Goal: Task Accomplishment & Management: Complete application form

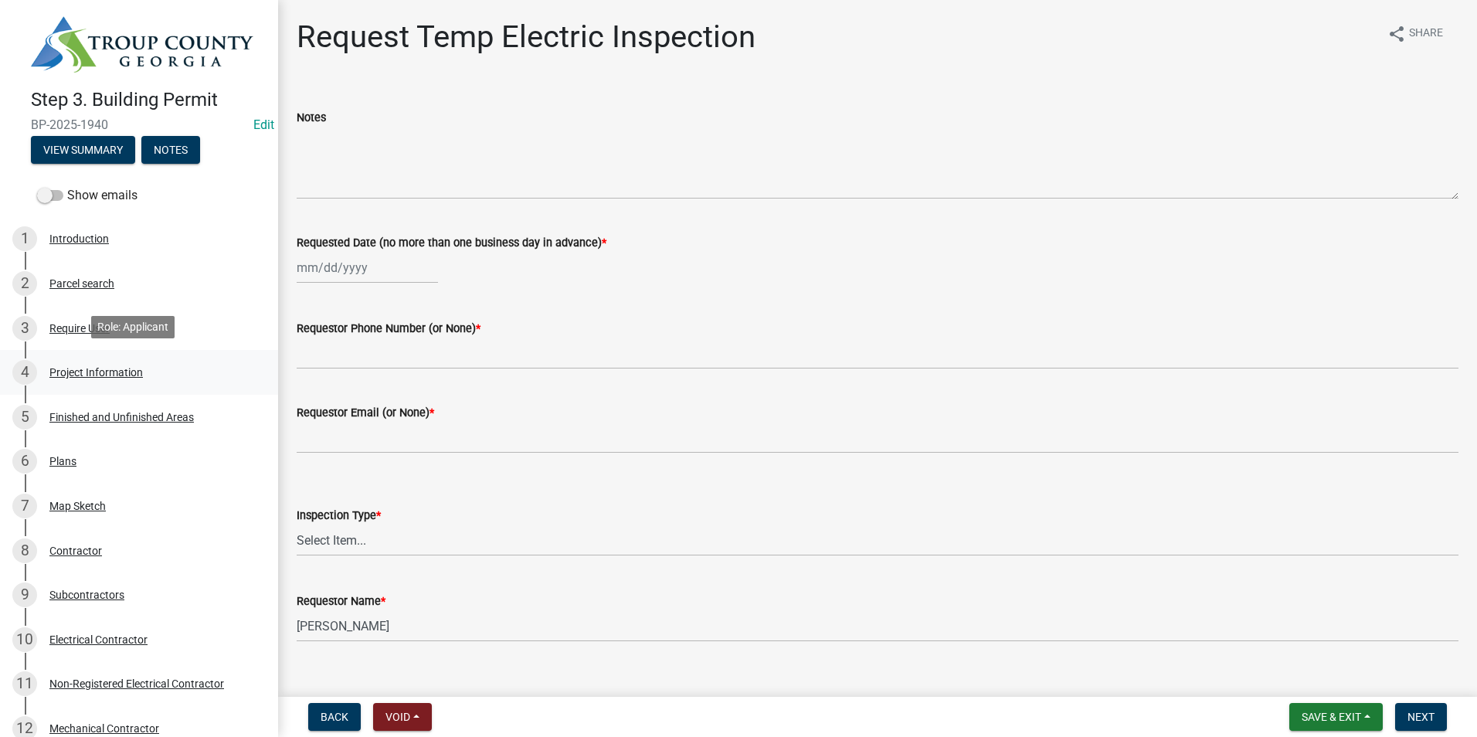
click at [146, 371] on div "4 Project Information" at bounding box center [132, 372] width 241 height 25
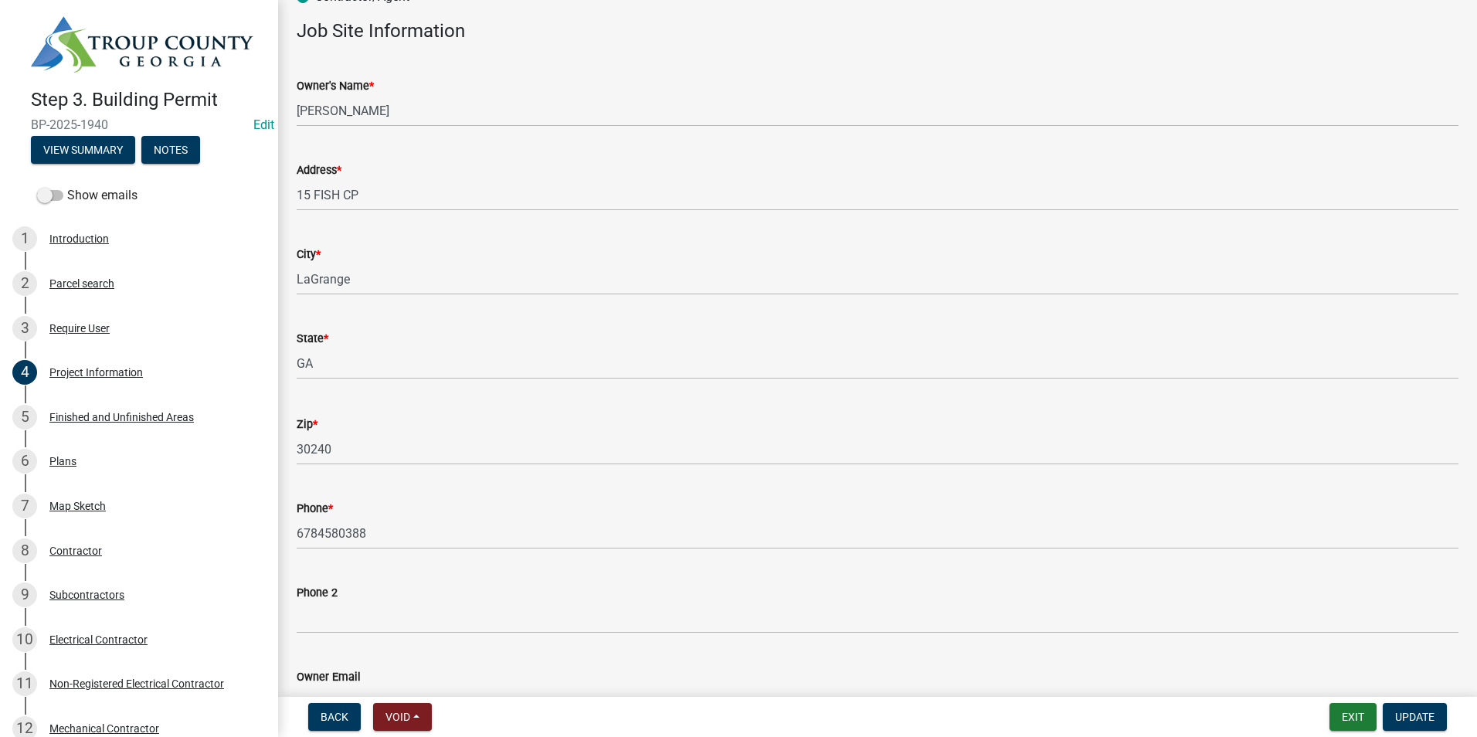
scroll to position [77, 0]
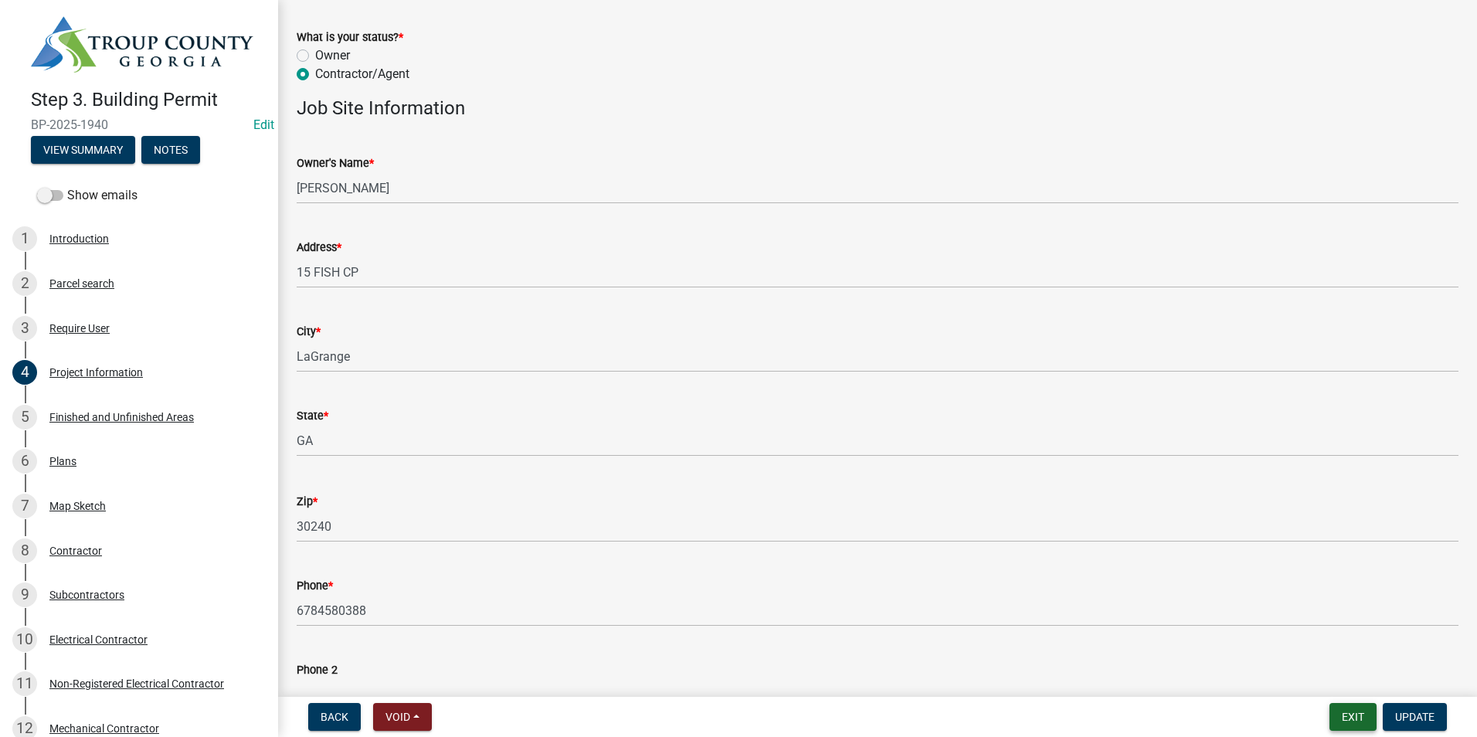
click at [1331, 716] on button "Exit" at bounding box center [1352, 717] width 47 height 28
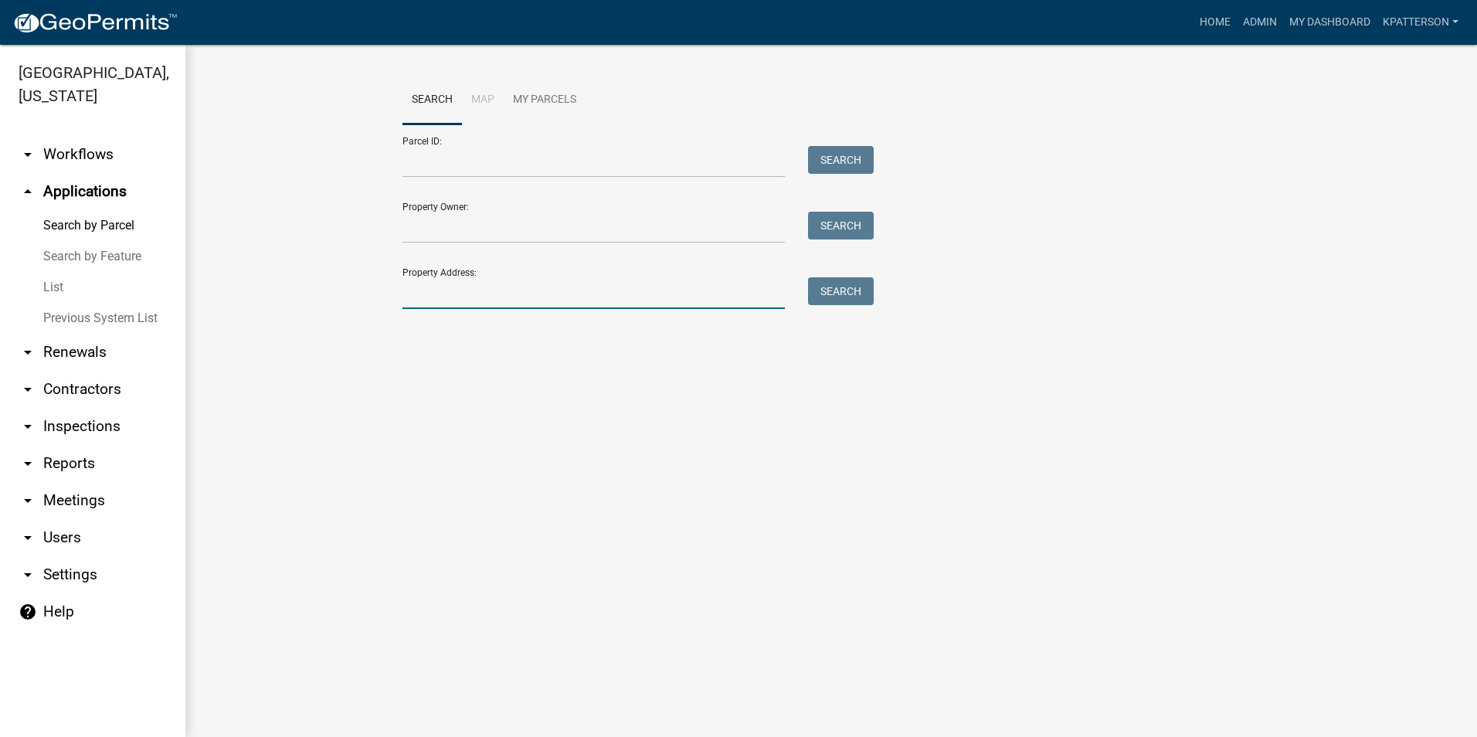
drag, startPoint x: 456, startPoint y: 295, endPoint x: 459, endPoint y: 285, distance: 10.5
click at [456, 295] on input "Property Address:" at bounding box center [593, 293] width 382 height 32
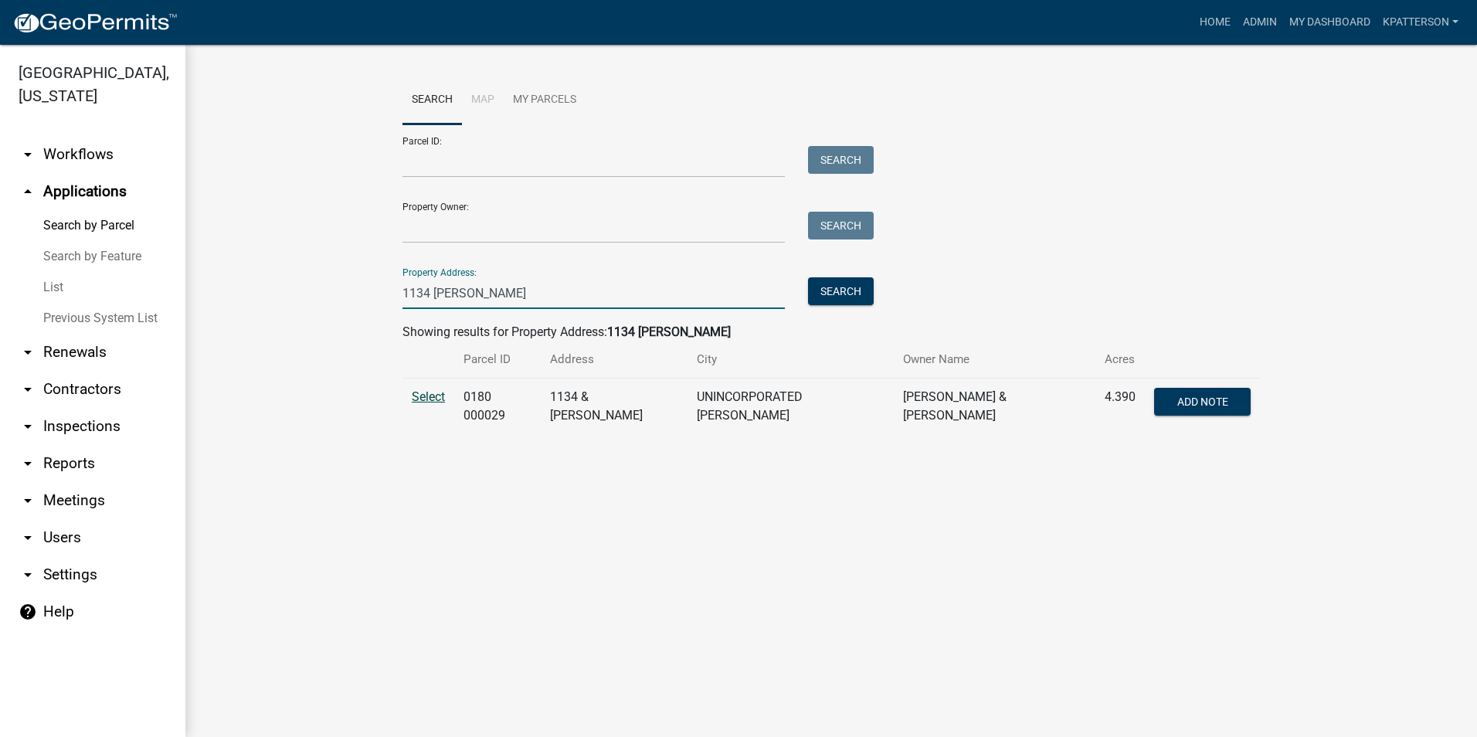
type input "1134 [PERSON_NAME]"
click at [431, 395] on span "Select" at bounding box center [428, 396] width 33 height 15
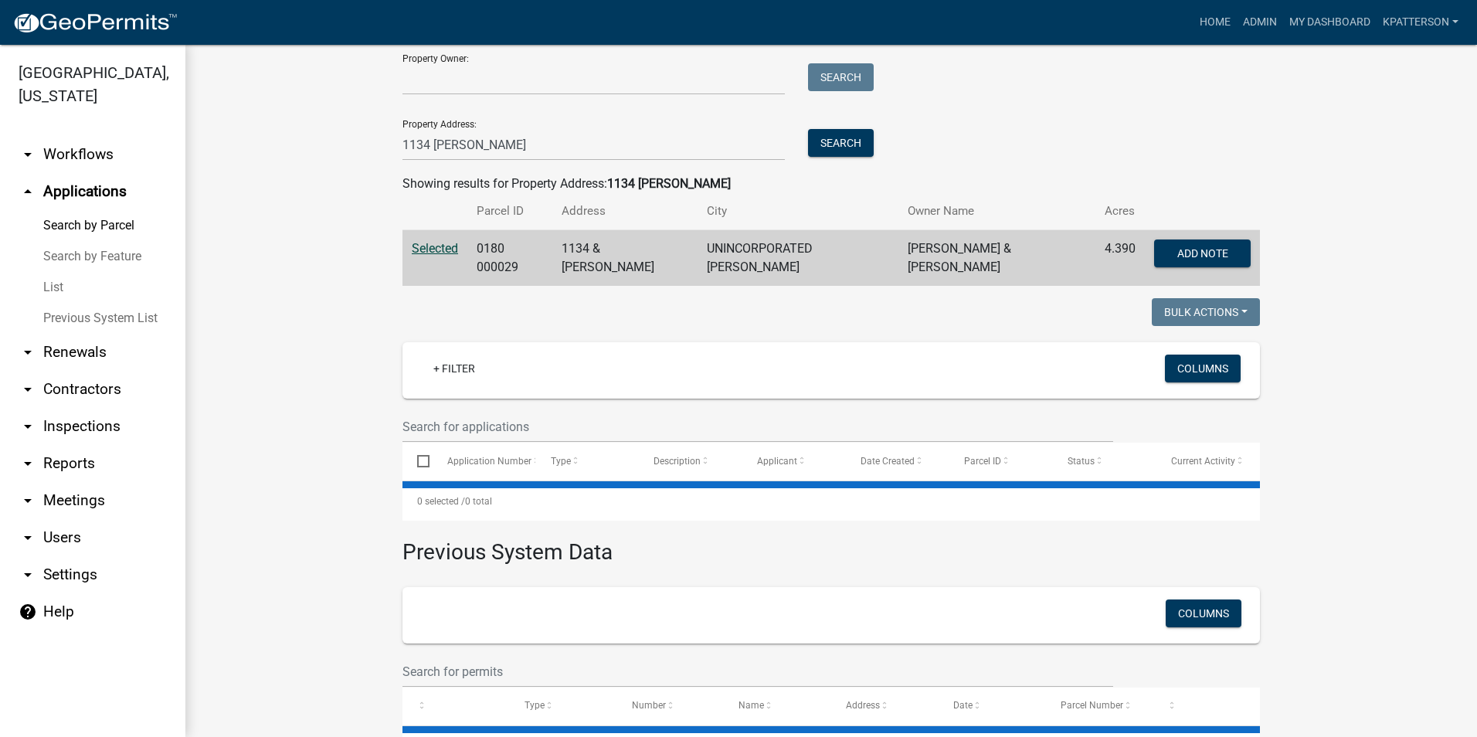
scroll to position [154, 0]
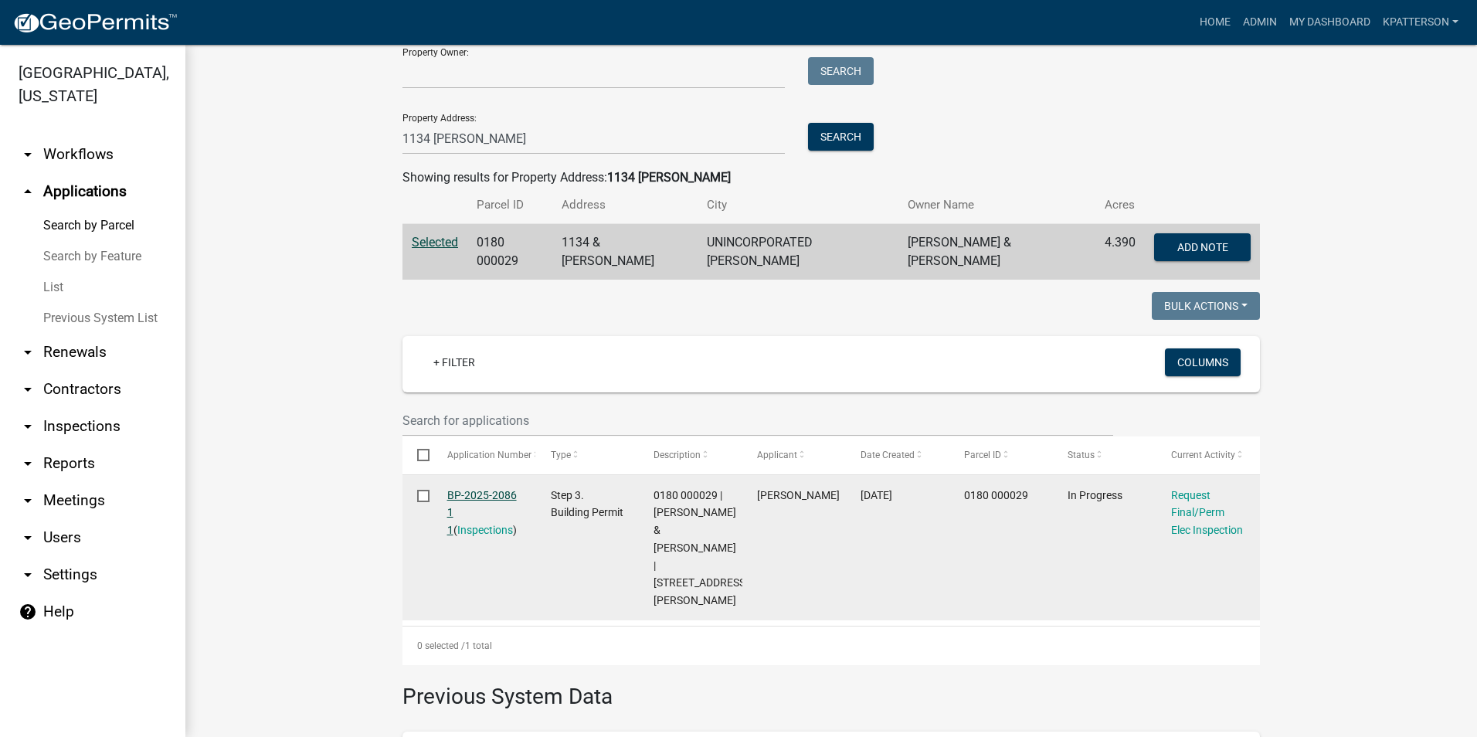
click at [477, 489] on link "BP-2025-2086 1 1" at bounding box center [482, 513] width 70 height 48
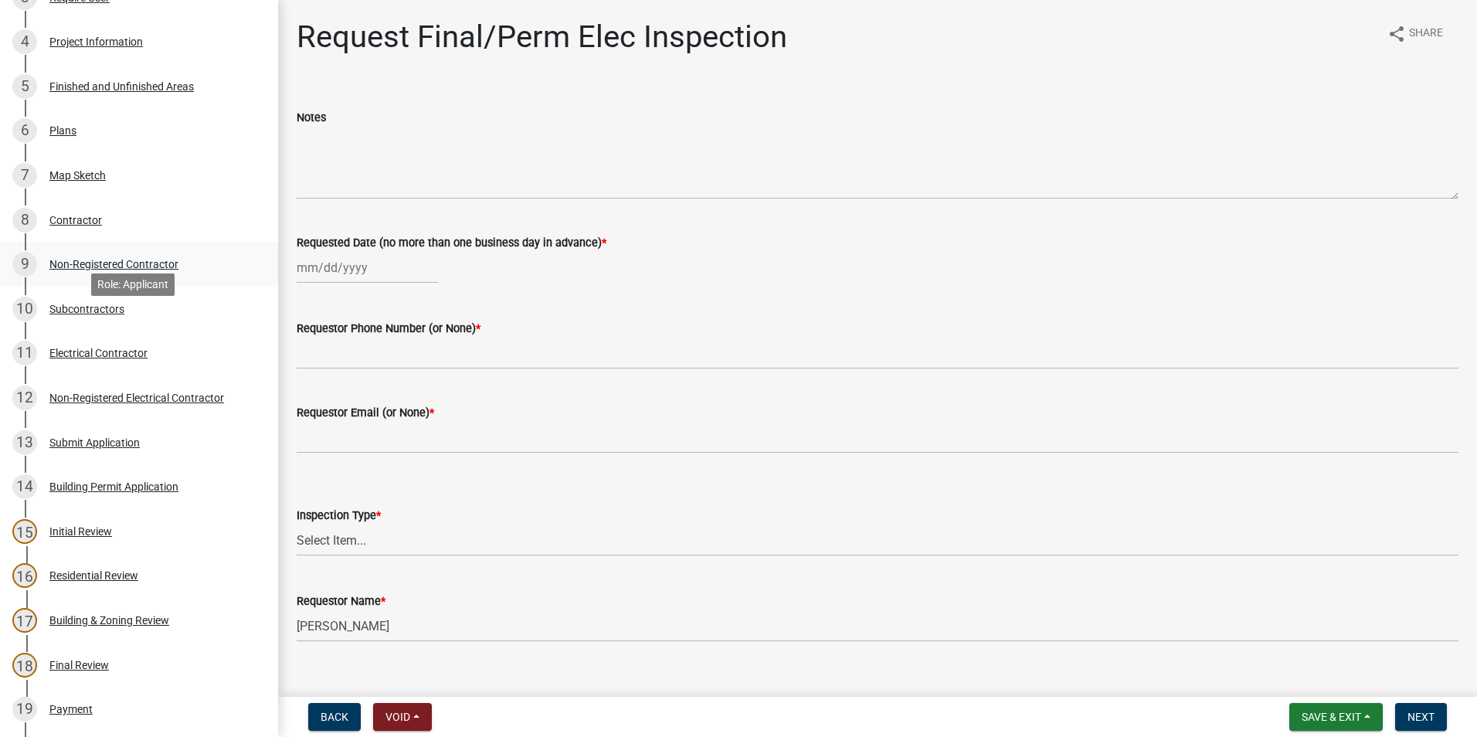
scroll to position [309, 0]
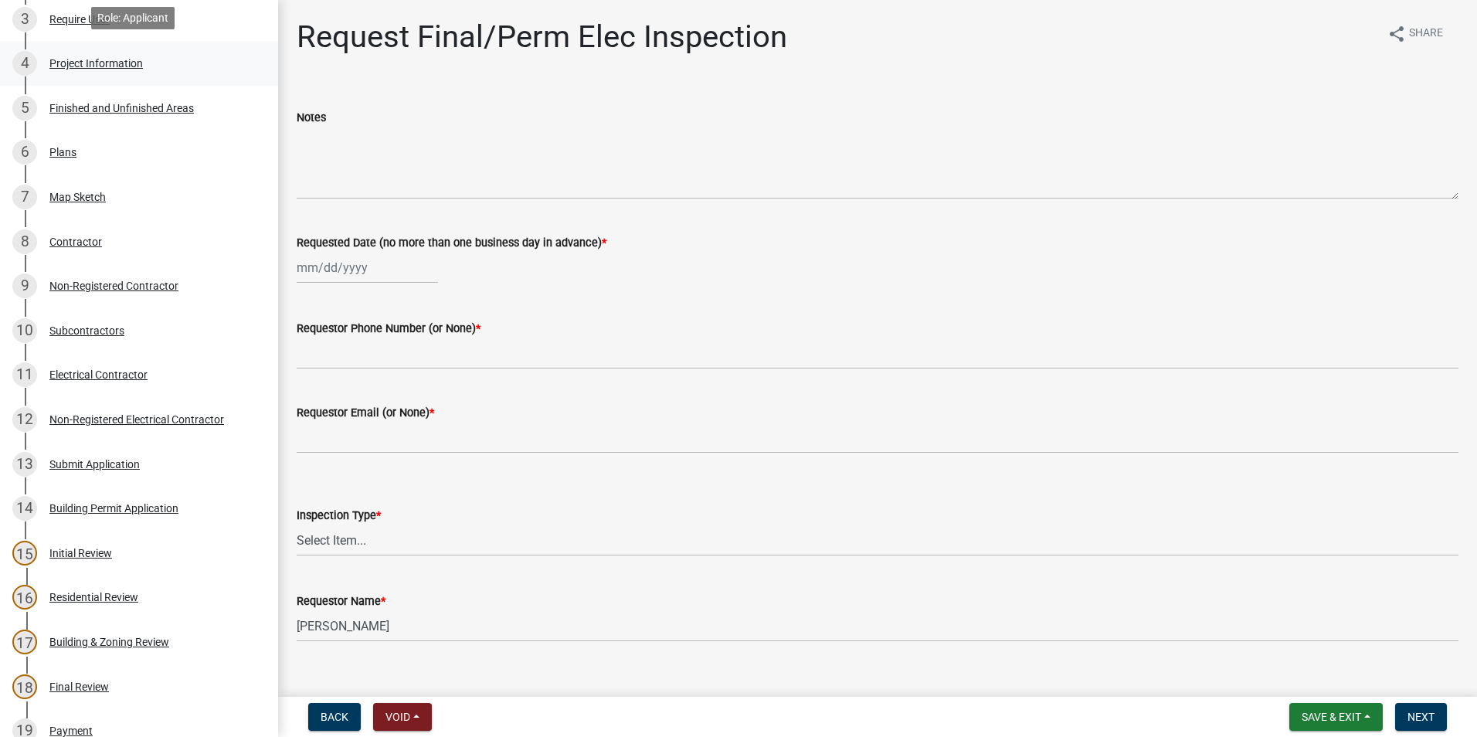
click at [111, 60] on div "Project Information" at bounding box center [95, 63] width 93 height 11
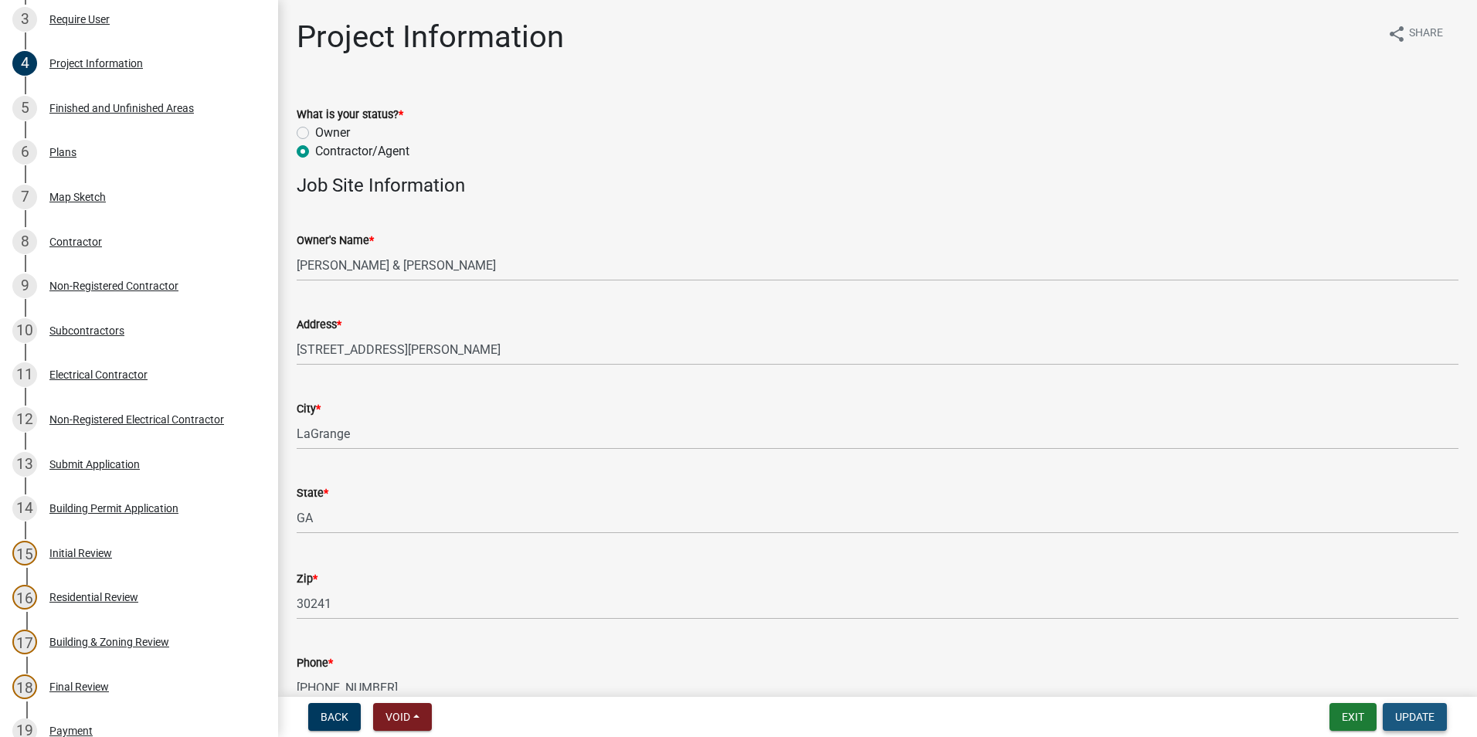
drag, startPoint x: 1423, startPoint y: 719, endPoint x: 1413, endPoint y: 717, distance: 10.3
click at [1422, 720] on span "Update" at bounding box center [1414, 716] width 39 height 12
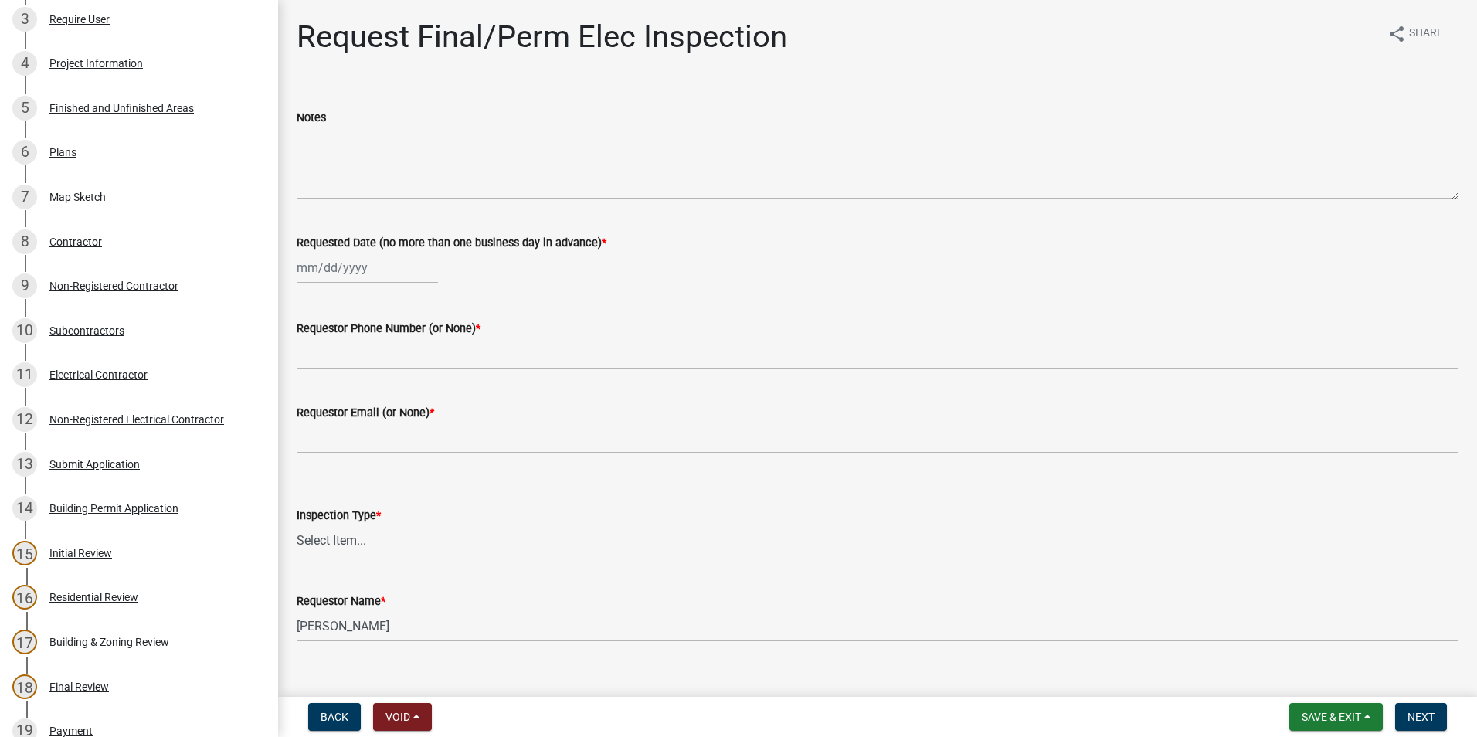
click at [349, 271] on div at bounding box center [367, 268] width 141 height 32
select select "9"
select select "2025"
click at [325, 416] on div "23" at bounding box center [336, 424] width 25 height 25
type input "[DATE]"
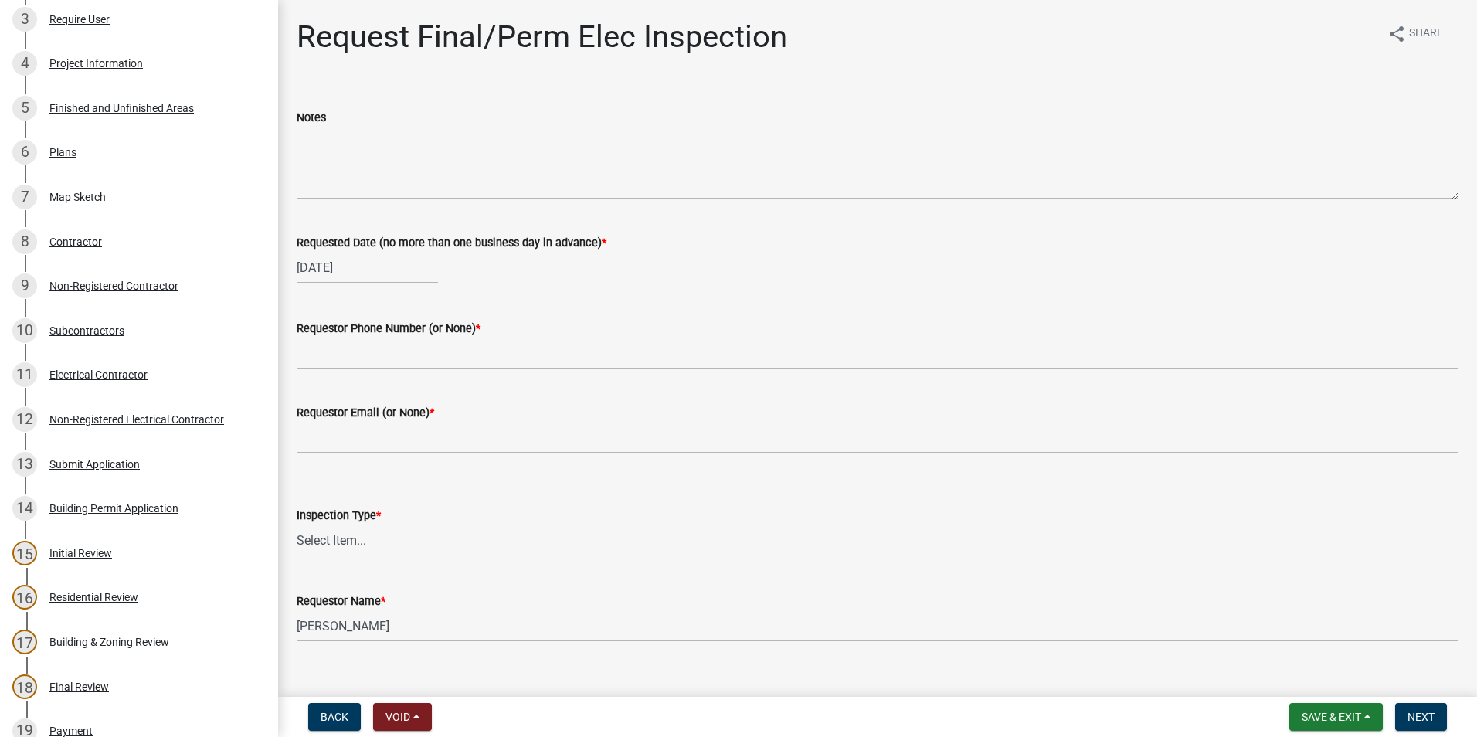
select select "9"
select select "2025"
click at [367, 270] on div "[DATE] [PERSON_NAME] Apr May Jun [DATE] Aug Sep Oct Nov [DATE] 1526 1527 1528 1…" at bounding box center [367, 268] width 141 height 32
click at [315, 417] on div "22" at bounding box center [312, 424] width 25 height 25
type input "[DATE]"
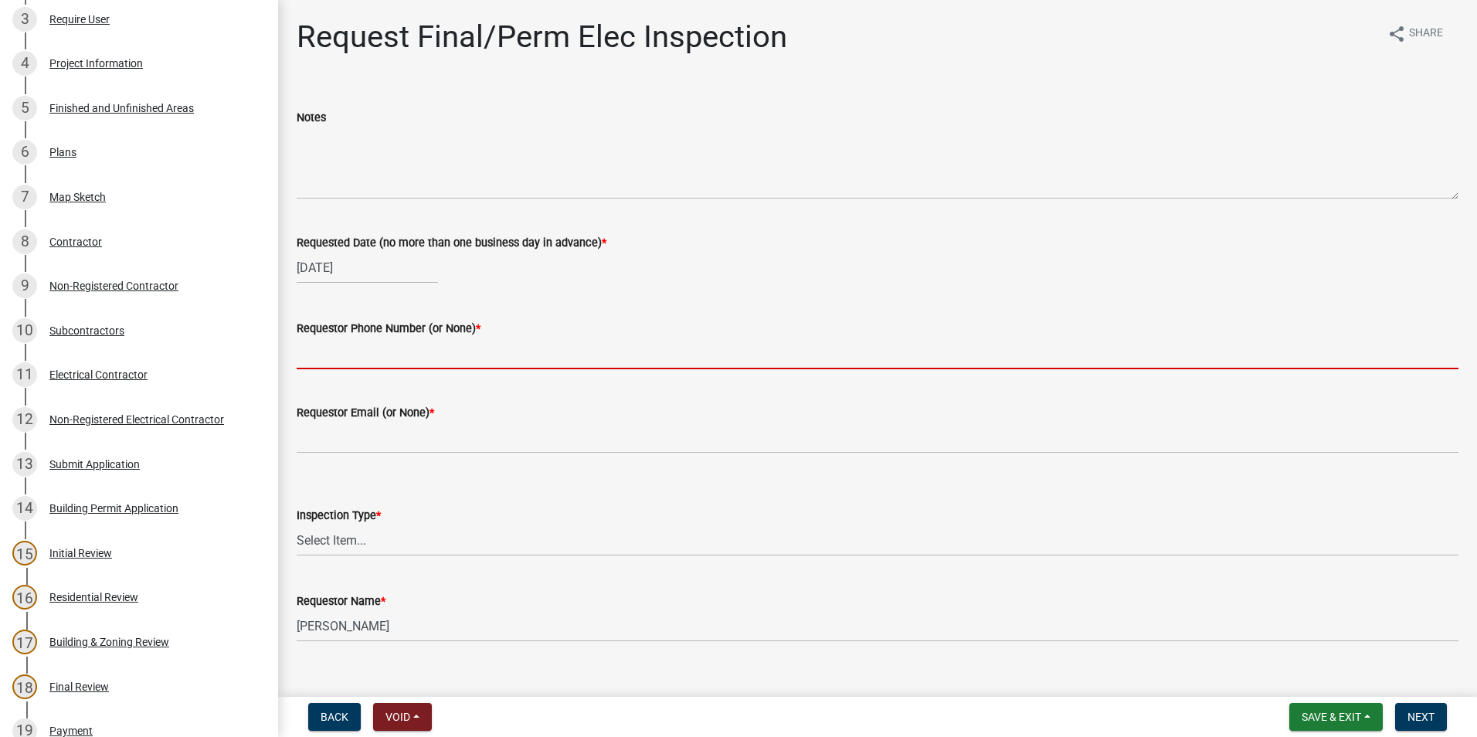
click at [357, 361] on input "Requestor Phone Number (or None) *" at bounding box center [877, 353] width 1161 height 32
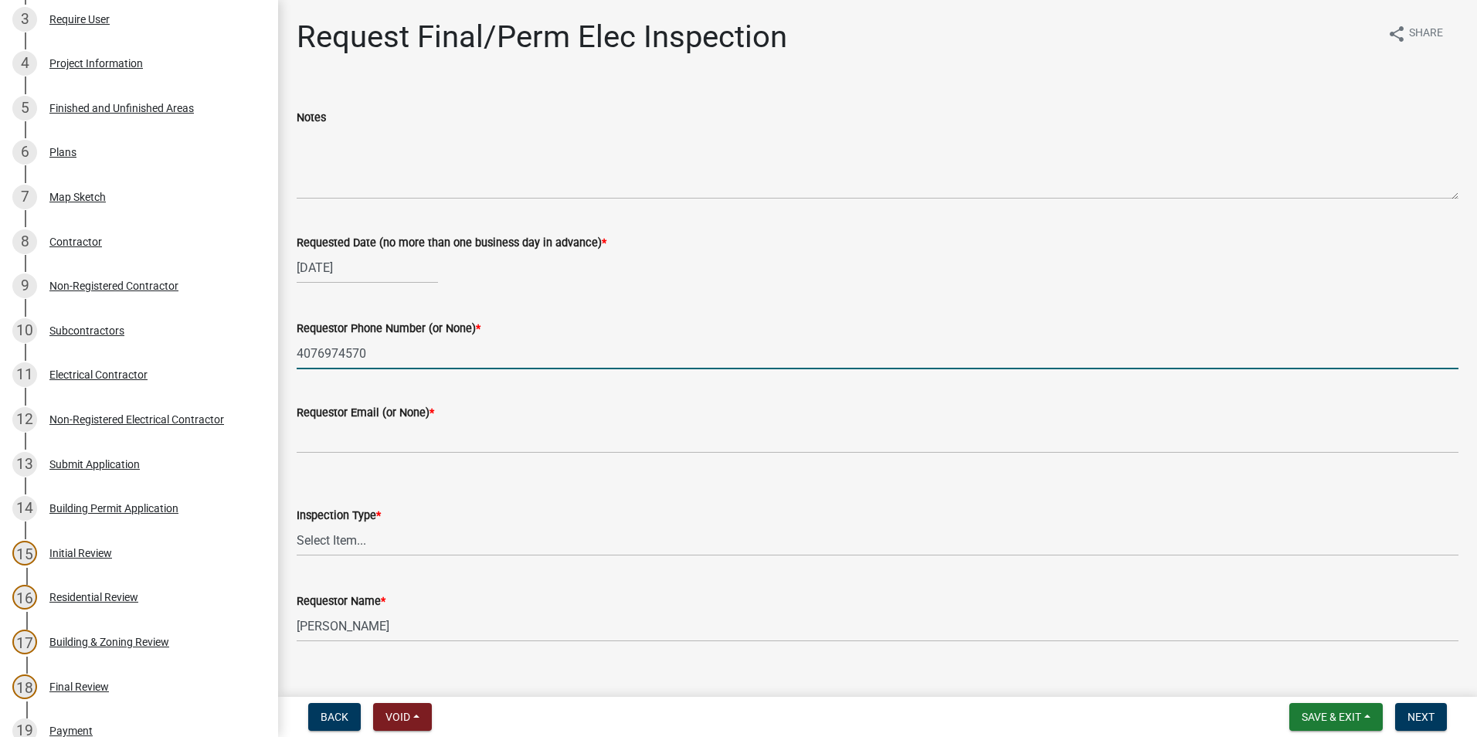
type input "4076974570"
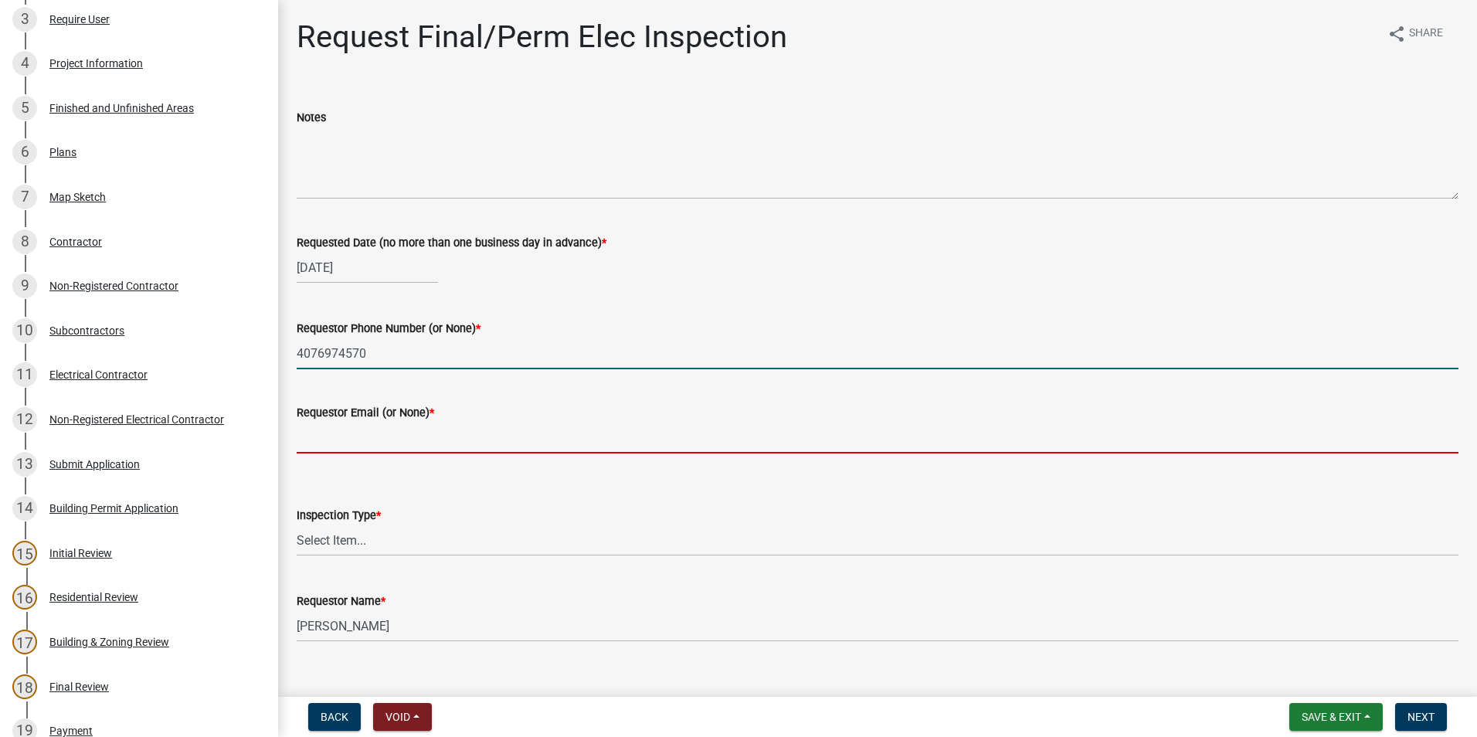
click at [340, 446] on input "Requestor Email (or None) *" at bounding box center [877, 438] width 1161 height 32
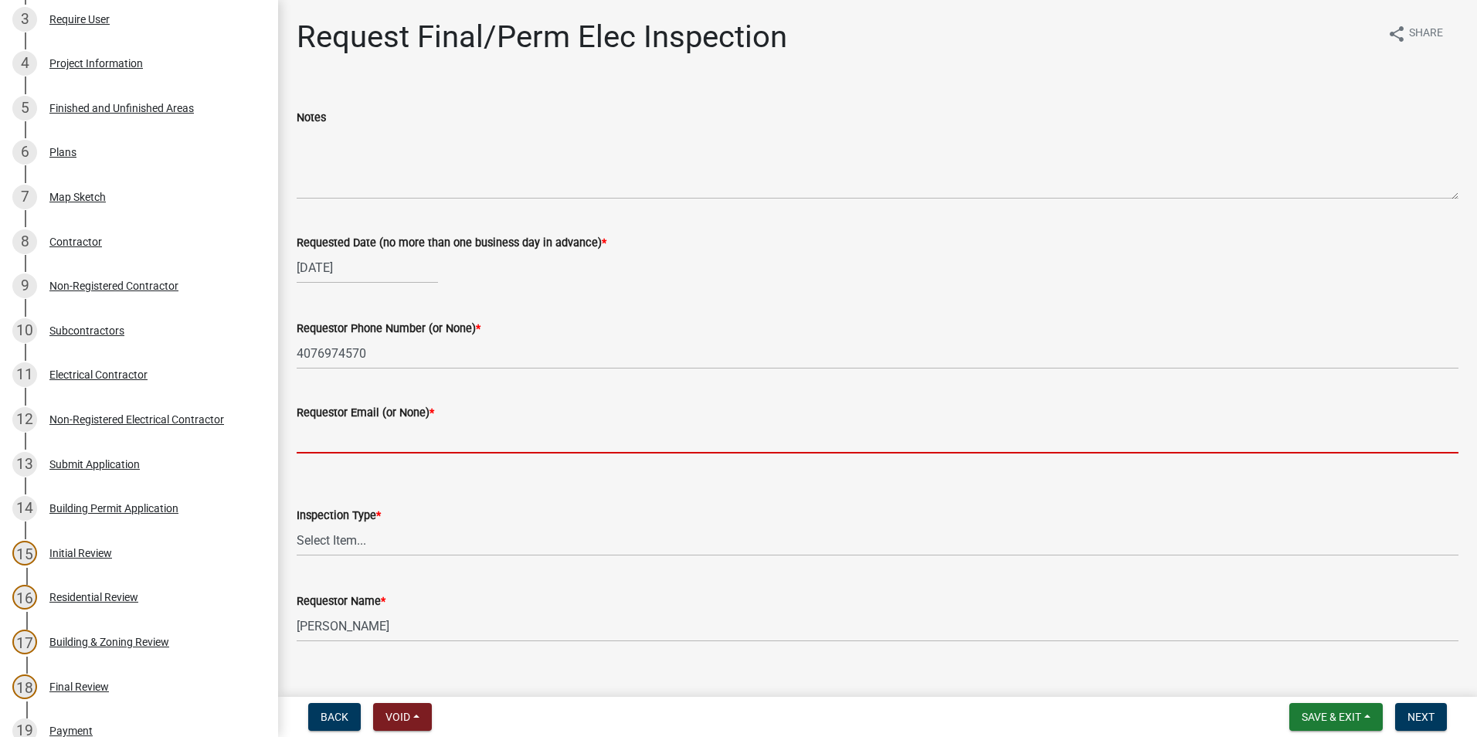
type input "none"
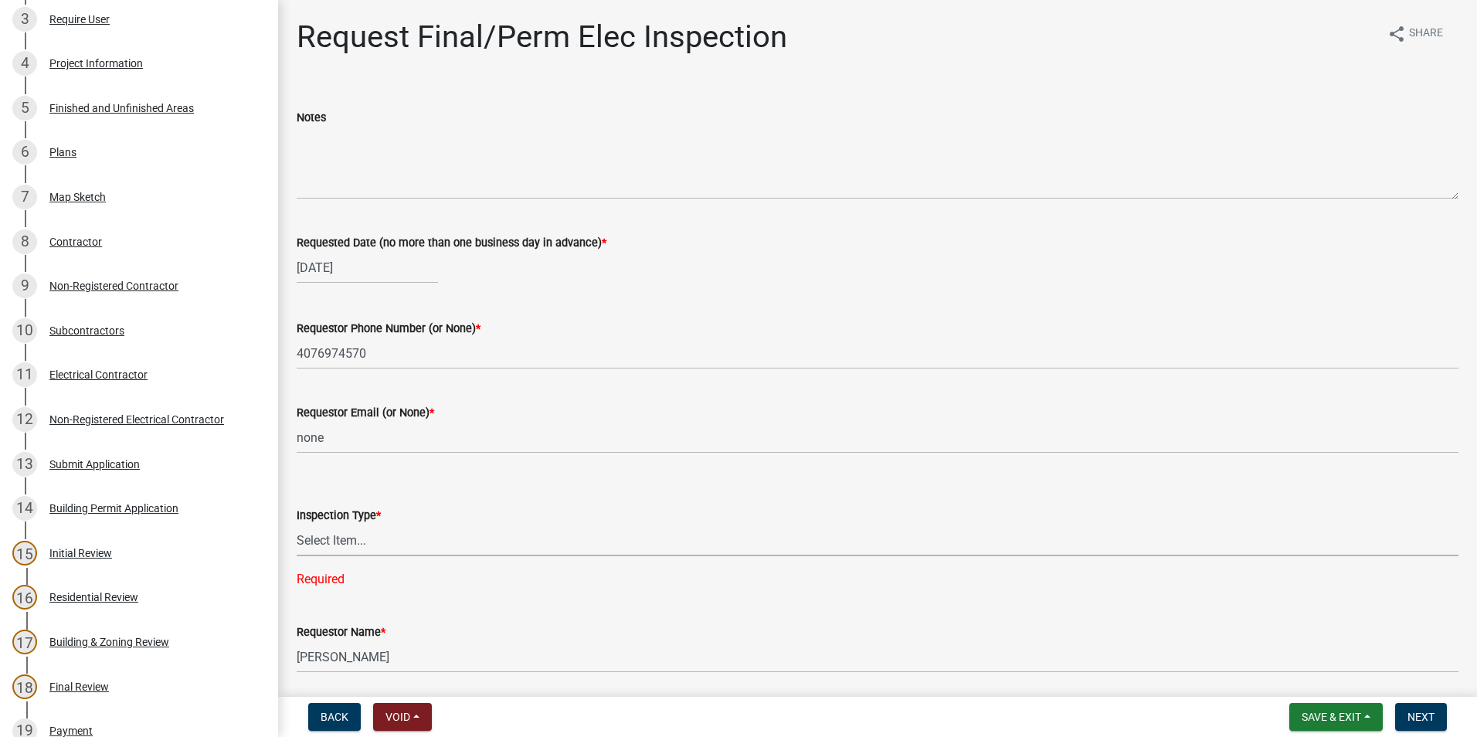
click at [357, 548] on select "Select Item... Final/Permanent Electrical" at bounding box center [877, 540] width 1161 height 32
click at [297, 524] on select "Select Item... Final/Permanent Electrical" at bounding box center [877, 540] width 1161 height 32
select select "15602396-5ec3-4d50-b7ba-128f4fe7a0c1"
click at [656, 645] on wm-data-entity-input "Requestor Name * [PERSON_NAME]" at bounding box center [877, 612] width 1161 height 84
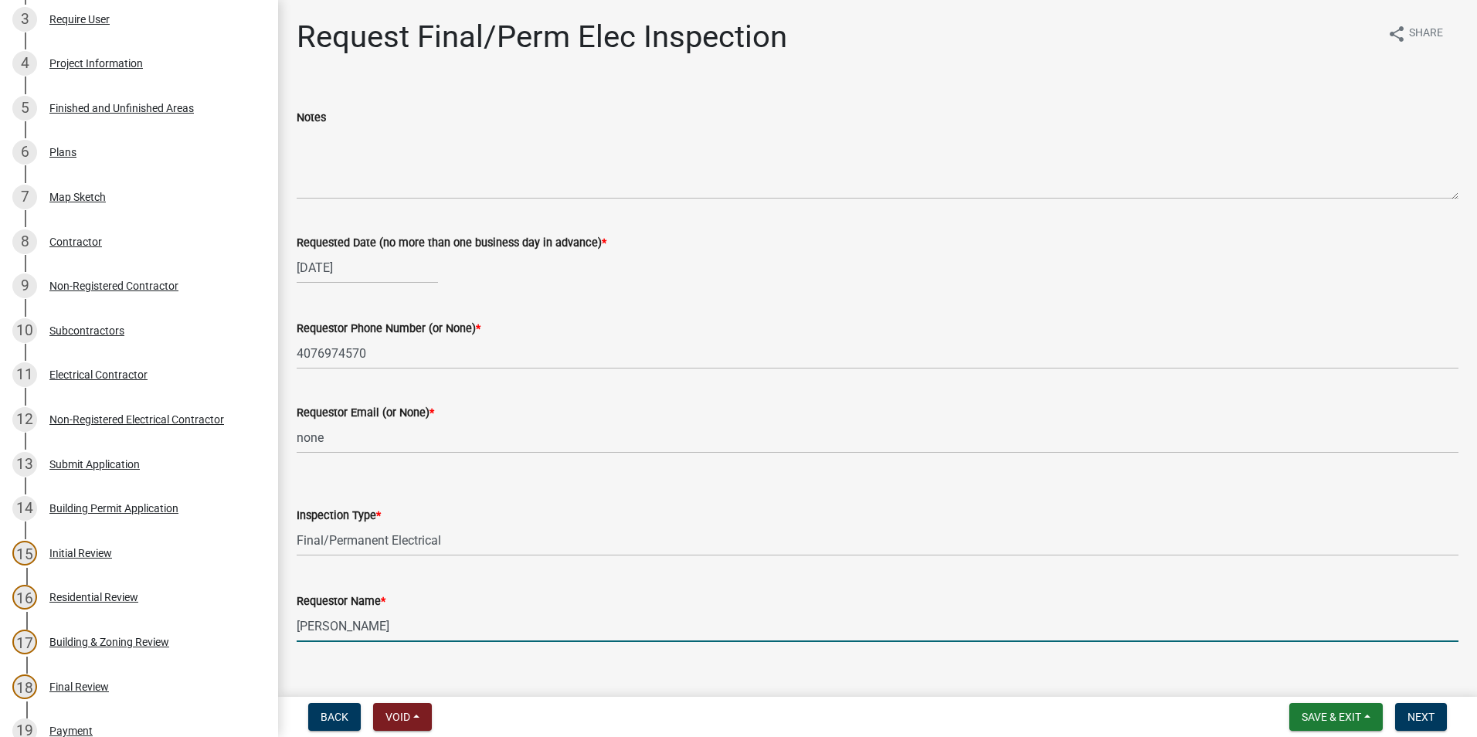
click at [610, 634] on input "[PERSON_NAME]" at bounding box center [877, 626] width 1161 height 32
type input "A"
type input "[PERSON_NAME]"
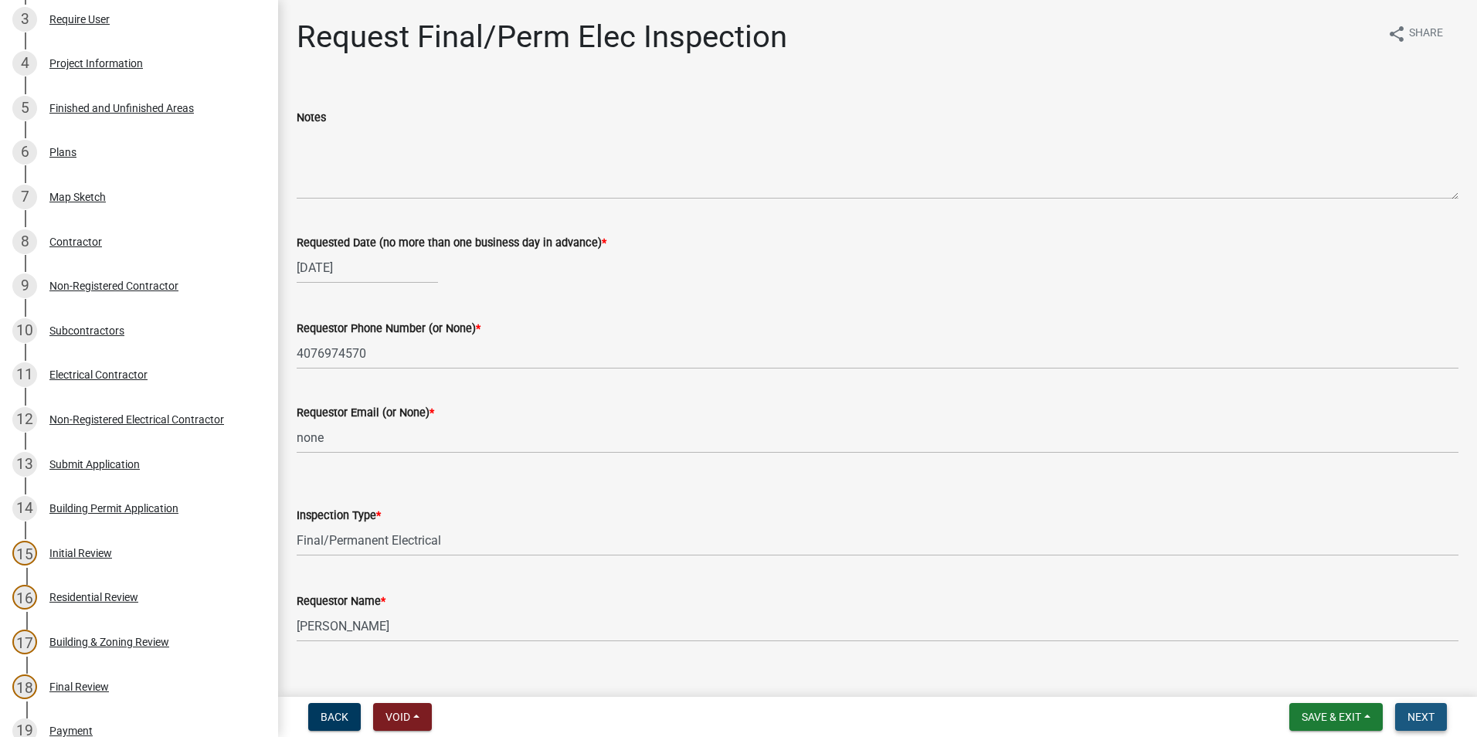
click at [1423, 719] on span "Next" at bounding box center [1420, 716] width 27 height 12
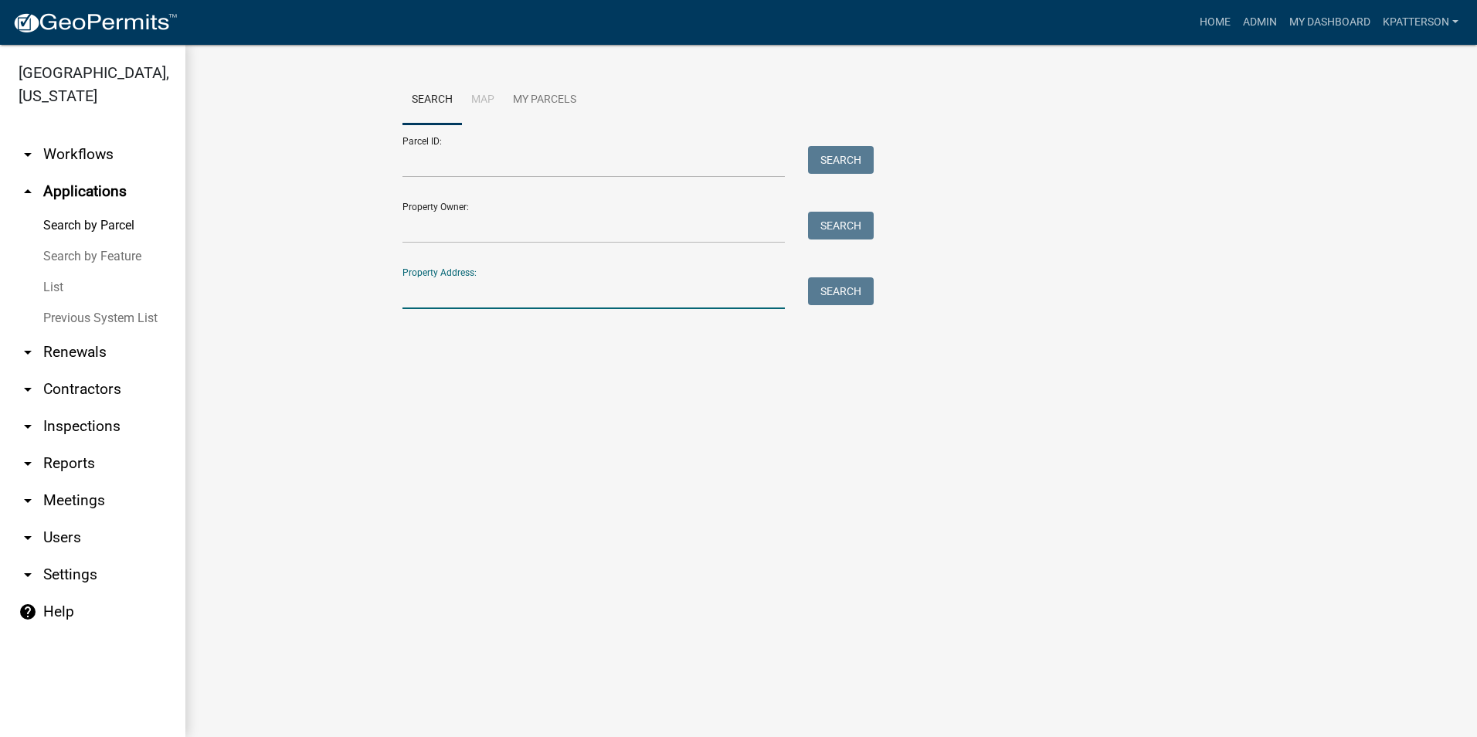
click at [436, 293] on input "Property Address:" at bounding box center [593, 293] width 382 height 32
type input "58 [PERSON_NAME]"
click at [835, 288] on button "Search" at bounding box center [841, 291] width 66 height 28
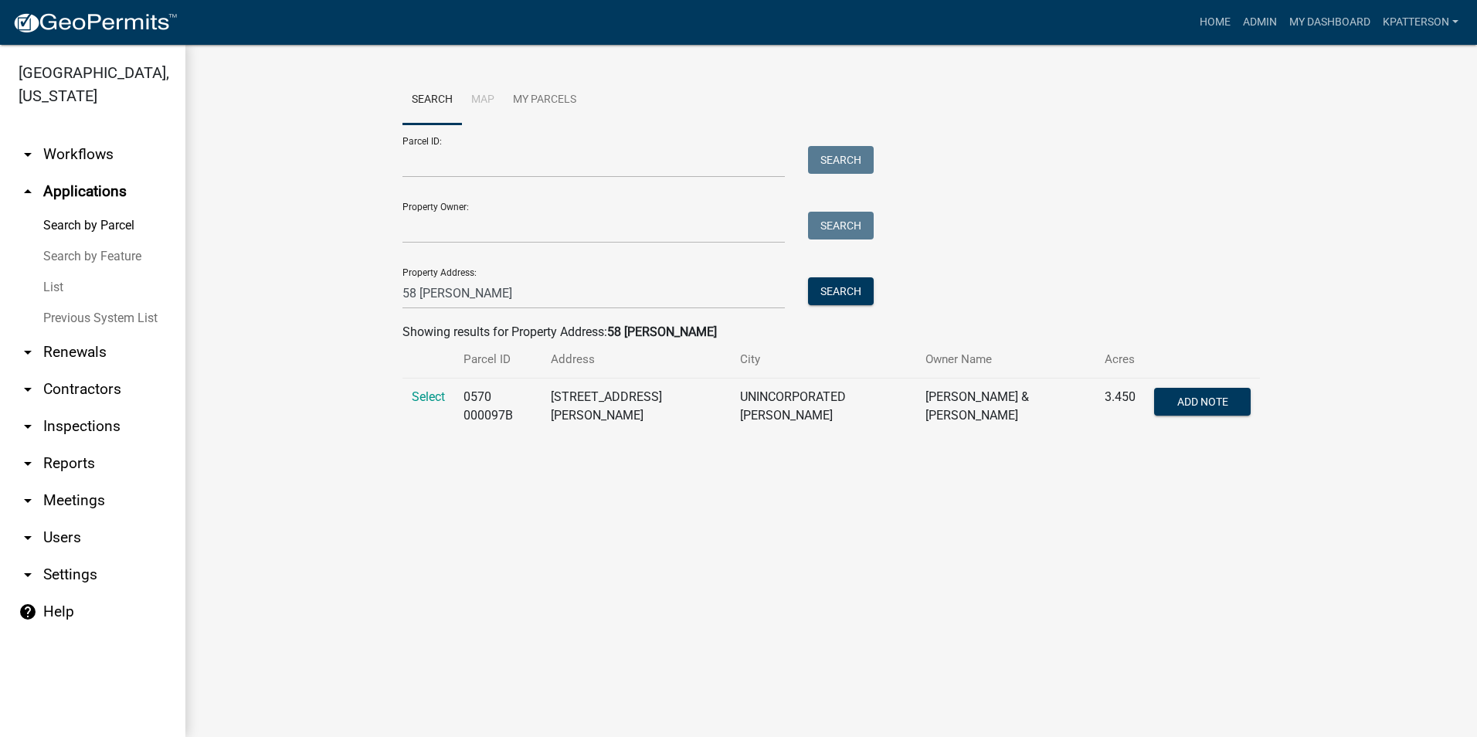
click at [430, 388] on td "Select" at bounding box center [428, 406] width 52 height 56
click at [431, 397] on span "Select" at bounding box center [428, 396] width 33 height 15
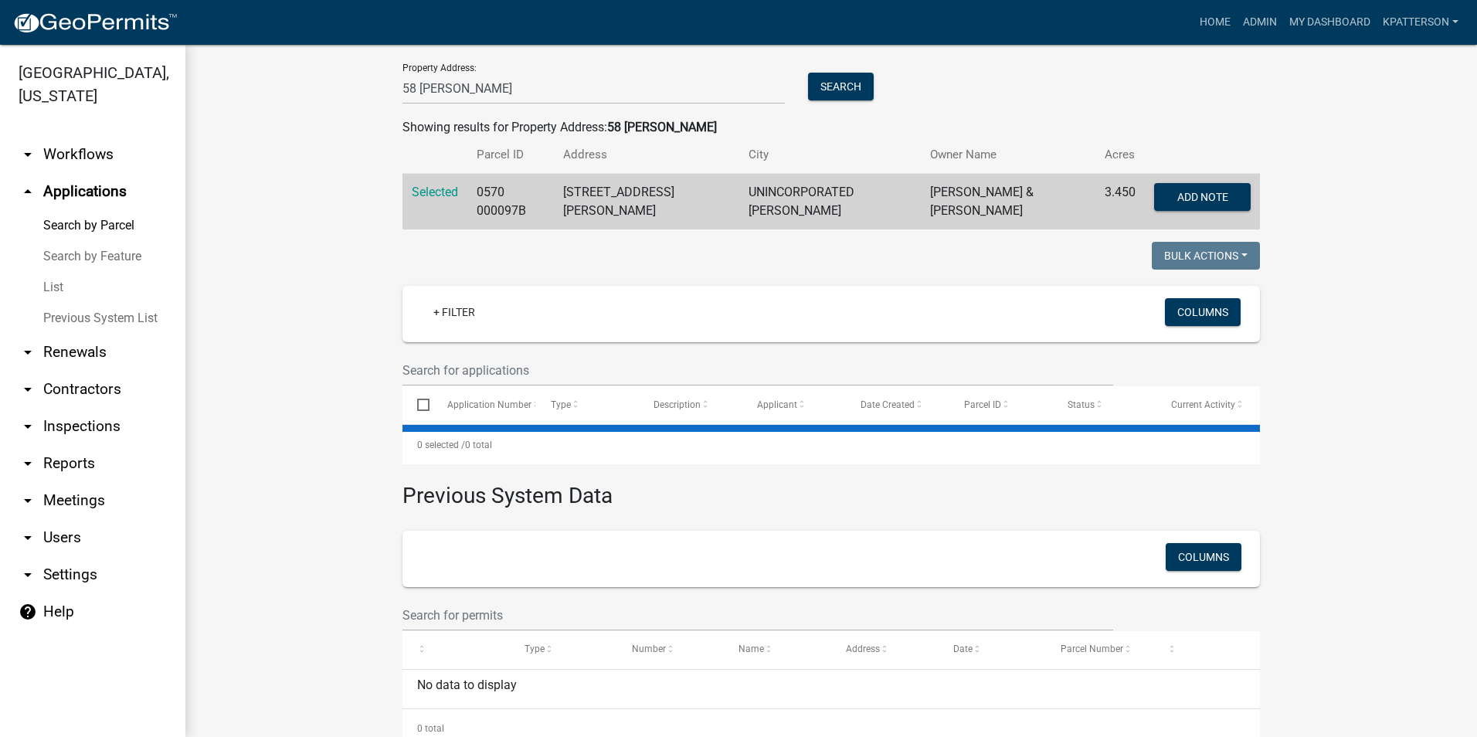
scroll to position [232, 0]
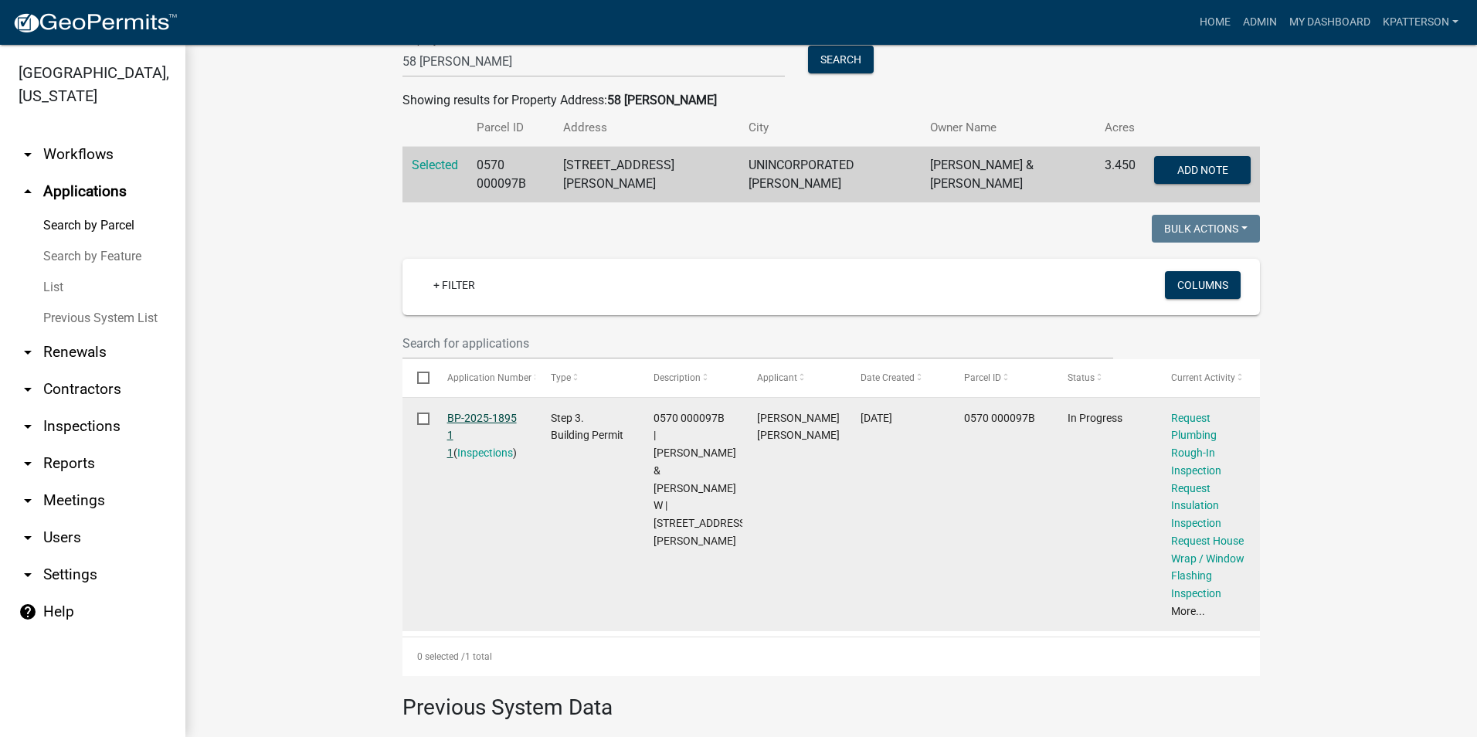
click at [482, 415] on link "BP-2025-1895 1 1" at bounding box center [482, 436] width 70 height 48
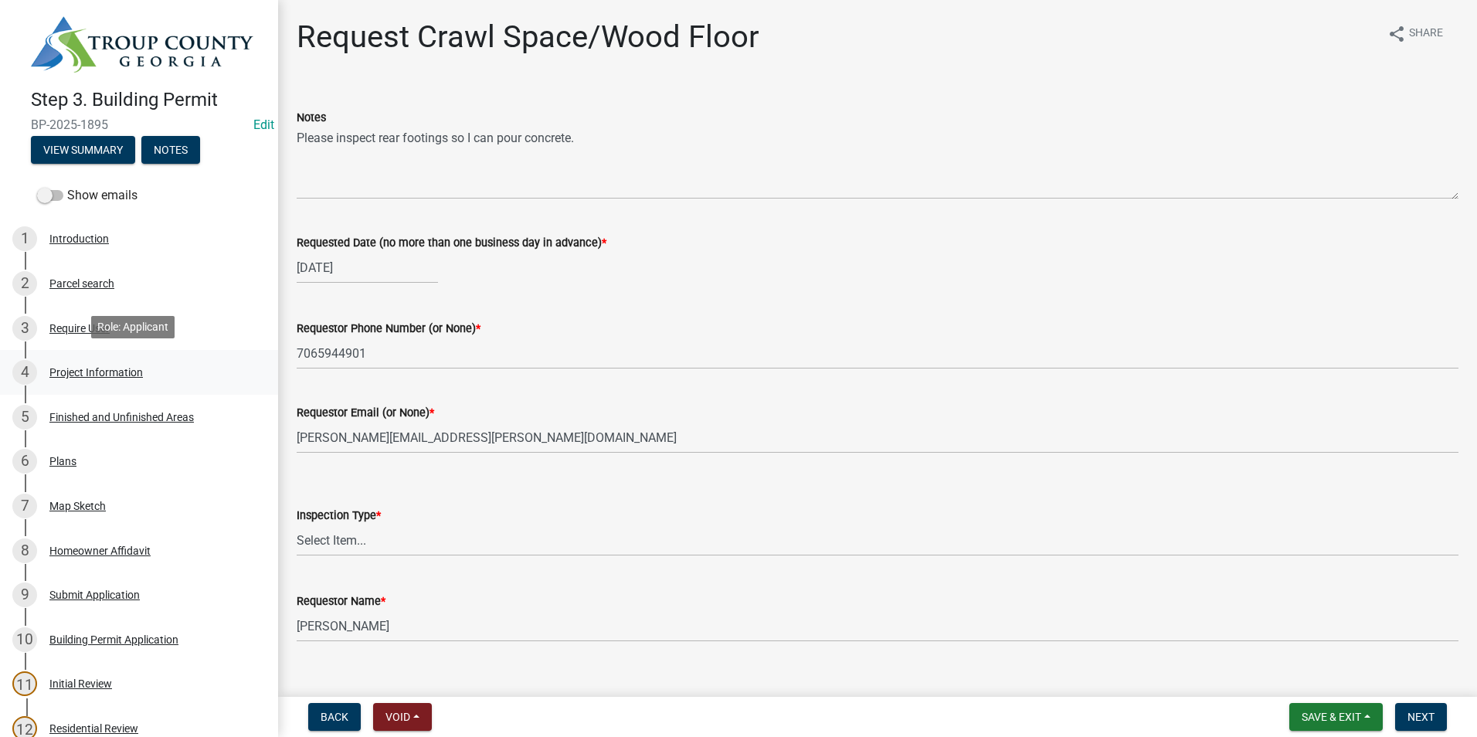
click at [162, 351] on link "4 Project Information" at bounding box center [139, 372] width 278 height 45
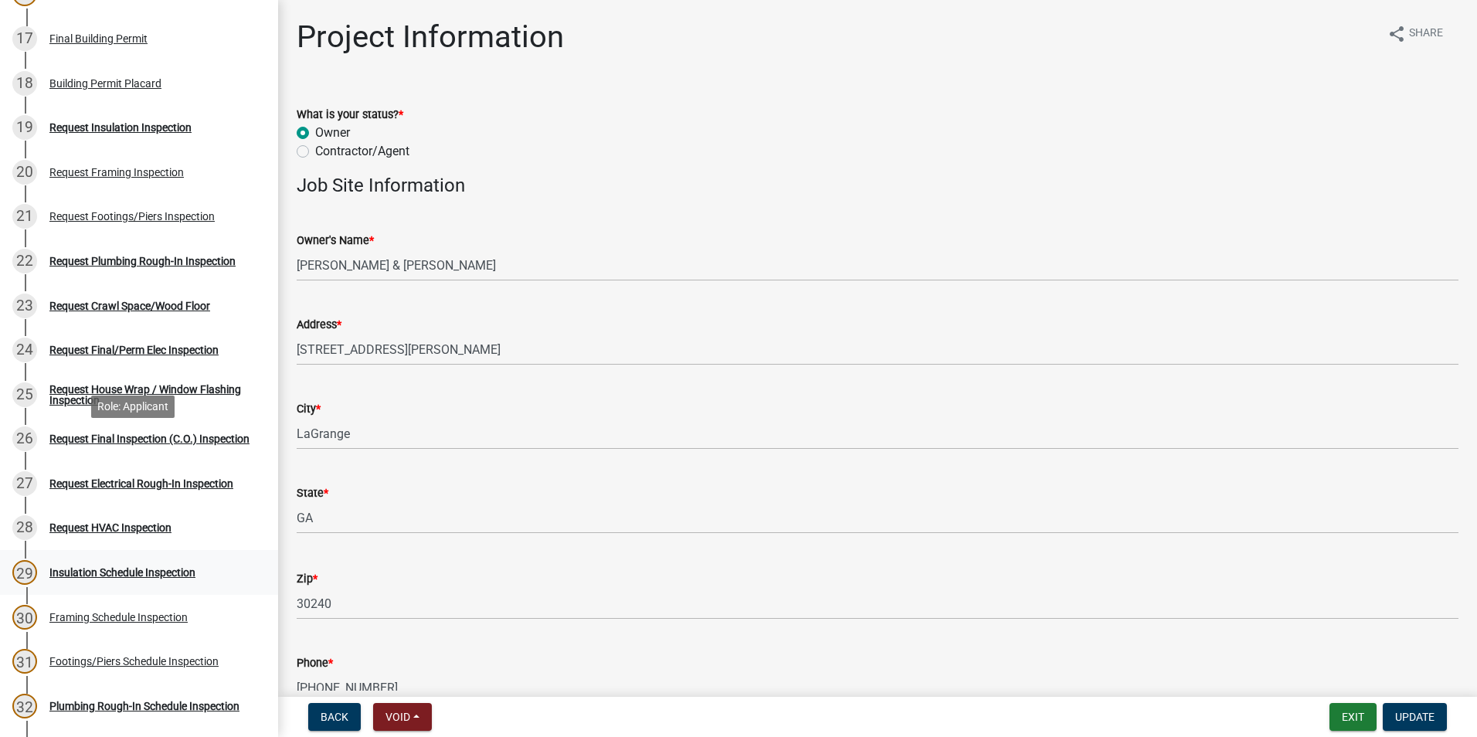
scroll to position [927, 0]
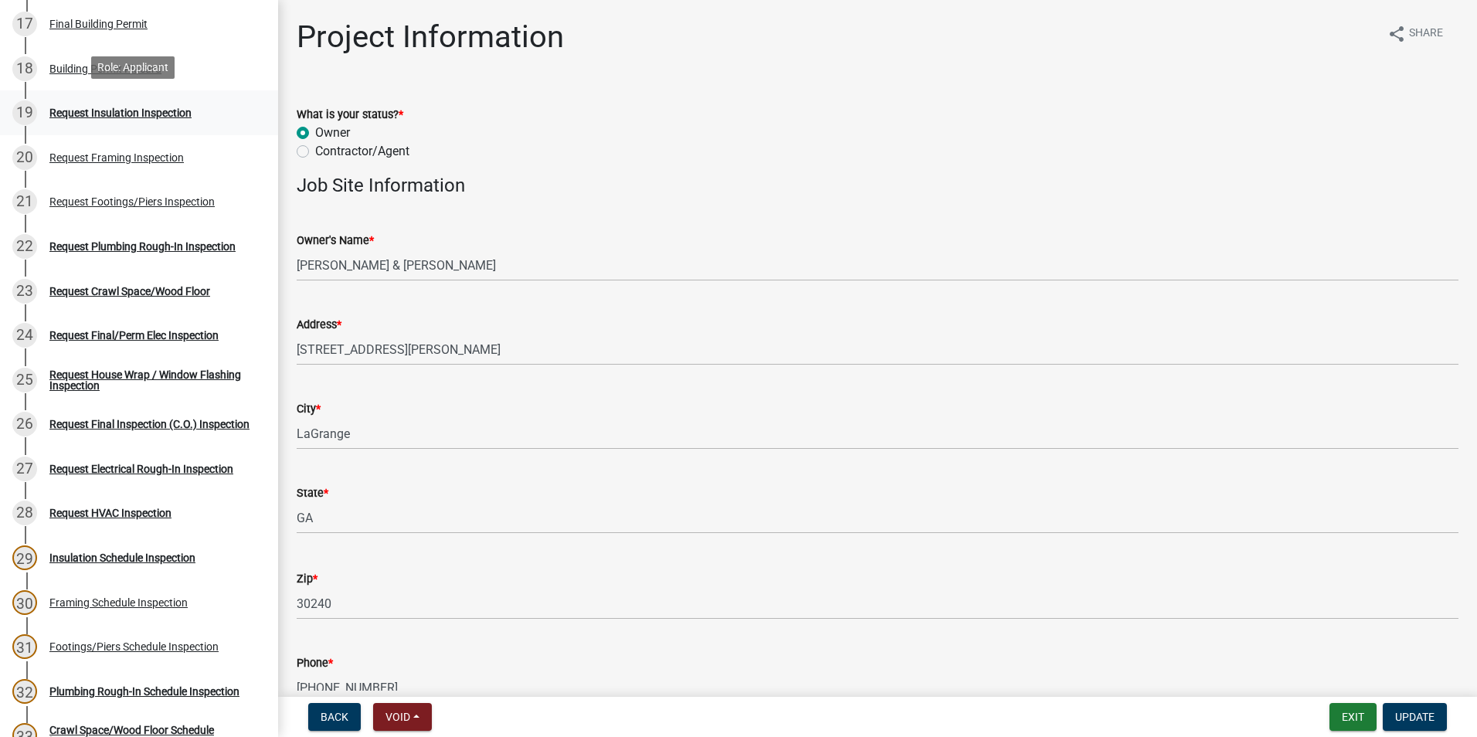
click at [140, 113] on div "Request Insulation Inspection" at bounding box center [120, 112] width 142 height 11
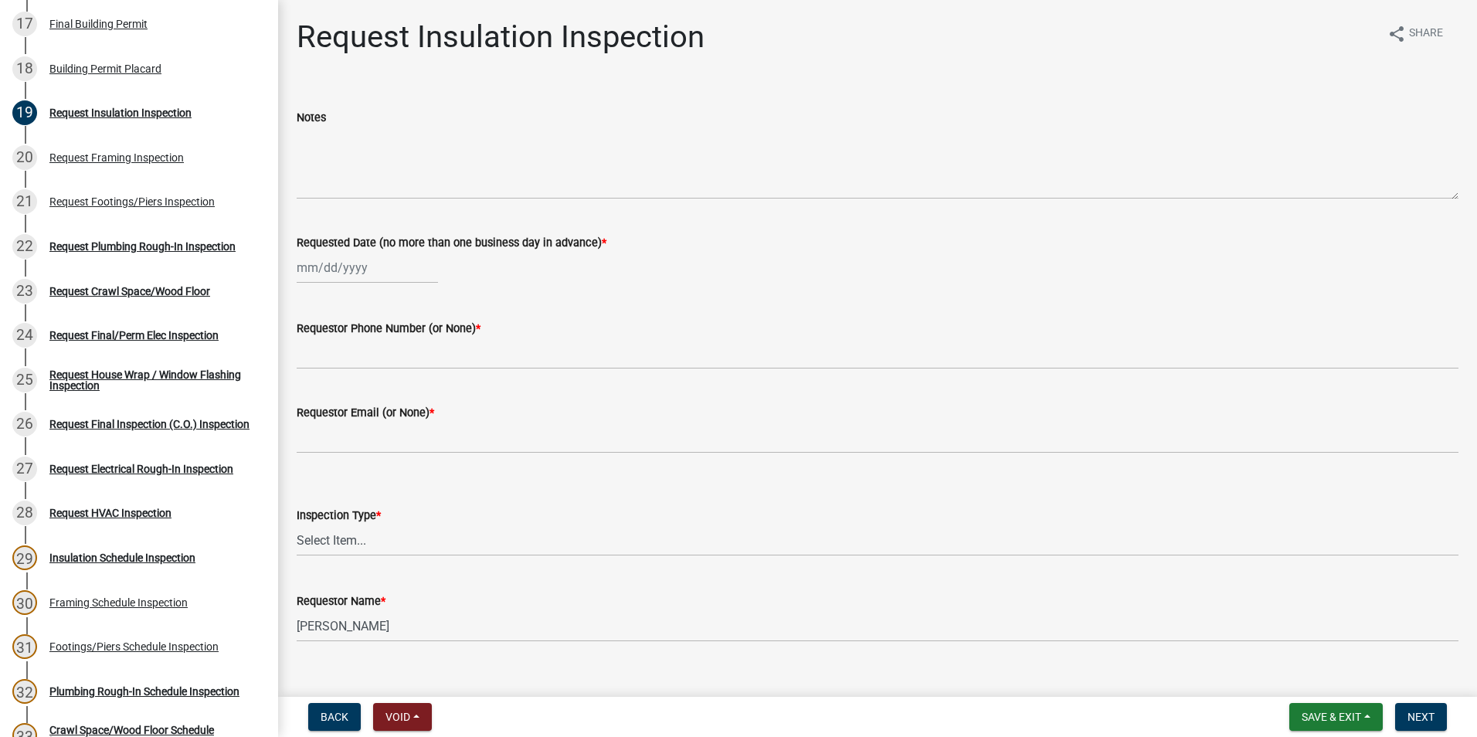
select select "9"
select select "2025"
click at [323, 272] on div "[PERSON_NAME] Feb Mar Apr [PERSON_NAME][DATE] Oct Nov [DATE] 1526 1527 1528 152…" at bounding box center [367, 268] width 141 height 32
click at [309, 424] on div "22" at bounding box center [312, 424] width 25 height 25
type input "[DATE]"
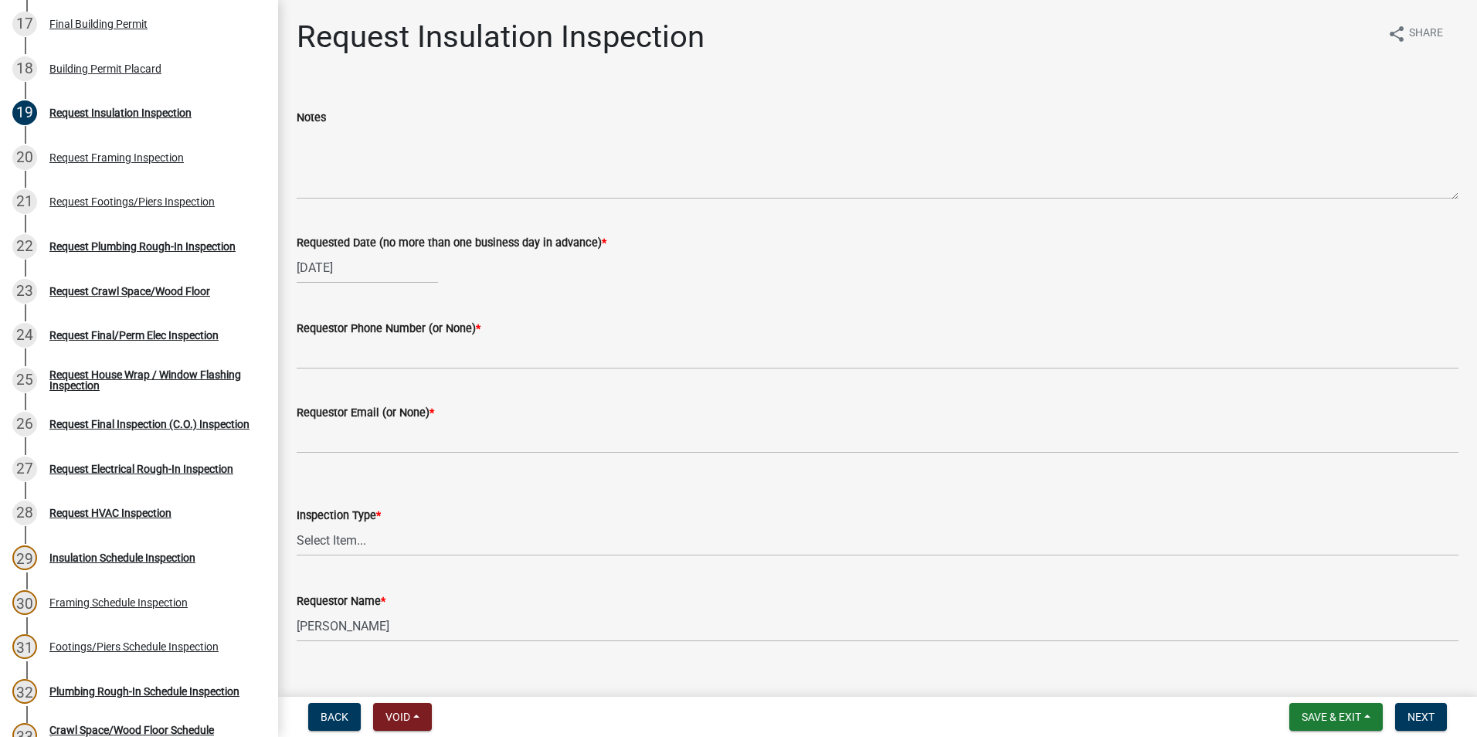
click at [327, 372] on wm-data-entity-input "Requestor Phone Number (or None) *" at bounding box center [877, 339] width 1161 height 84
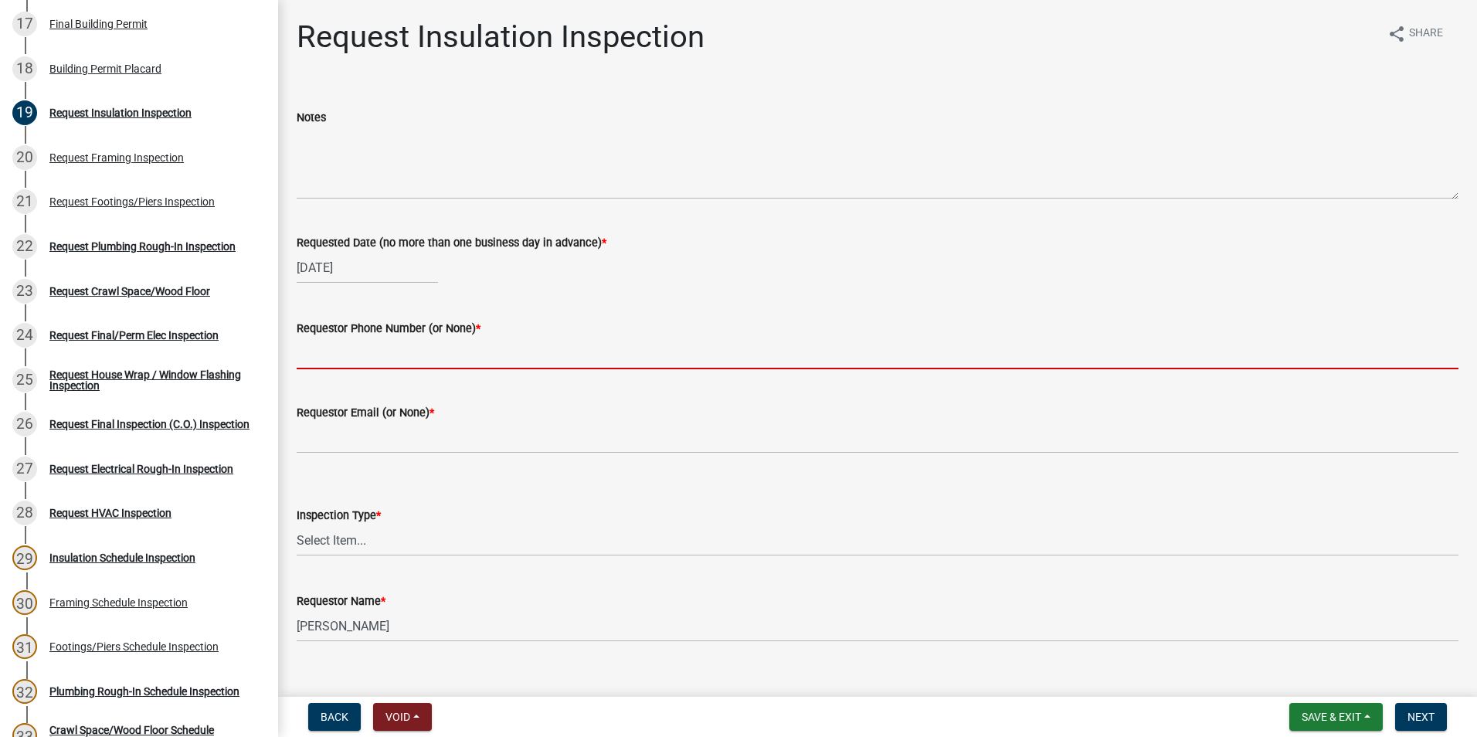
click at [332, 355] on input "Requestor Phone Number (or None) *" at bounding box center [877, 353] width 1161 height 32
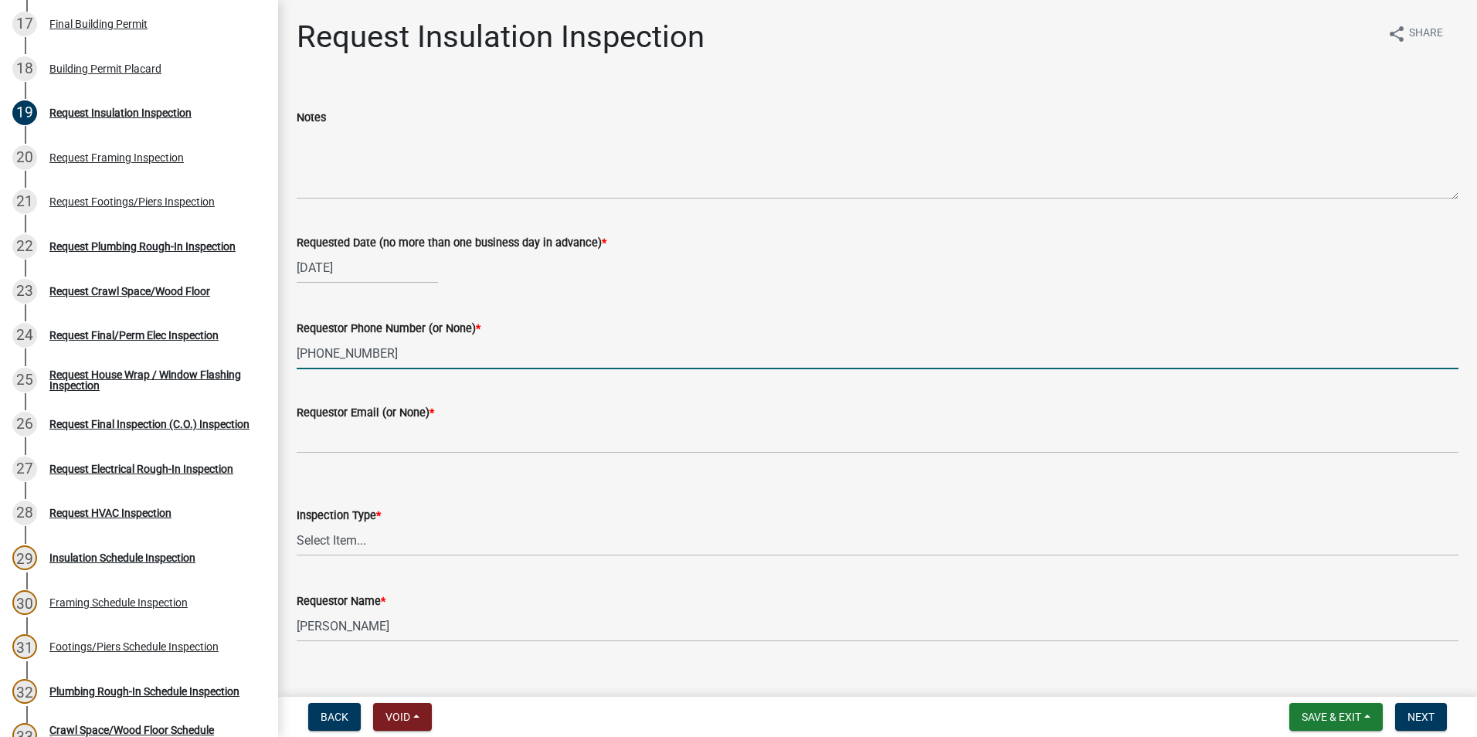
type input "[PHONE_NUMBER]"
click at [380, 456] on wm-data-entity-input "Requestor Email (or None) *" at bounding box center [877, 423] width 1161 height 84
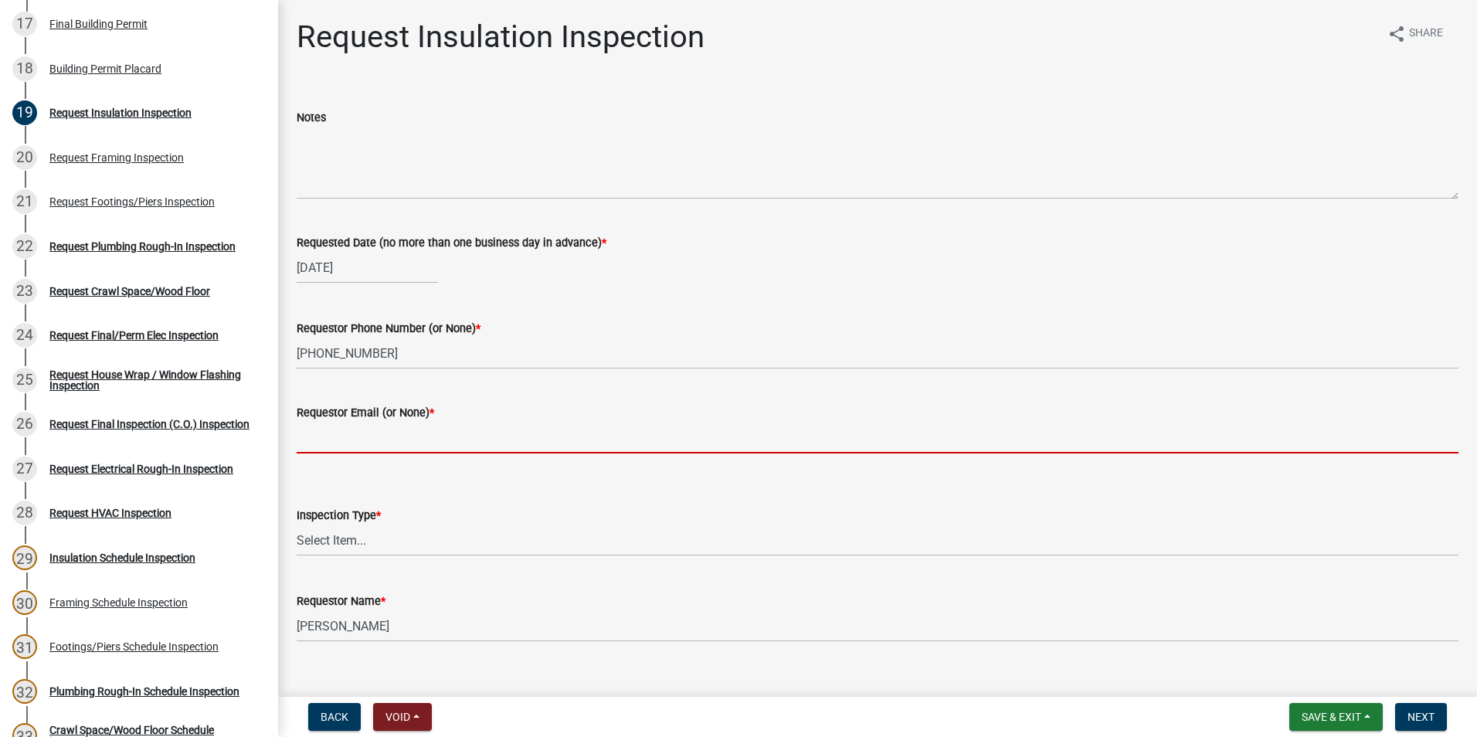
click at [381, 444] on input "Requestor Email (or None) *" at bounding box center [877, 438] width 1161 height 32
type input "none"
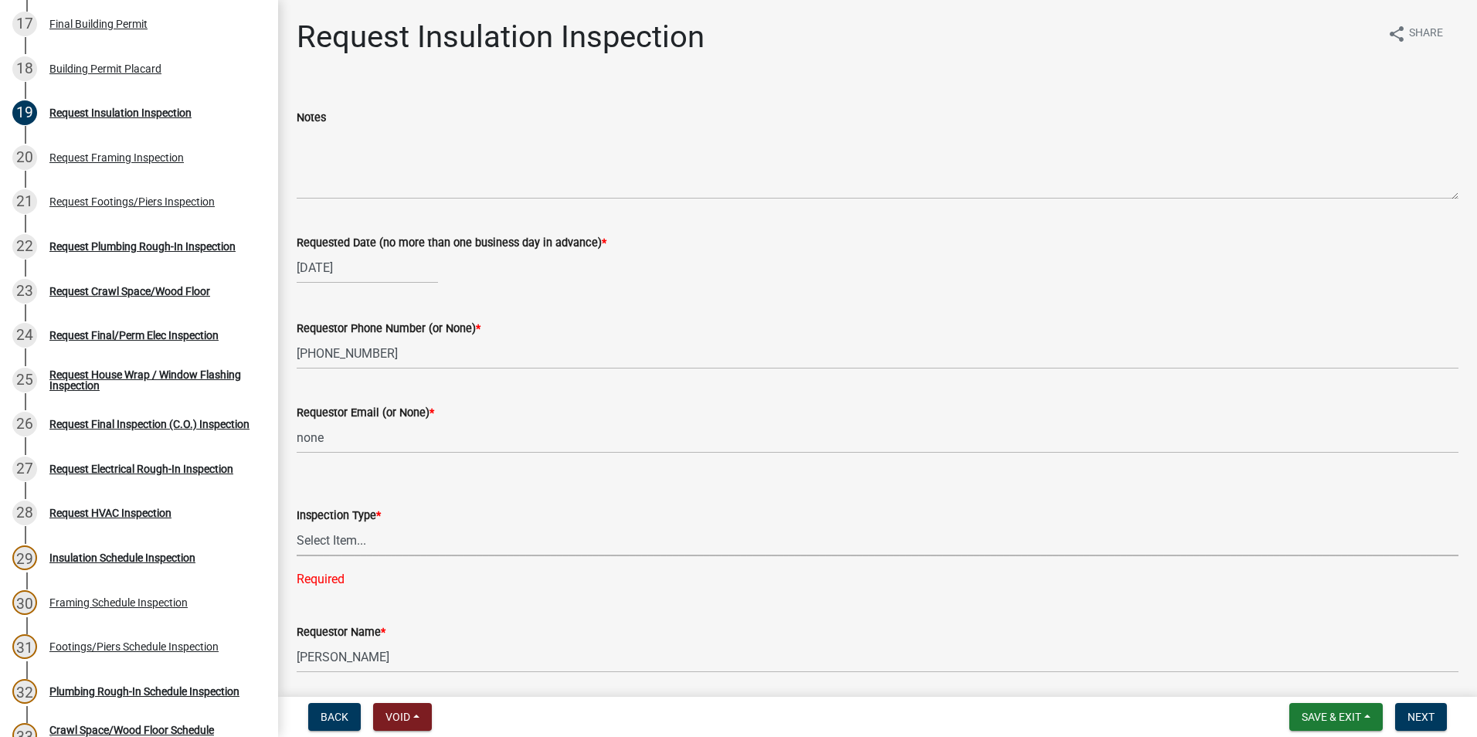
click at [360, 548] on select "Select Item... Insulation" at bounding box center [877, 540] width 1161 height 32
click at [297, 524] on select "Select Item... Insulation" at bounding box center [877, 540] width 1161 height 32
select select "2e5302d4-b34e-405d-80e1-2f893e7792f7"
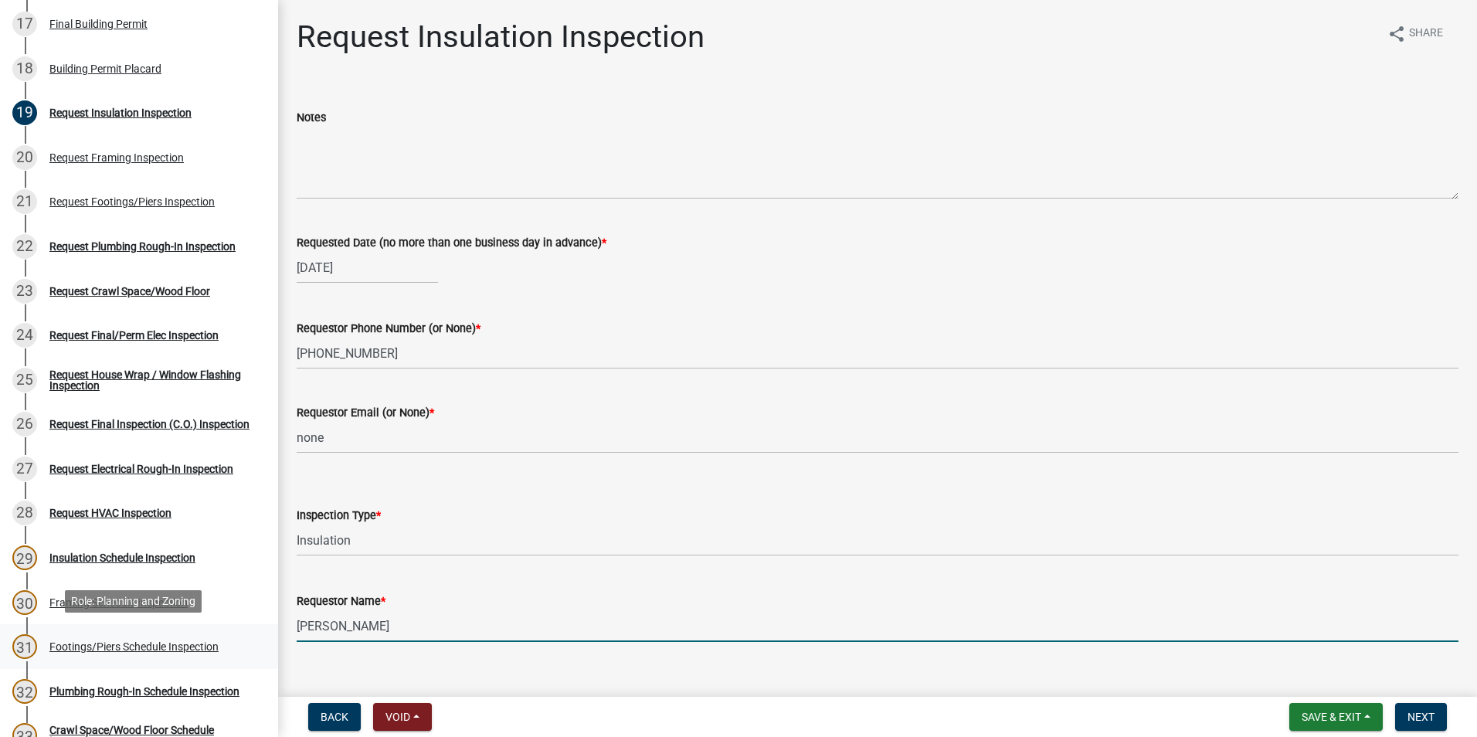
drag, startPoint x: 419, startPoint y: 623, endPoint x: 150, endPoint y: 649, distance: 269.9
click at [150, 649] on div "Step 3. Building Permit BP-2025-1895 Edit View Summary Notes Show emails 1 Intr…" at bounding box center [738, 368] width 1477 height 737
type input "[PERSON_NAME]"
click at [1413, 717] on span "Next" at bounding box center [1420, 716] width 27 height 12
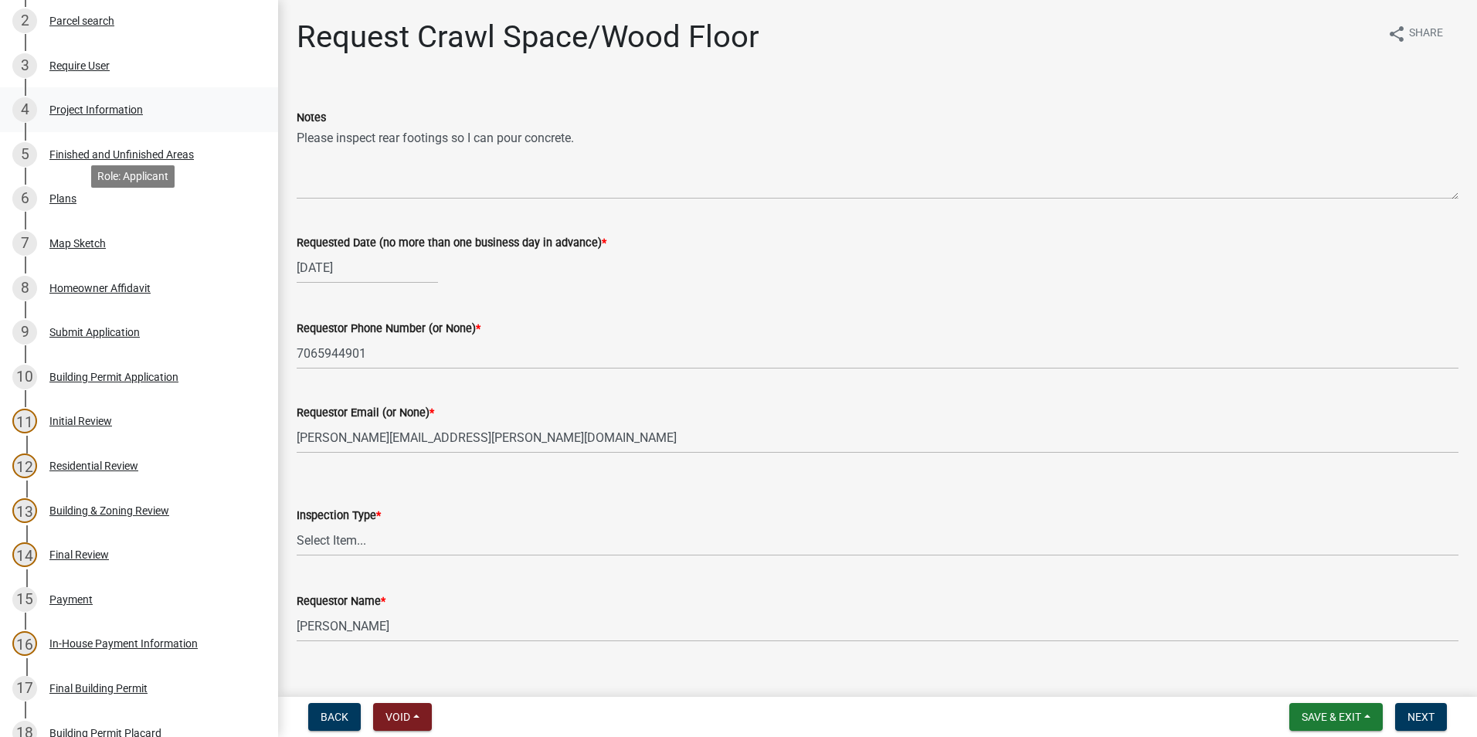
scroll to position [232, 0]
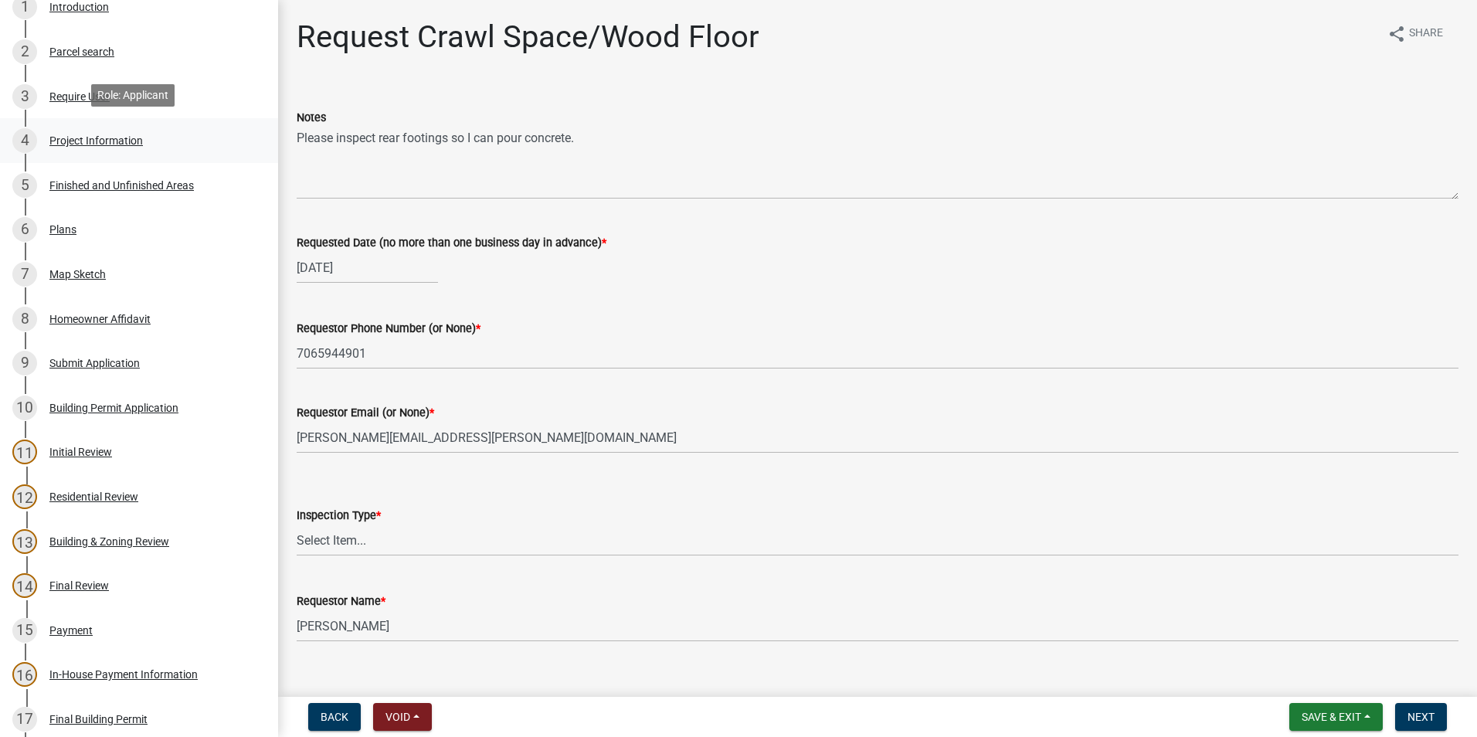
click at [98, 144] on div "4 Project Information" at bounding box center [132, 140] width 241 height 25
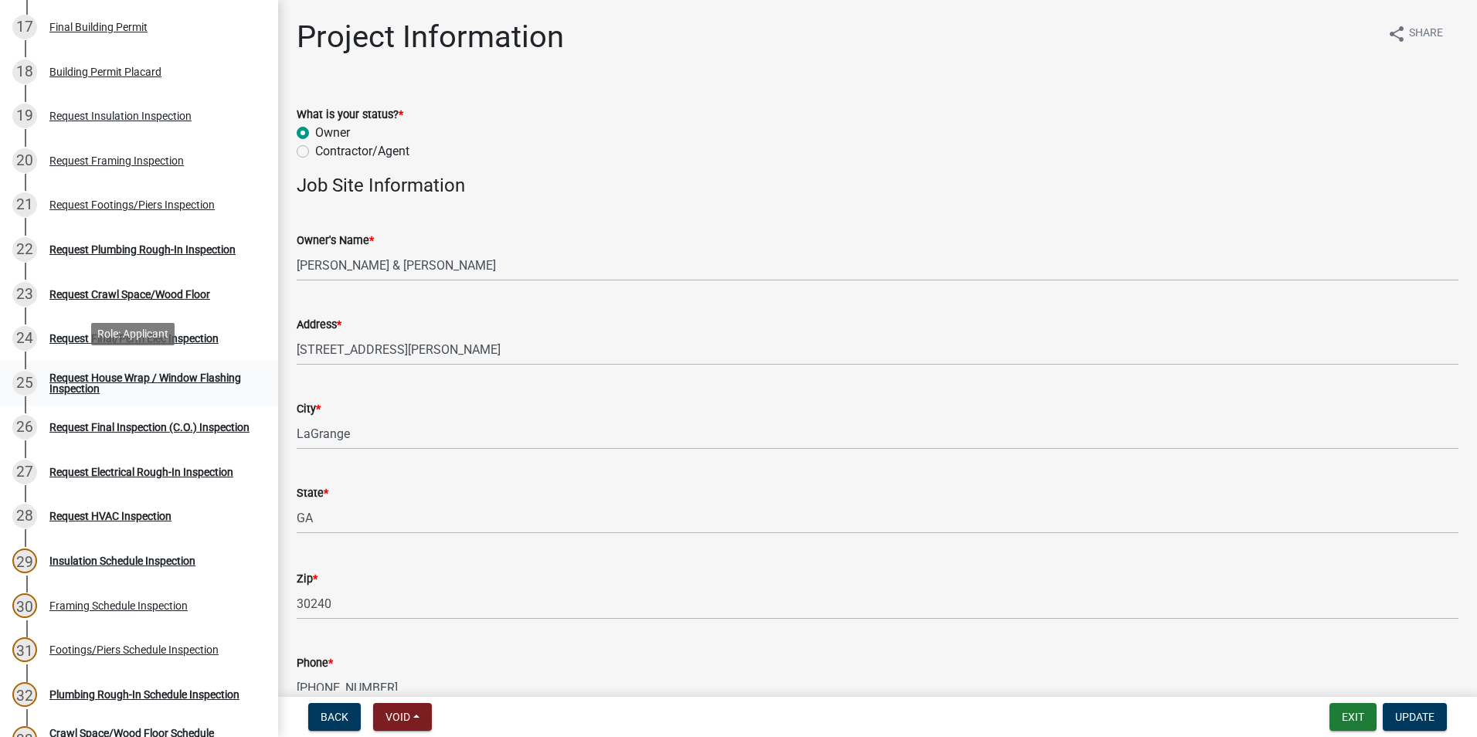
scroll to position [927, 0]
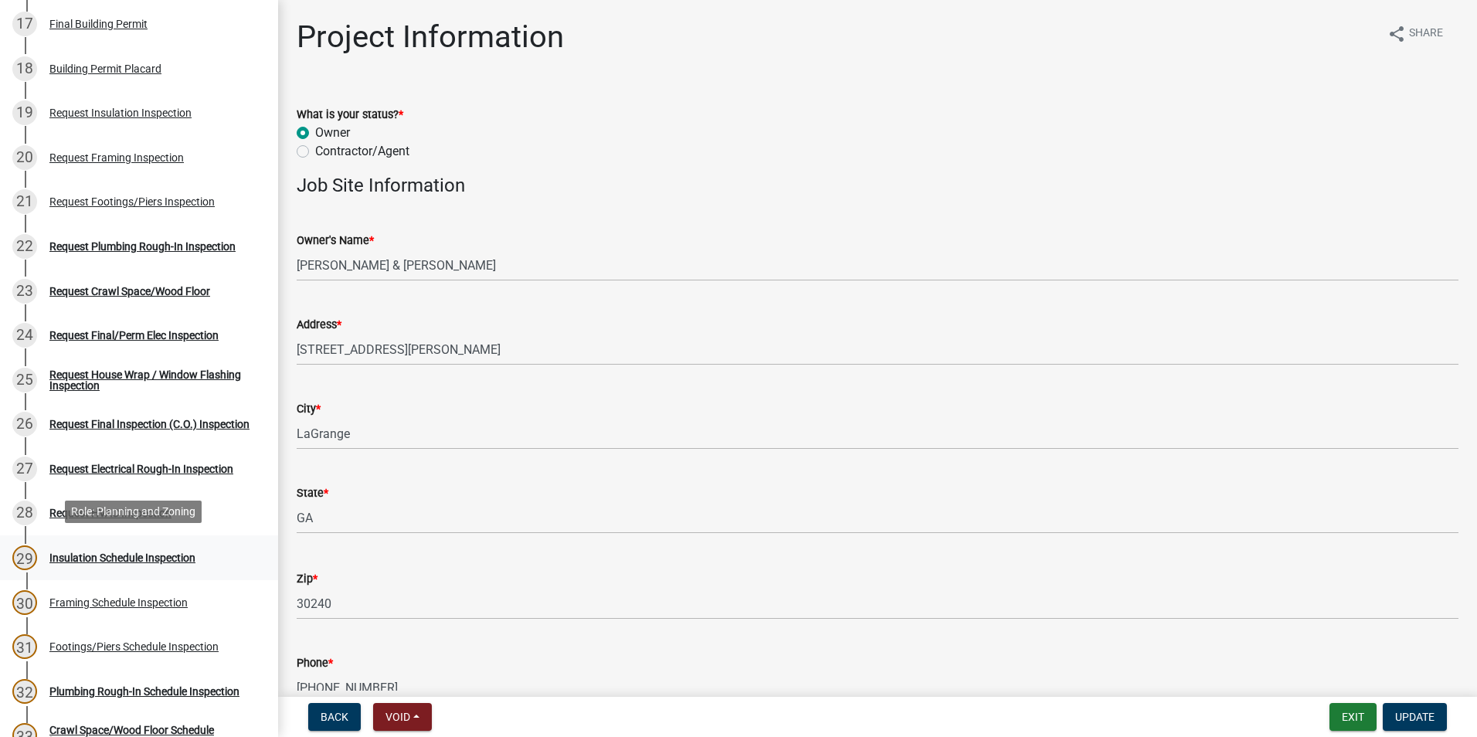
click at [72, 547] on div "29 Insulation Schedule Inspection" at bounding box center [132, 557] width 241 height 25
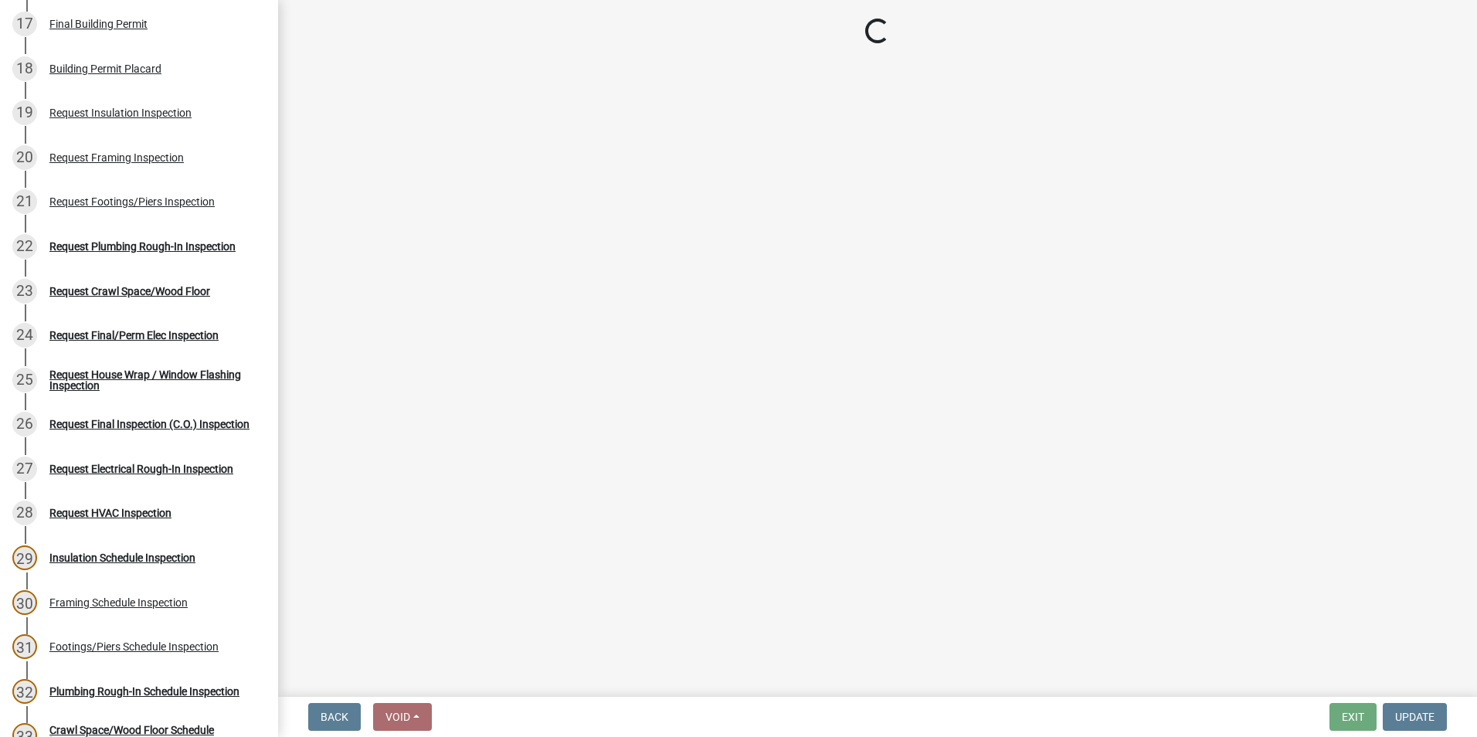
click at [428, 459] on main "Loading..." at bounding box center [877, 345] width 1199 height 690
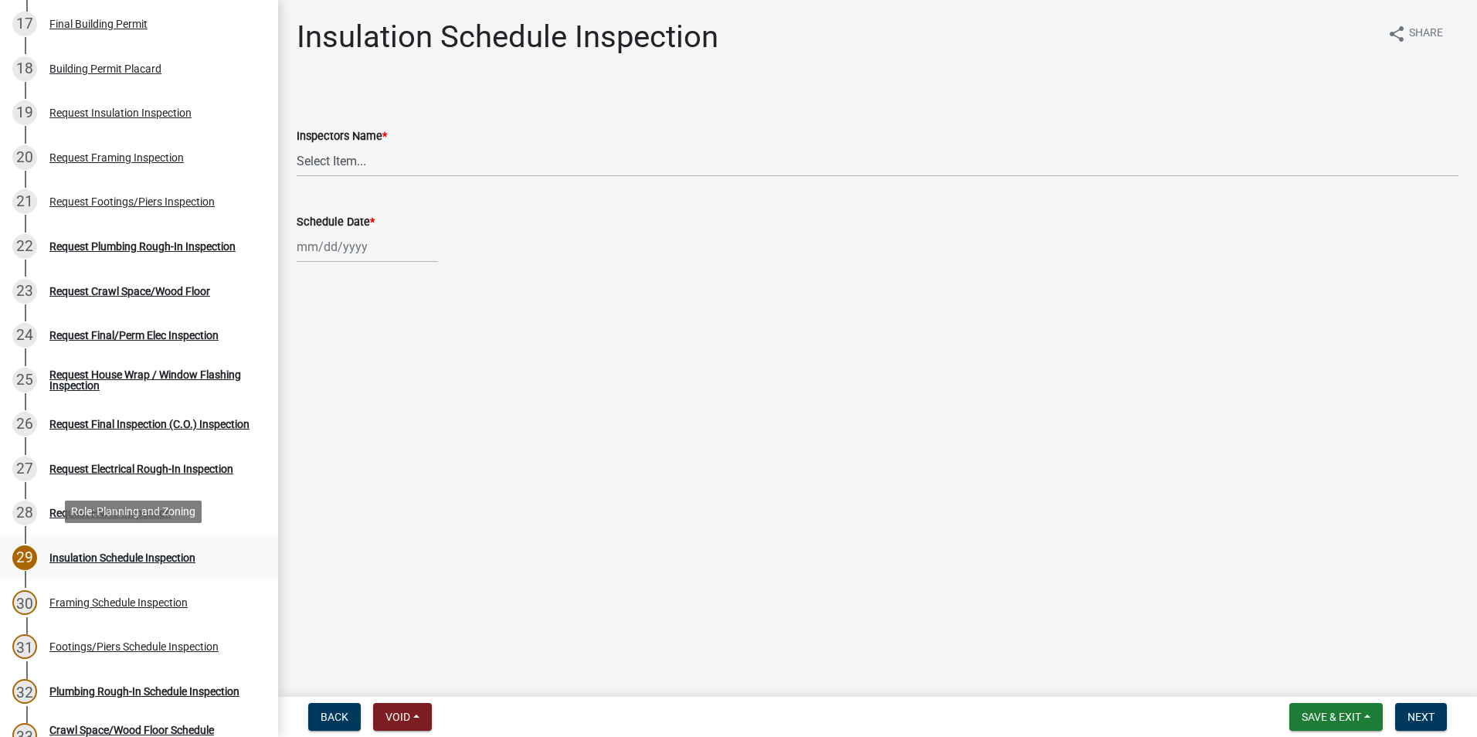
click at [129, 552] on div "Insulation Schedule Inspection" at bounding box center [122, 557] width 146 height 11
drag, startPoint x: 129, startPoint y: 548, endPoint x: 377, endPoint y: 340, distance: 323.9
click at [377, 340] on main "Insulation Schedule Inspection share Share Inspectors Name * Select Item... [PE…" at bounding box center [877, 345] width 1199 height 690
click at [102, 90] on link "19 Request Insulation Inspection" at bounding box center [139, 112] width 278 height 45
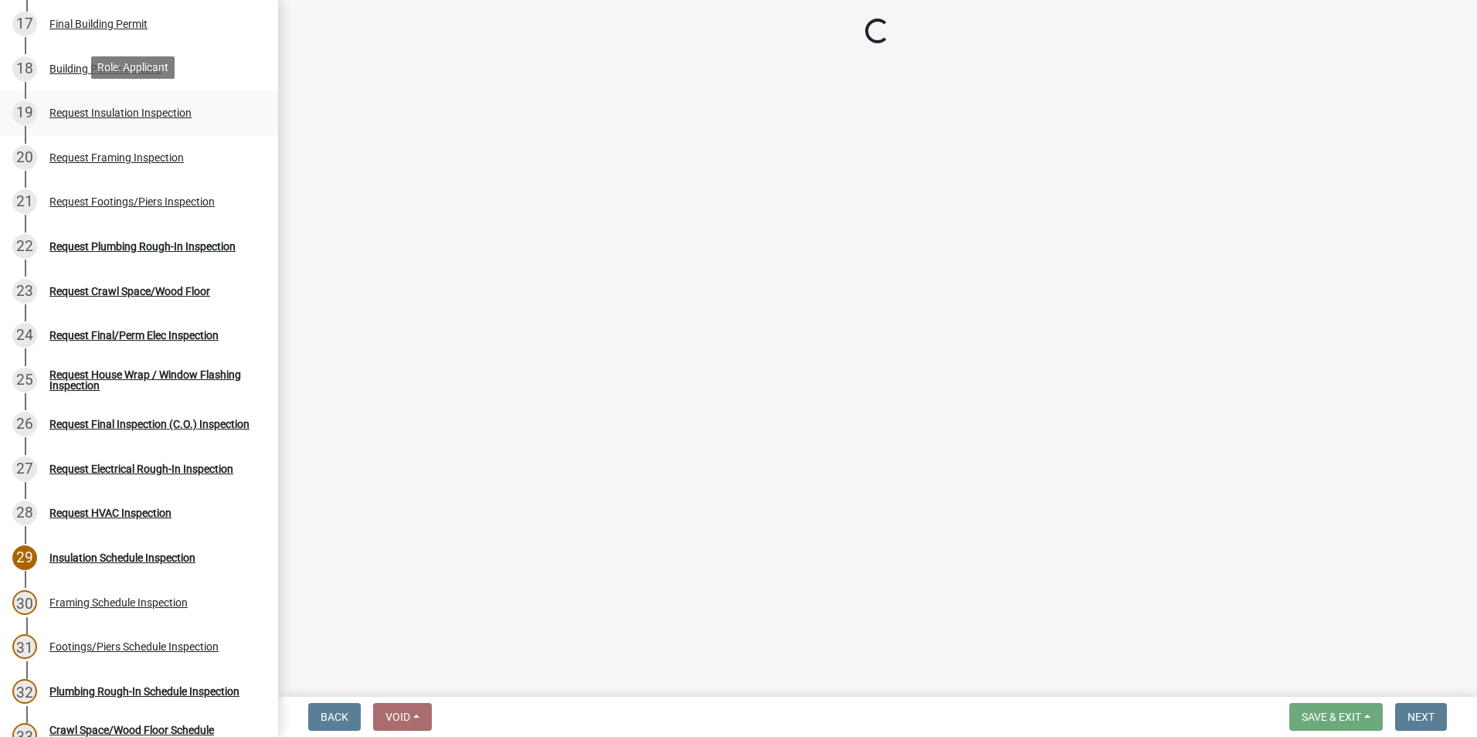
select select "2e5302d4-b34e-405d-80e1-2f893e7792f7"
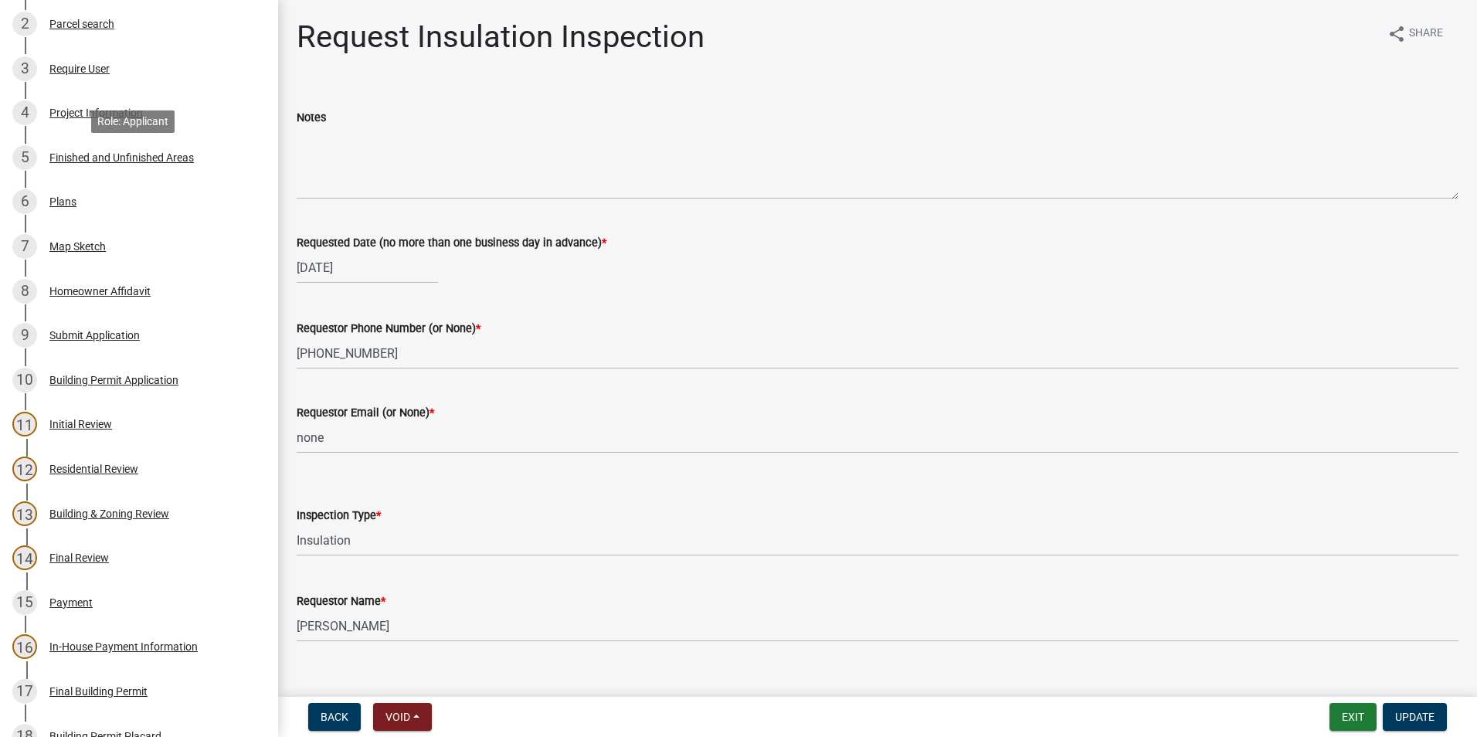
scroll to position [0, 0]
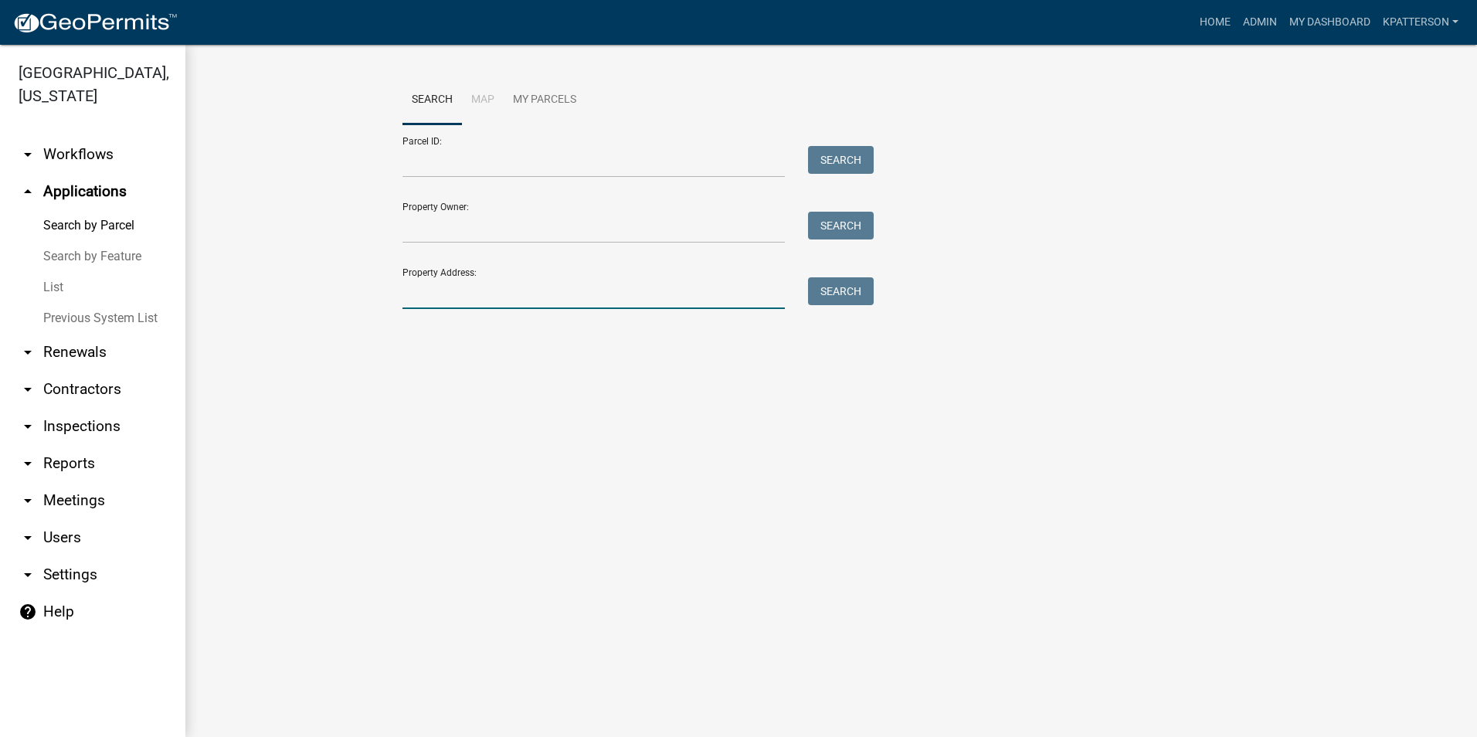
click at [480, 286] on input "Property Address:" at bounding box center [593, 293] width 382 height 32
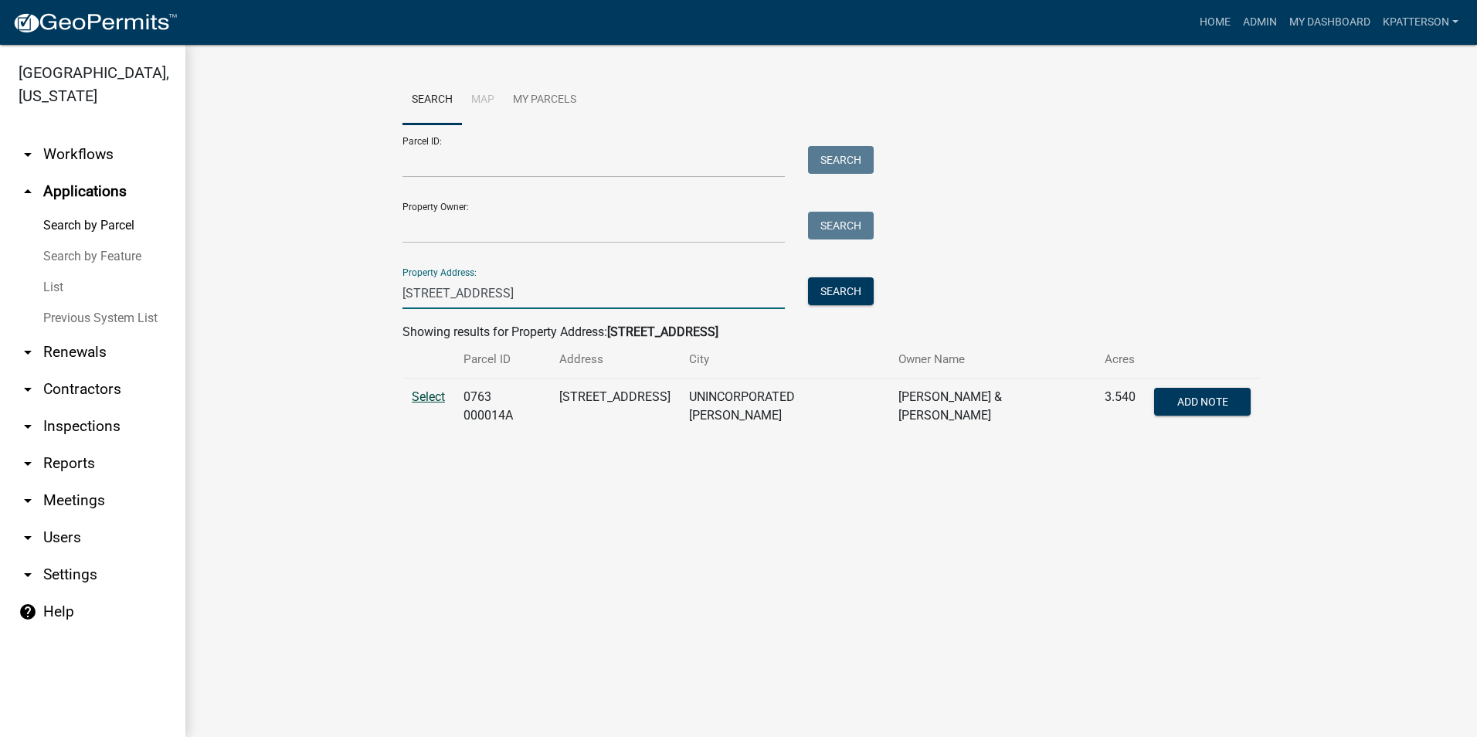
type input "[STREET_ADDRESS]"
click at [423, 398] on span "Select" at bounding box center [428, 396] width 33 height 15
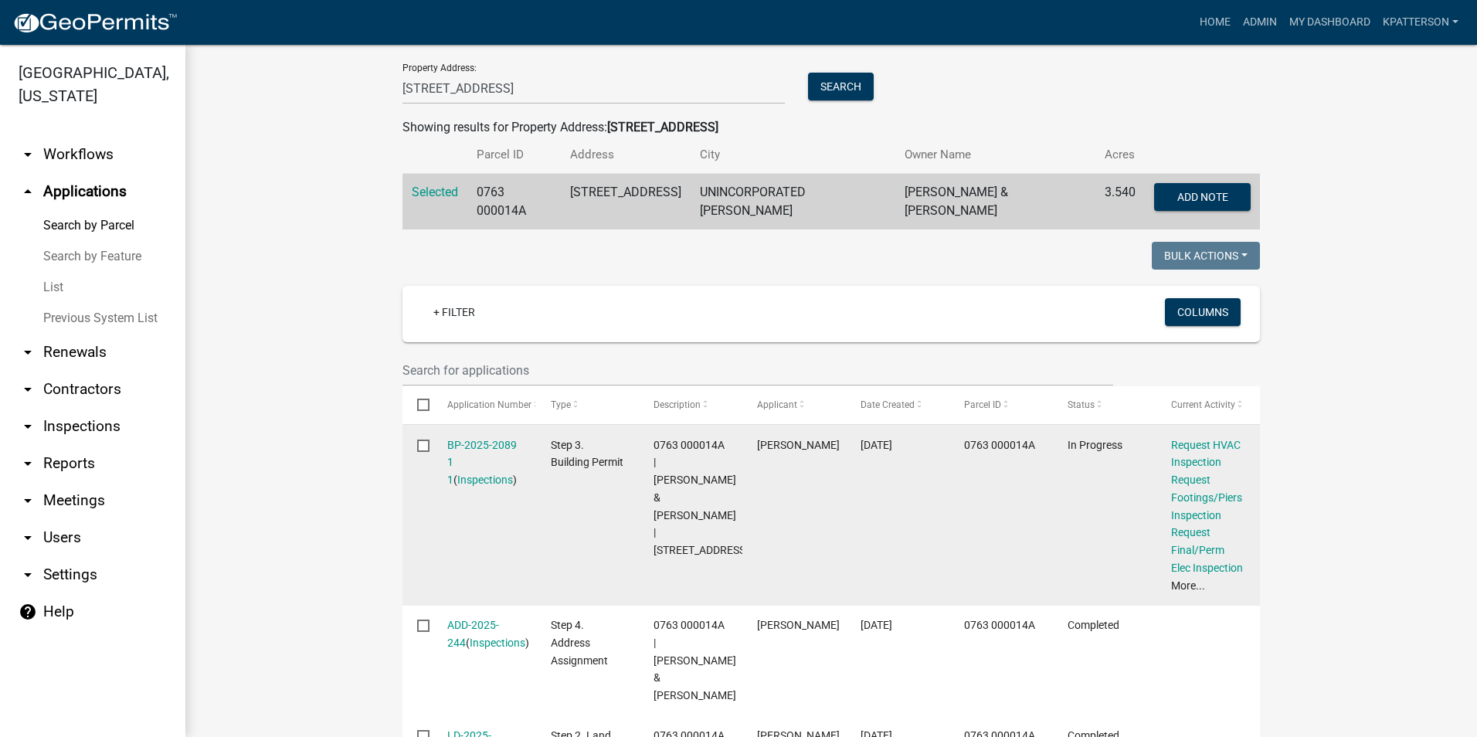
scroll to position [232, 0]
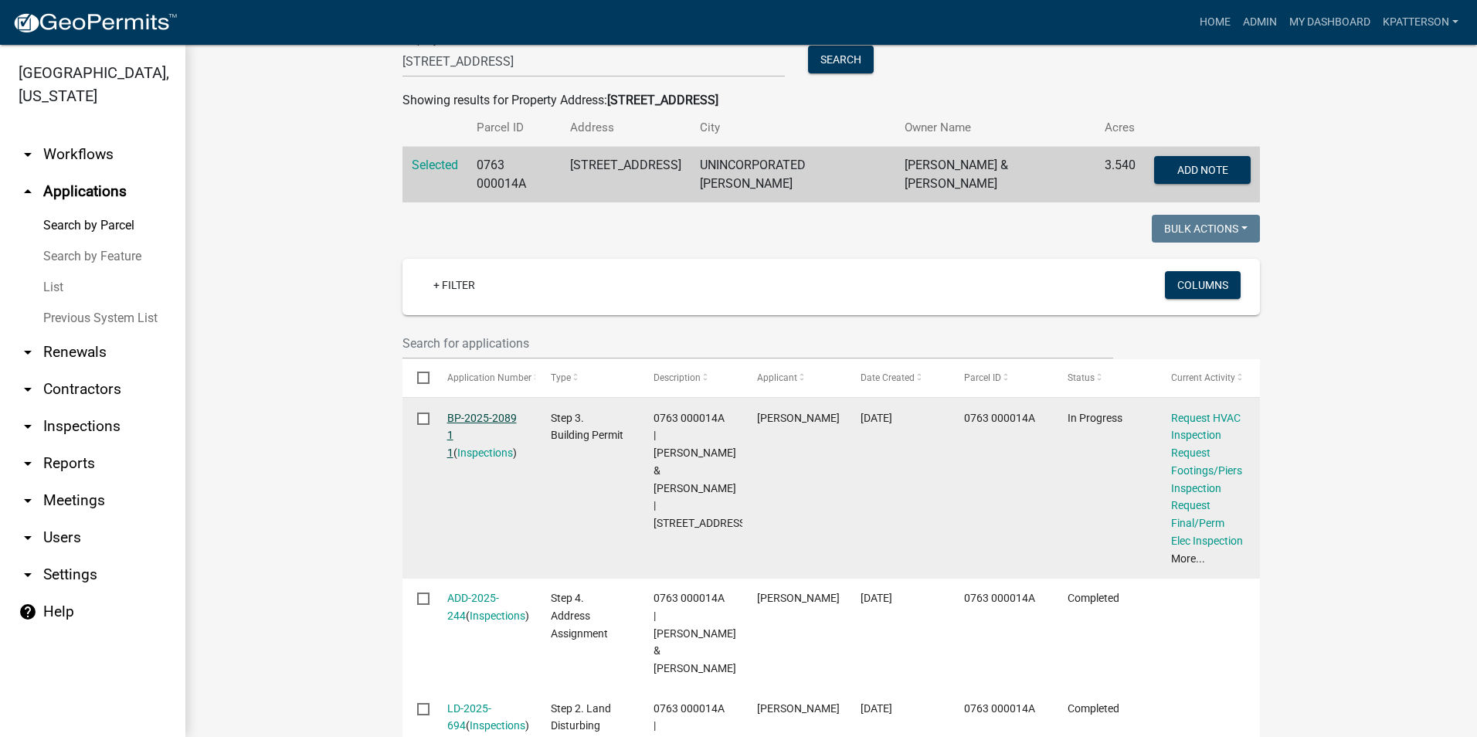
click at [503, 422] on link "BP-2025-2089 1 1" at bounding box center [482, 436] width 70 height 48
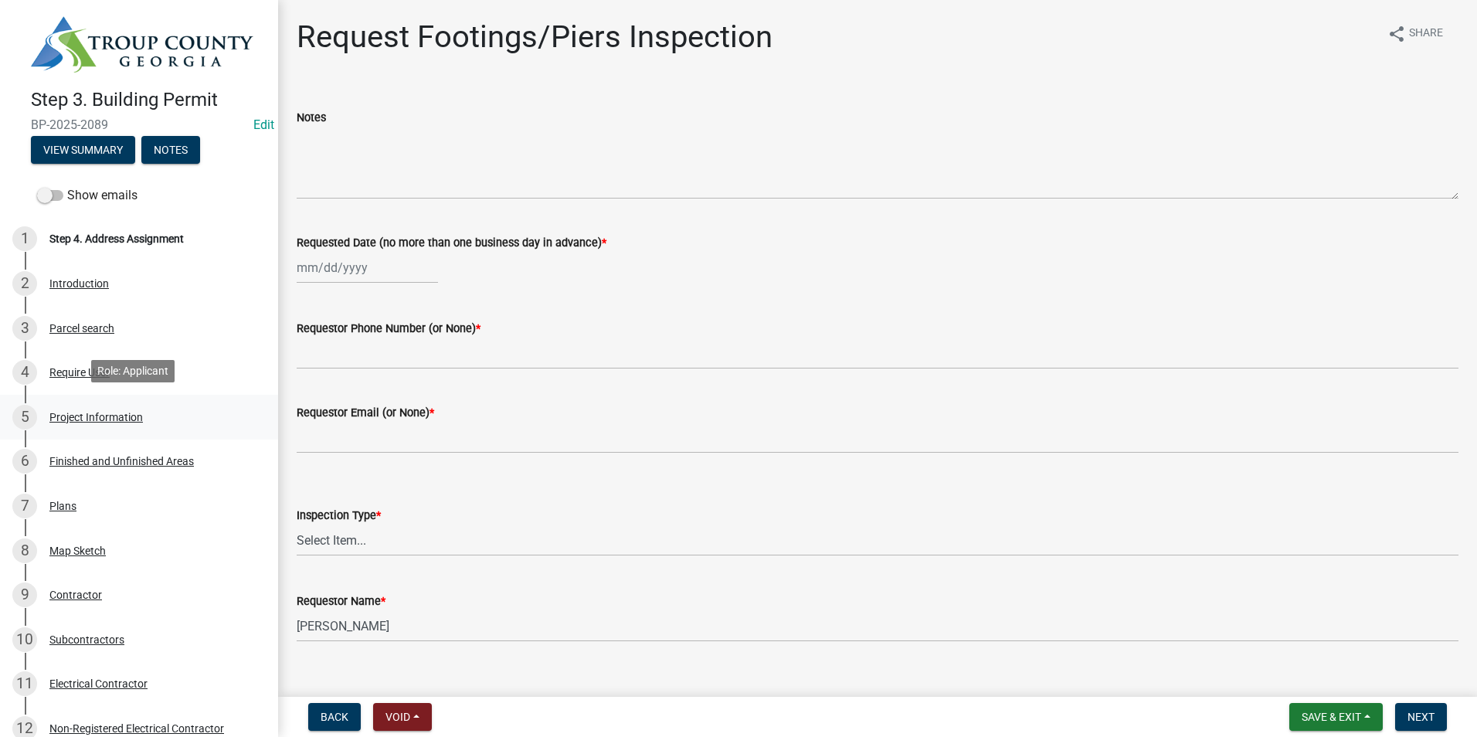
click at [135, 405] on div "5 Project Information" at bounding box center [132, 417] width 241 height 25
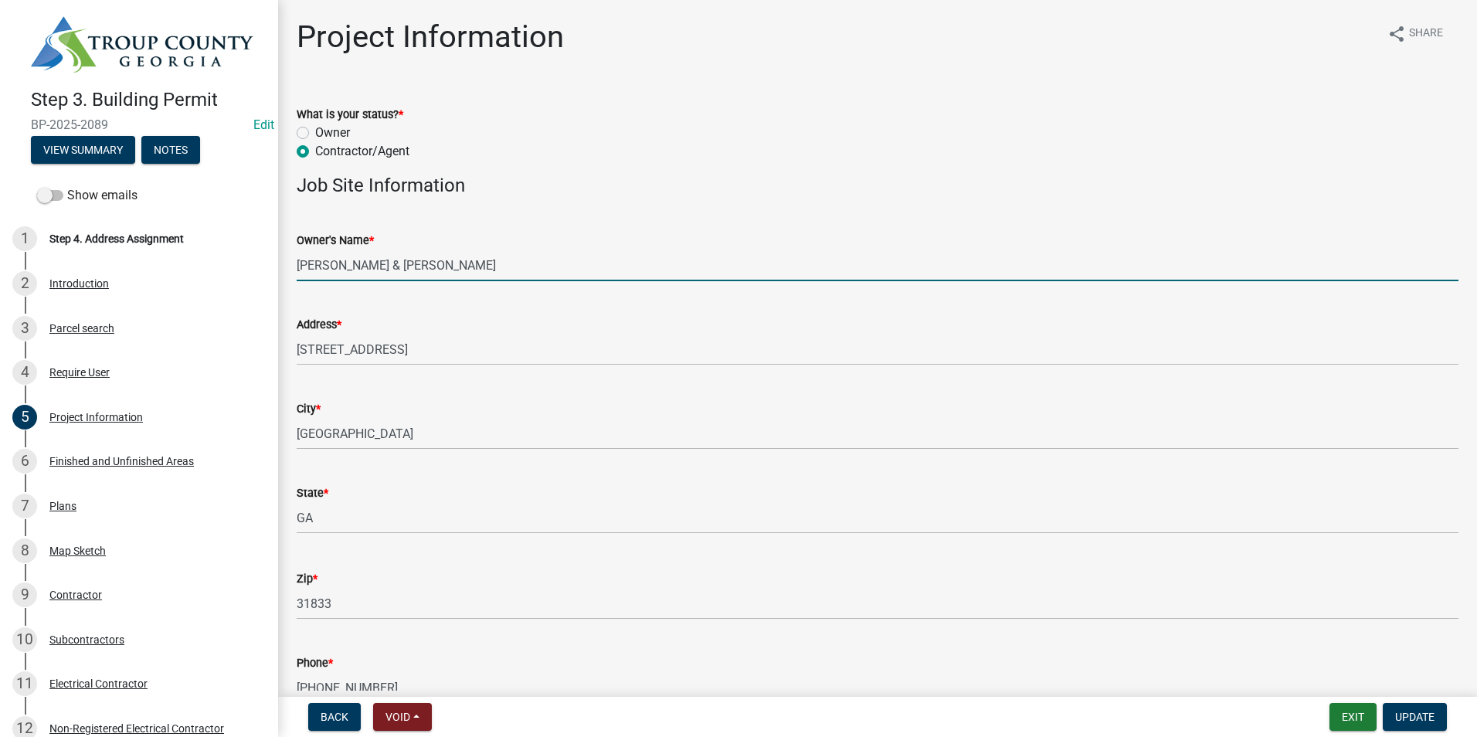
drag, startPoint x: 364, startPoint y: 266, endPoint x: 292, endPoint y: 280, distance: 74.1
click at [292, 280] on div "Owner's Name * [PERSON_NAME] & [PERSON_NAME]" at bounding box center [877, 245] width 1185 height 72
drag, startPoint x: 463, startPoint y: 266, endPoint x: 416, endPoint y: 278, distance: 48.7
click at [416, 278] on input "[PERSON_NAME] & [PERSON_NAME]" at bounding box center [877, 265] width 1161 height 32
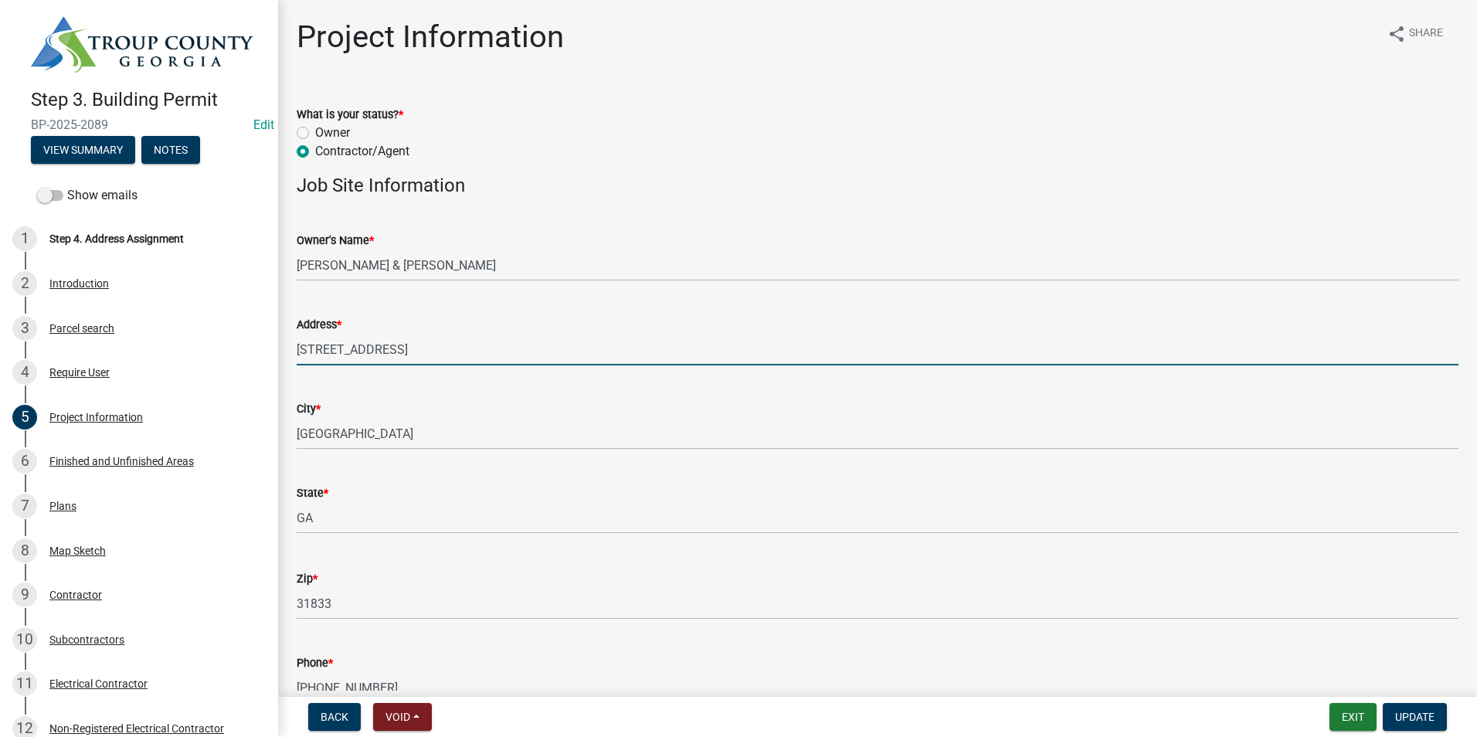
drag, startPoint x: 393, startPoint y: 350, endPoint x: 276, endPoint y: 361, distance: 117.1
click at [276, 361] on div "Step 3. Building Permit BP-2025-2089 Edit View Summary Notes Show emails 1 Step…" at bounding box center [738, 368] width 1477 height 737
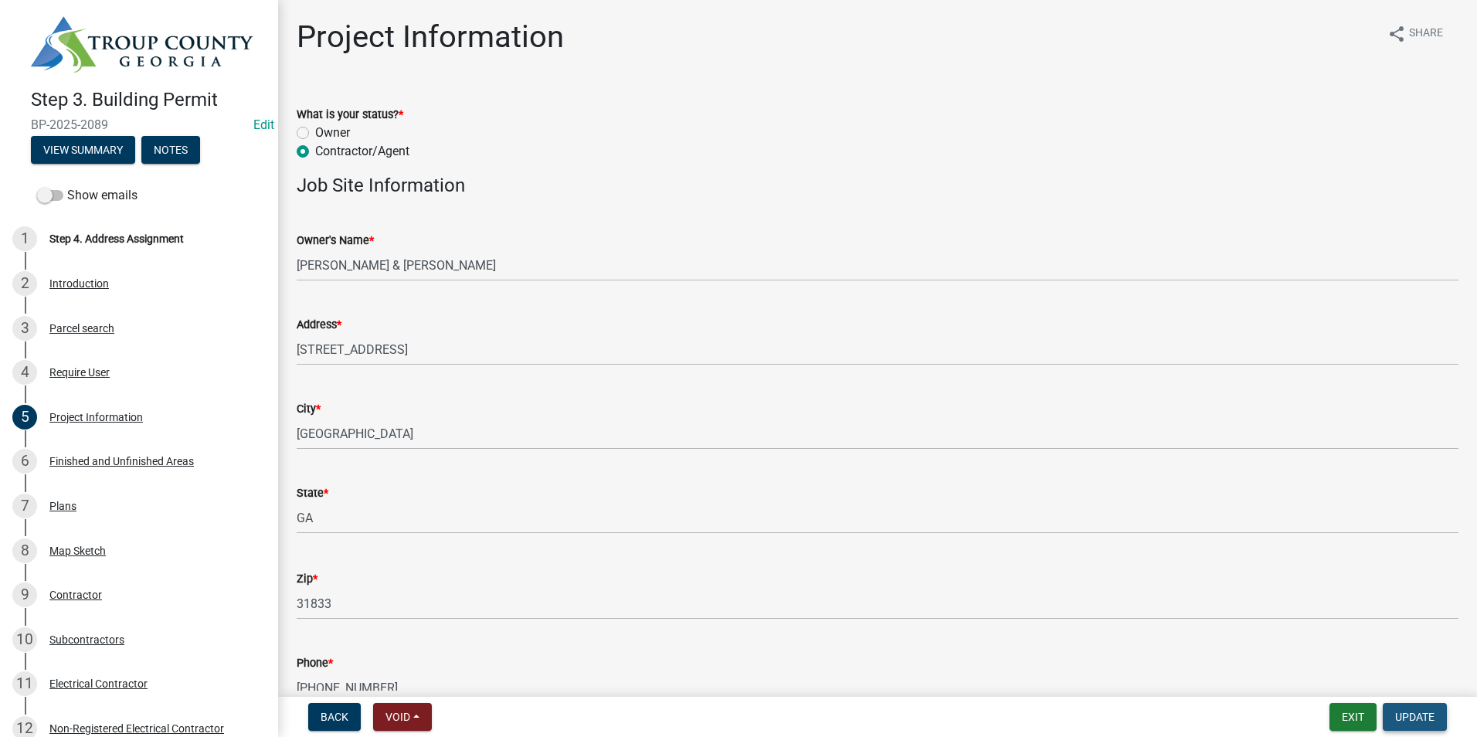
click at [1412, 718] on span "Update" at bounding box center [1414, 716] width 39 height 12
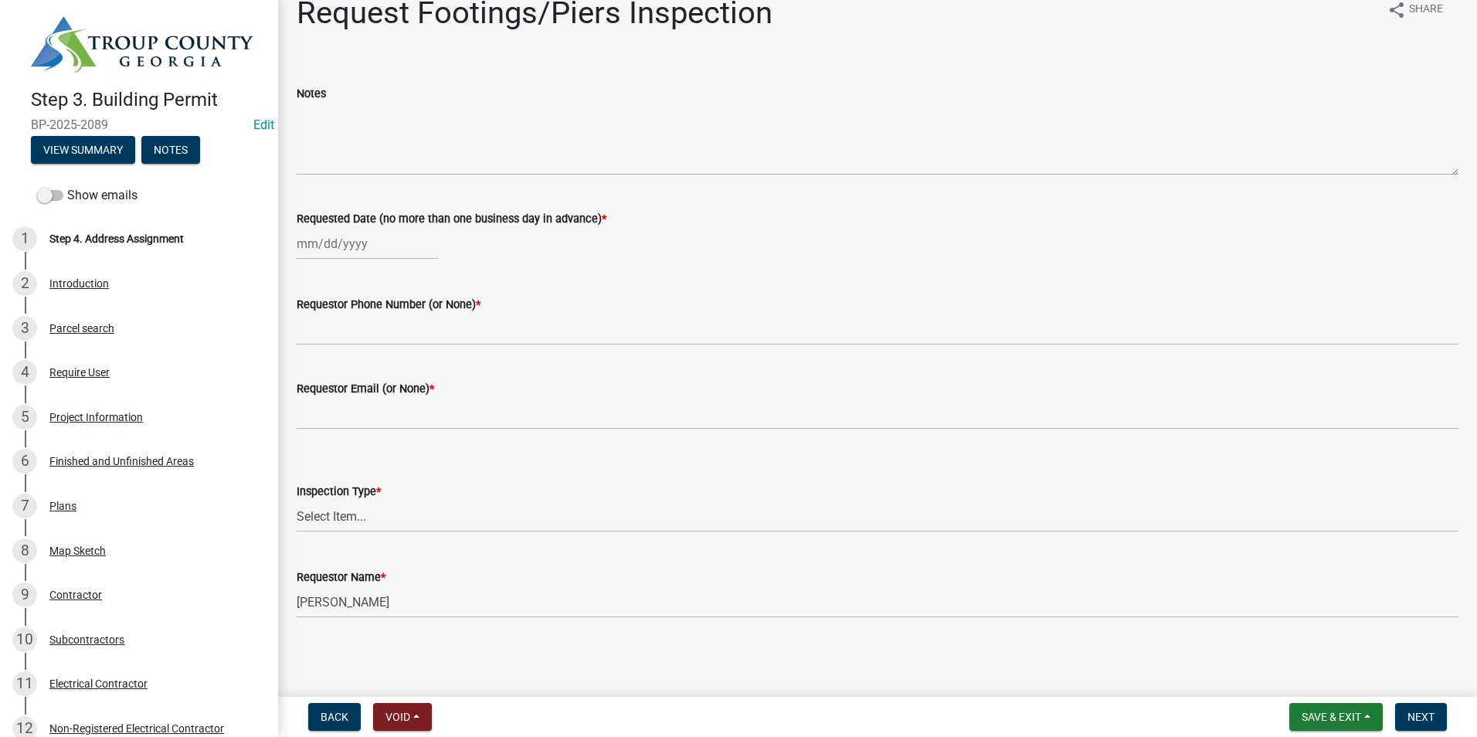
scroll to position [23, 0]
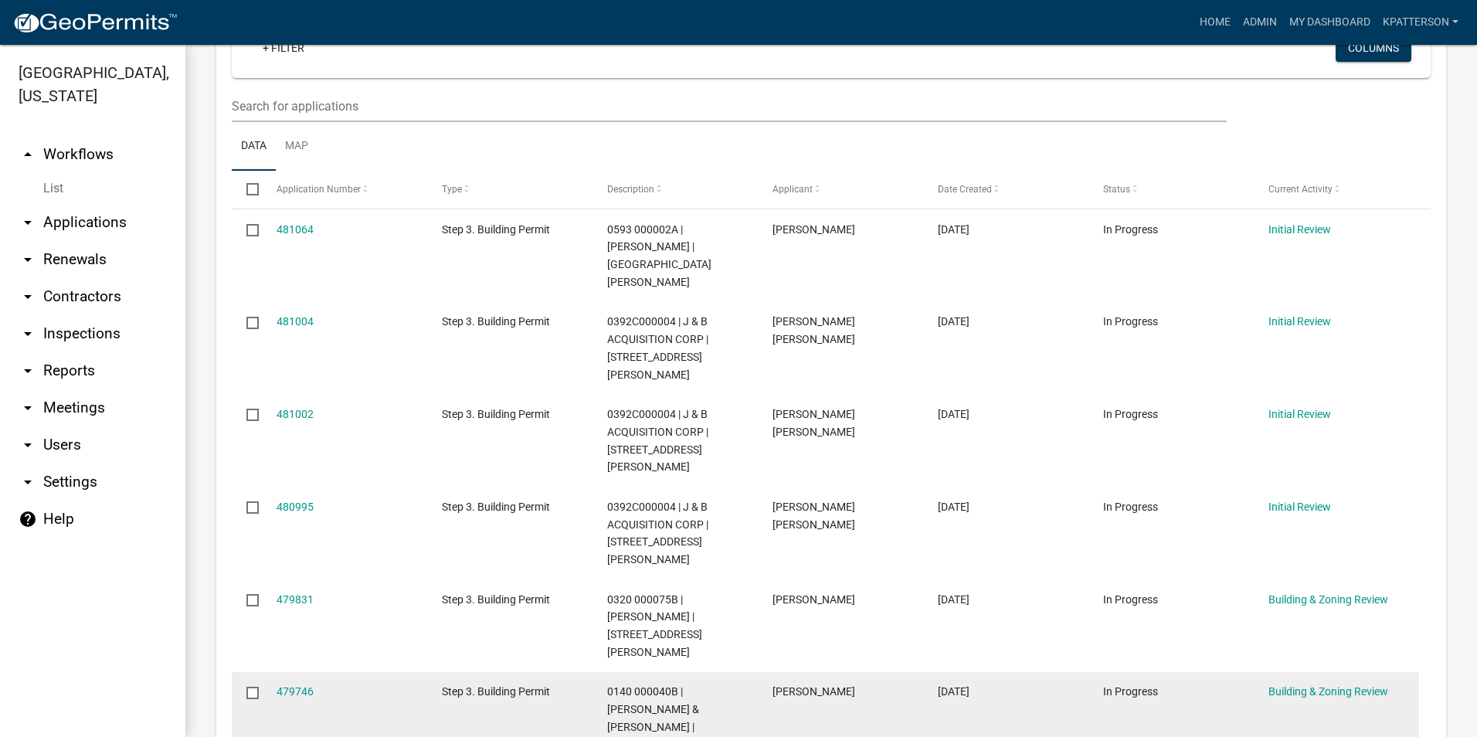
scroll to position [309, 0]
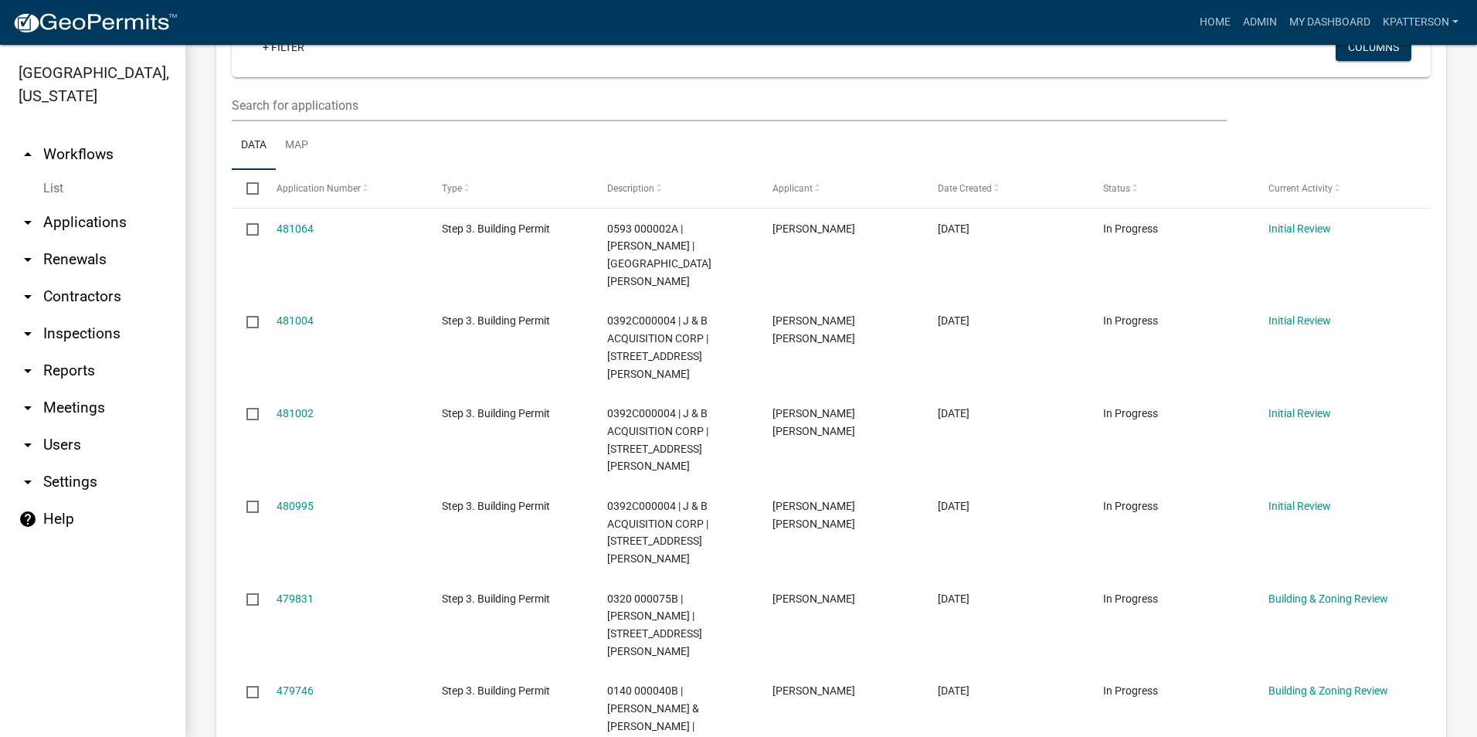
click at [114, 204] on link "arrow_drop_down Applications" at bounding box center [92, 222] width 185 height 37
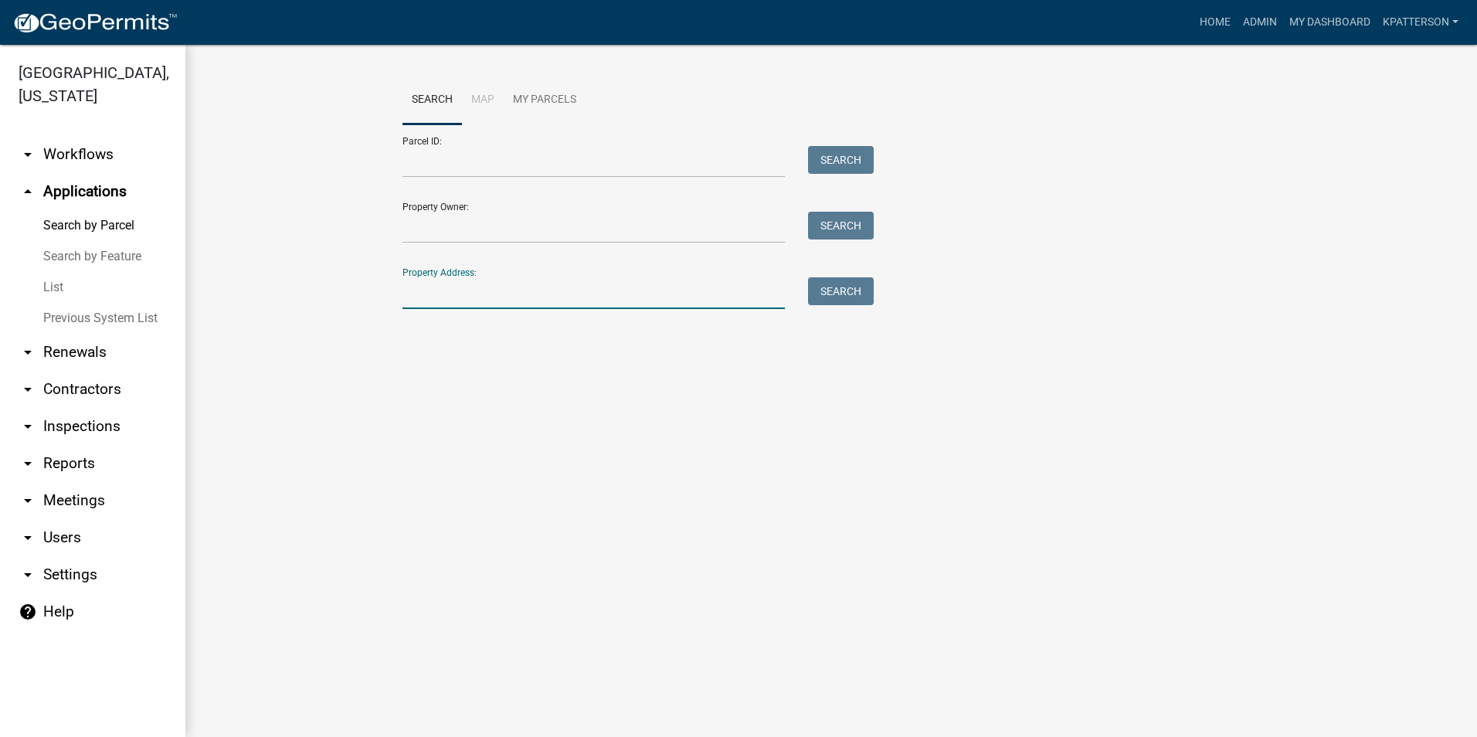
click at [484, 291] on input "Property Address:" at bounding box center [593, 293] width 382 height 32
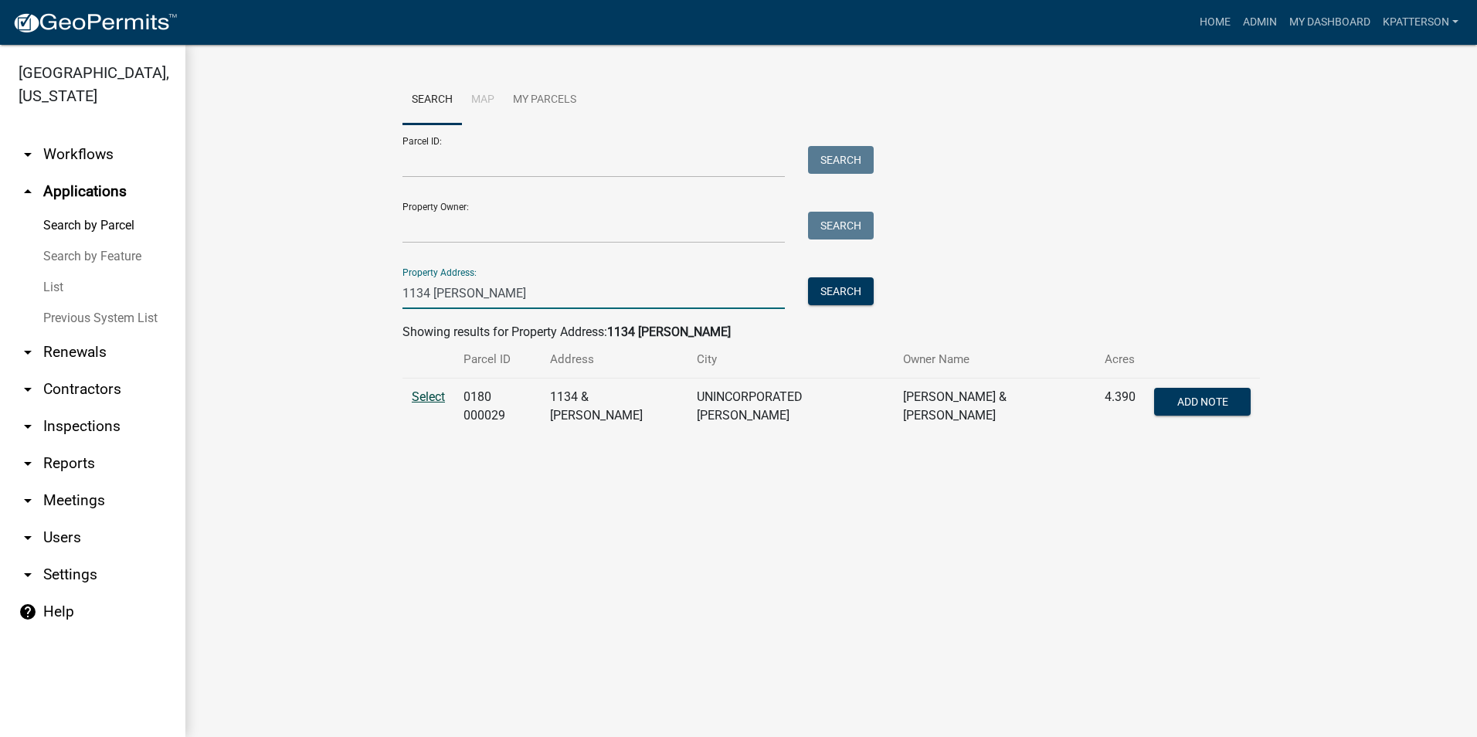
type input "1134 [PERSON_NAME]"
click at [432, 397] on span "Select" at bounding box center [428, 396] width 33 height 15
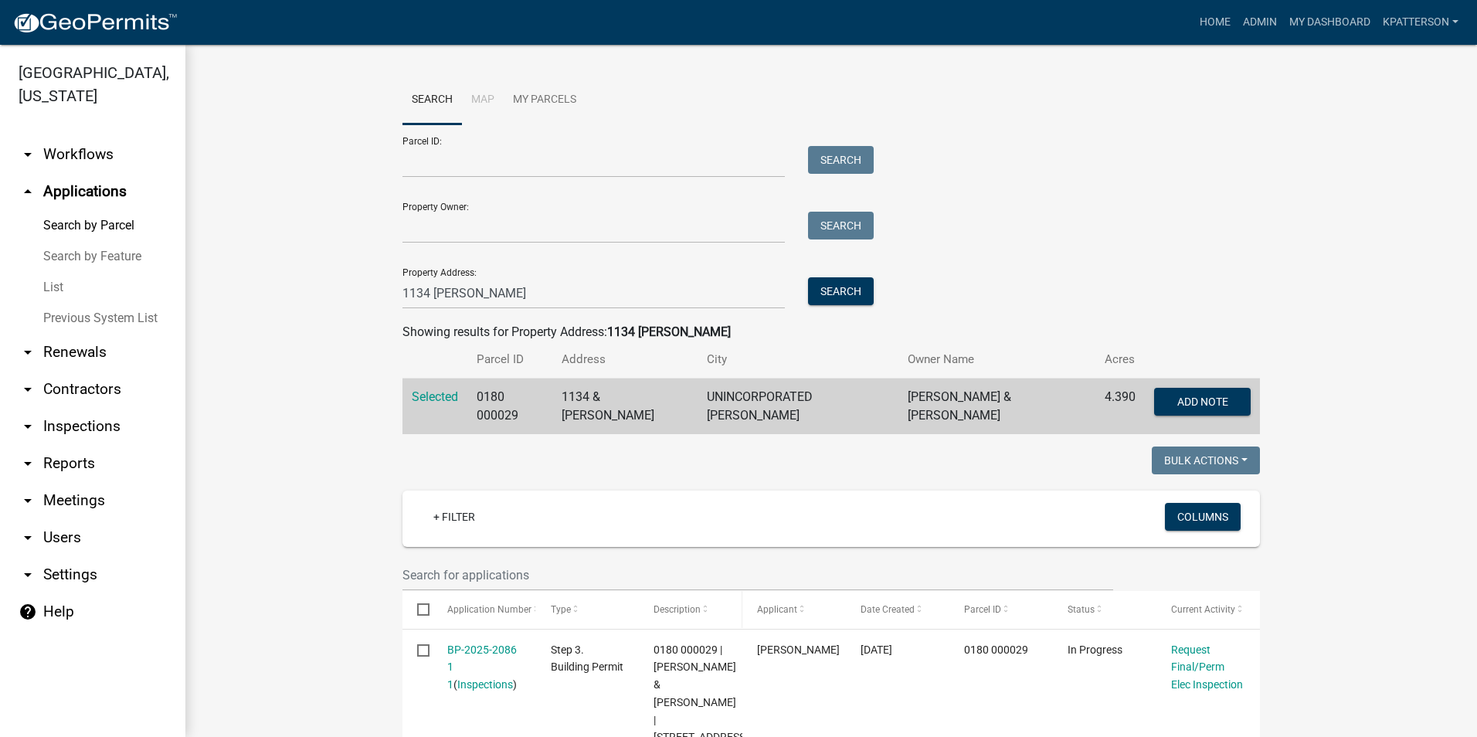
scroll to position [154, 0]
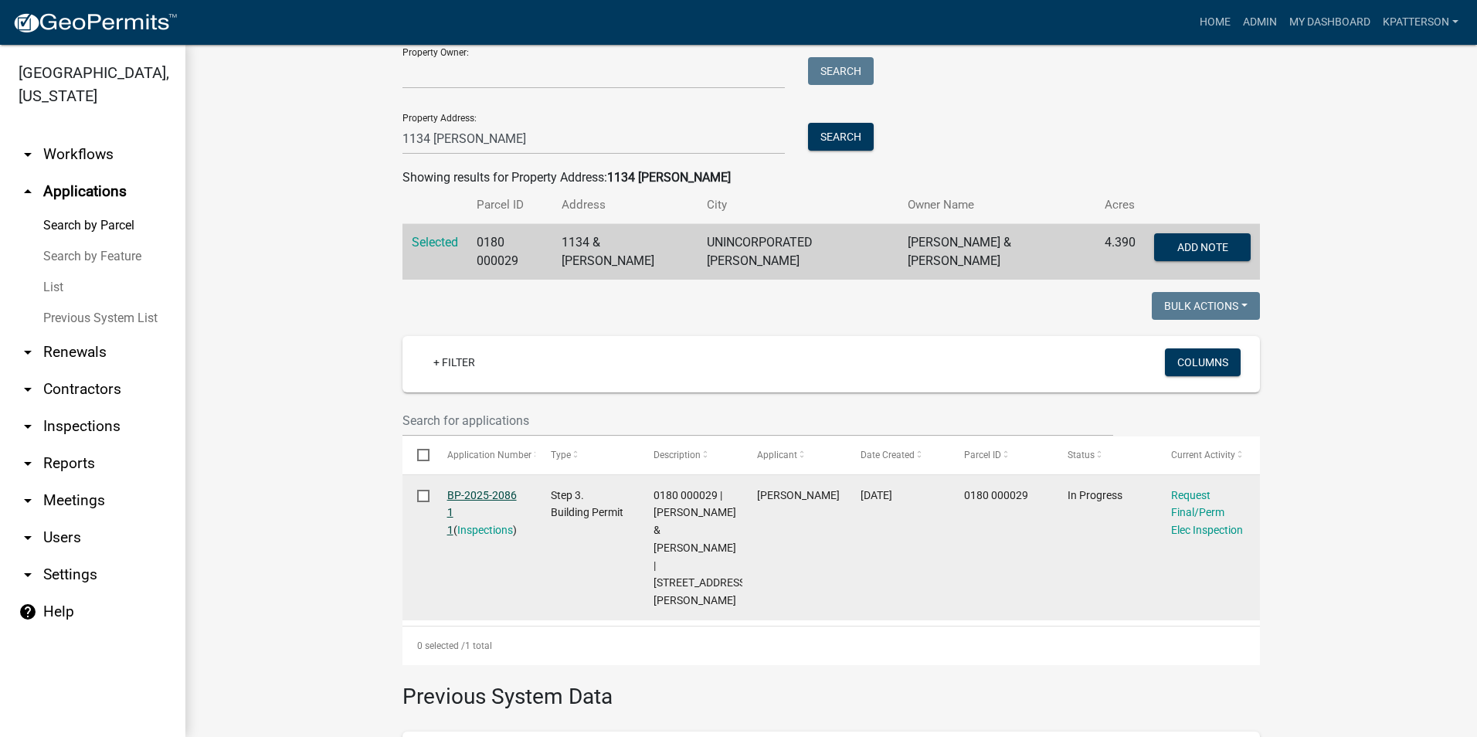
click at [474, 489] on link "BP-2025-2086 1 1" at bounding box center [482, 513] width 70 height 48
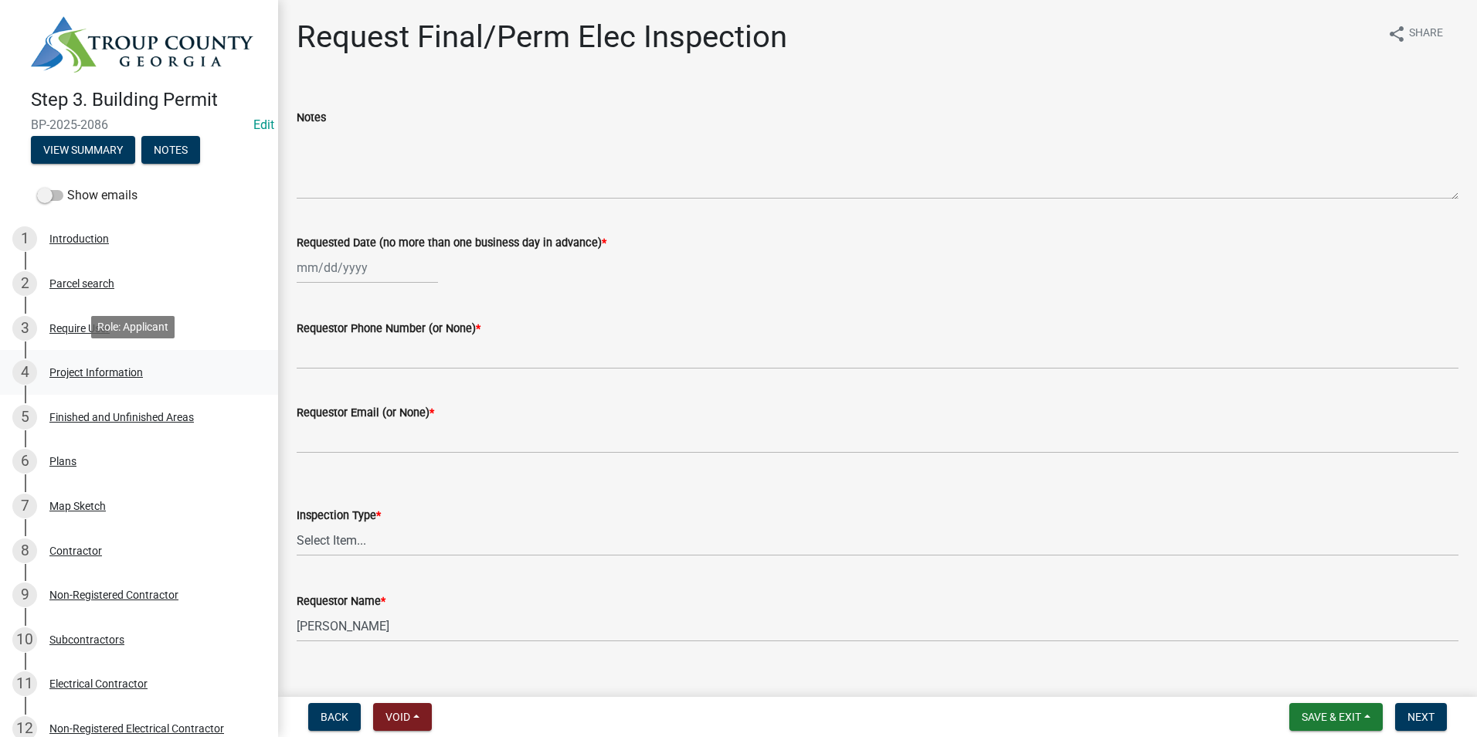
click at [105, 361] on div "4 Project Information" at bounding box center [132, 372] width 241 height 25
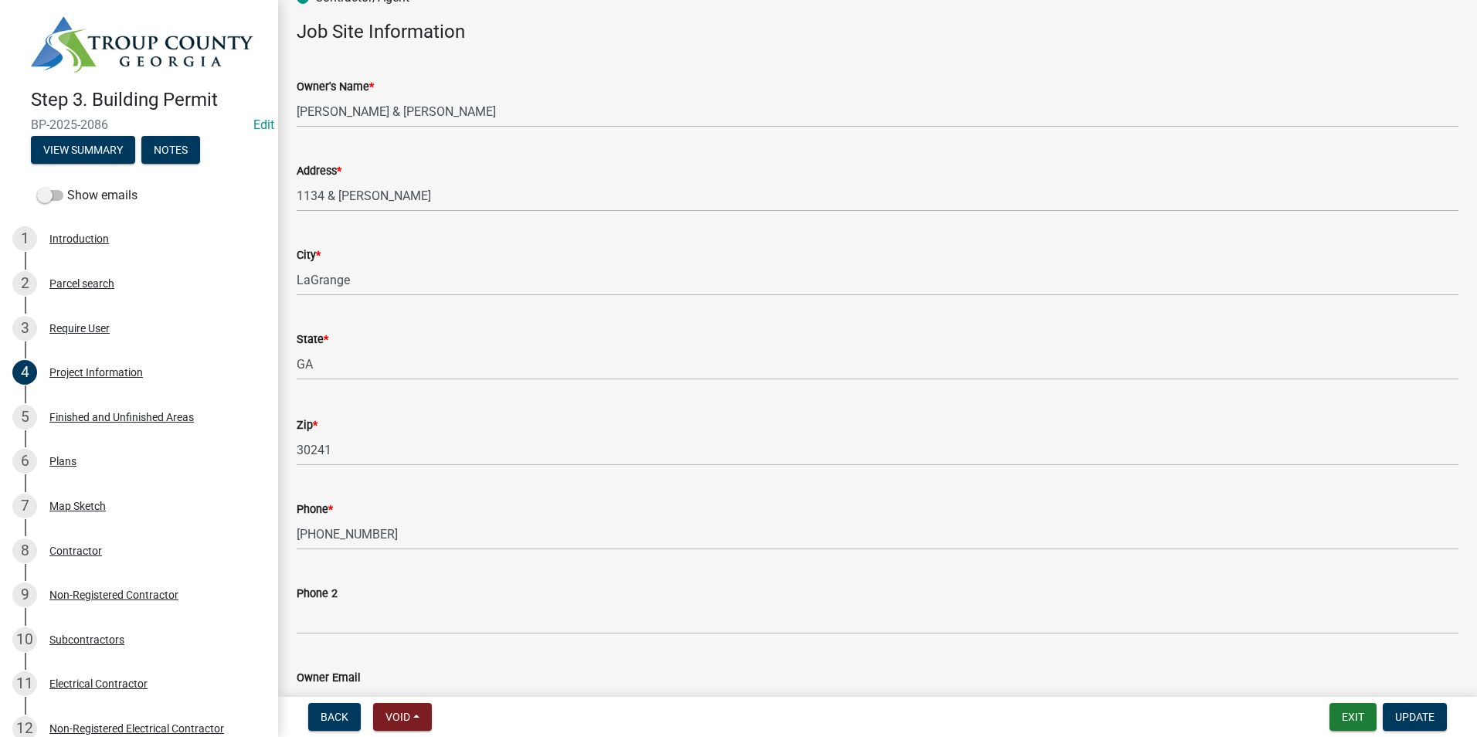
scroll to position [154, 0]
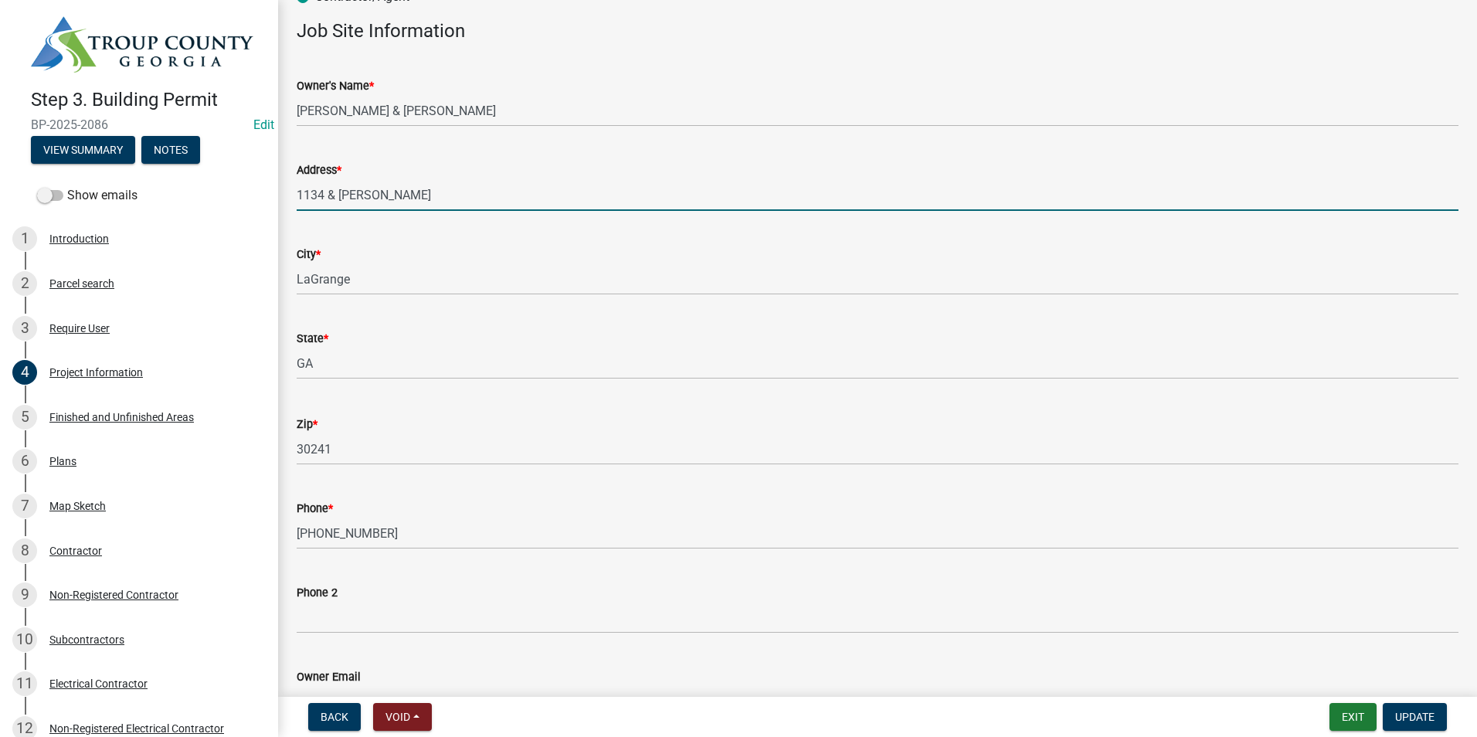
click at [335, 196] on input "1134 & [PERSON_NAME]" at bounding box center [877, 195] width 1161 height 32
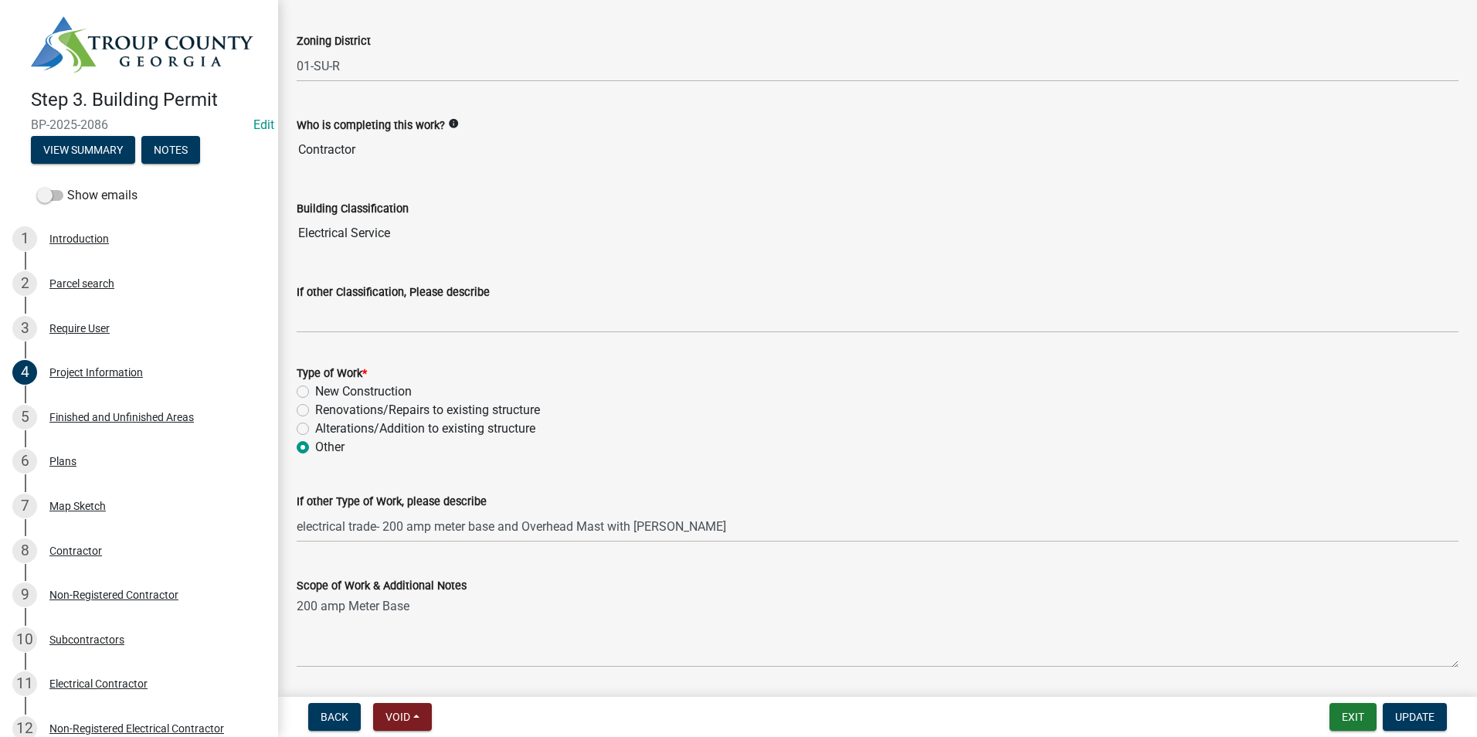
scroll to position [1158, 0]
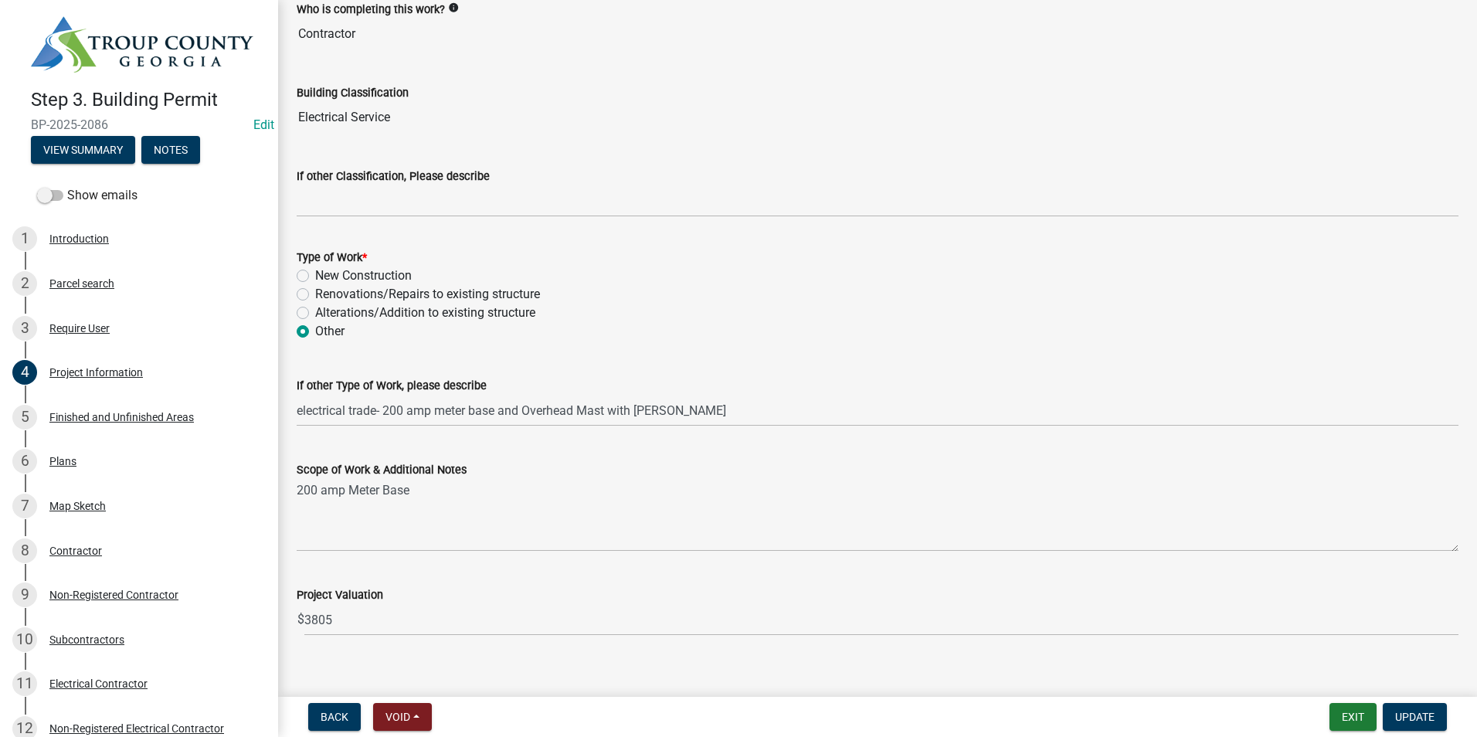
type input "[STREET_ADDRESS][PERSON_NAME]"
drag, startPoint x: 314, startPoint y: 552, endPoint x: 320, endPoint y: 535, distance: 18.1
click at [320, 535] on wm-data-entity-input "Scope of Work & Additional Notes 200 amp Meter Base" at bounding box center [877, 501] width 1161 height 125
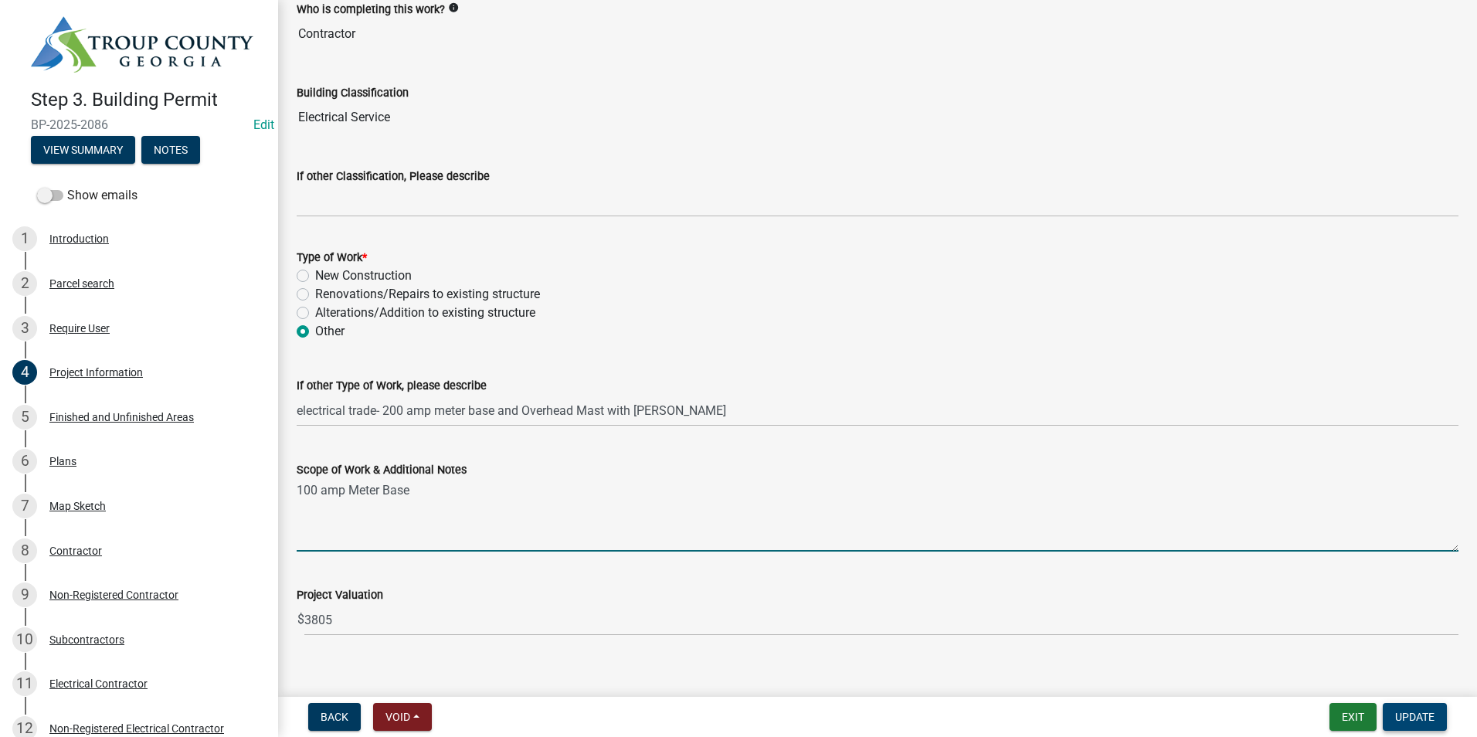
type textarea "100 amp Meter Base"
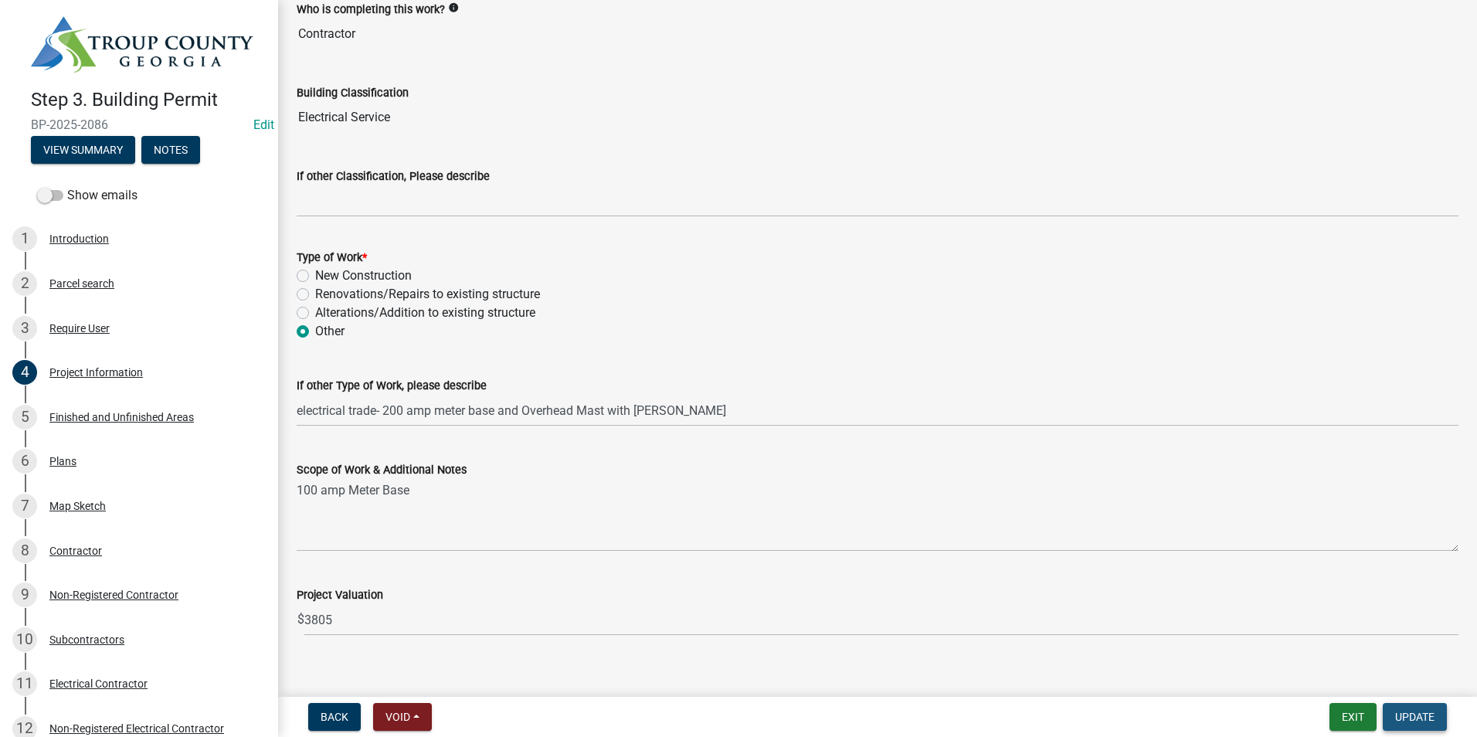
click at [1438, 717] on button "Update" at bounding box center [1414, 717] width 64 height 28
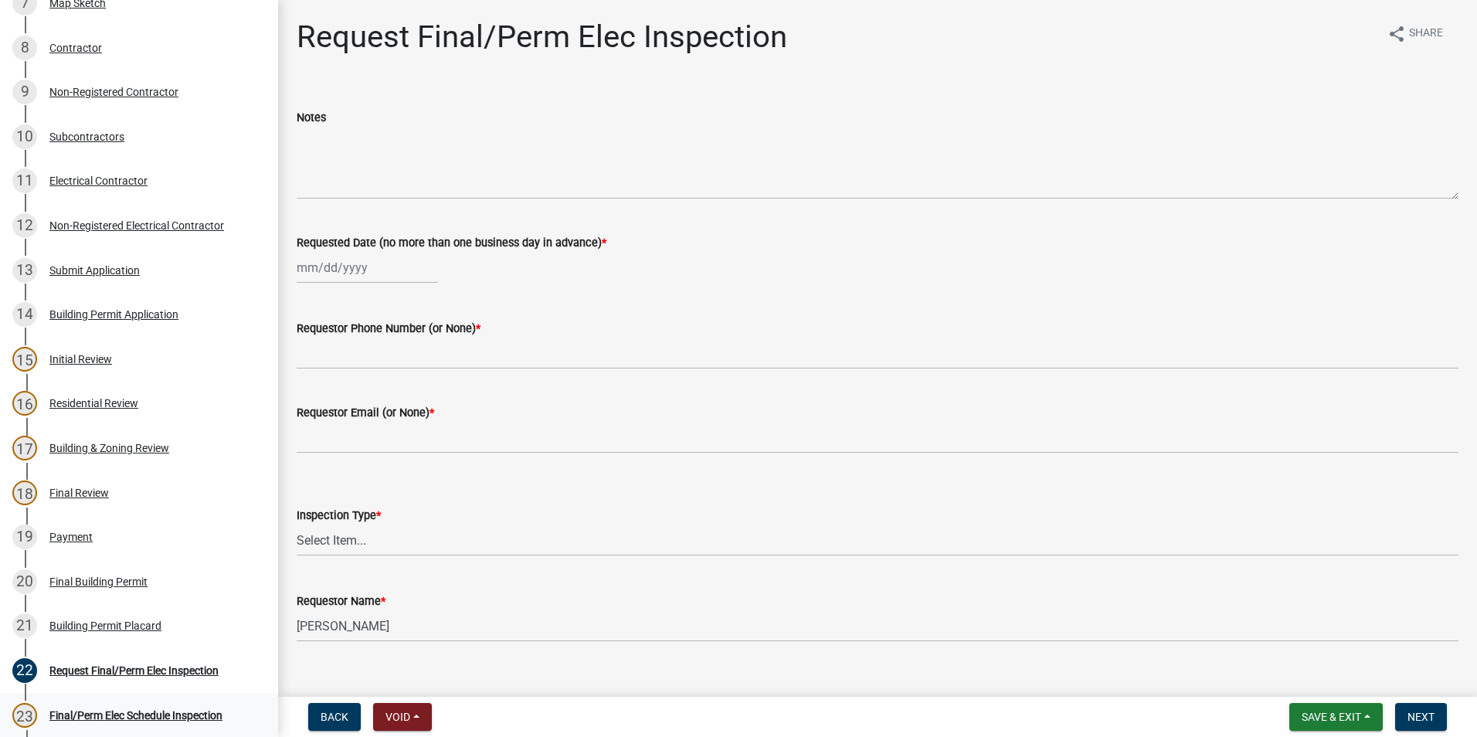
scroll to position [541, 0]
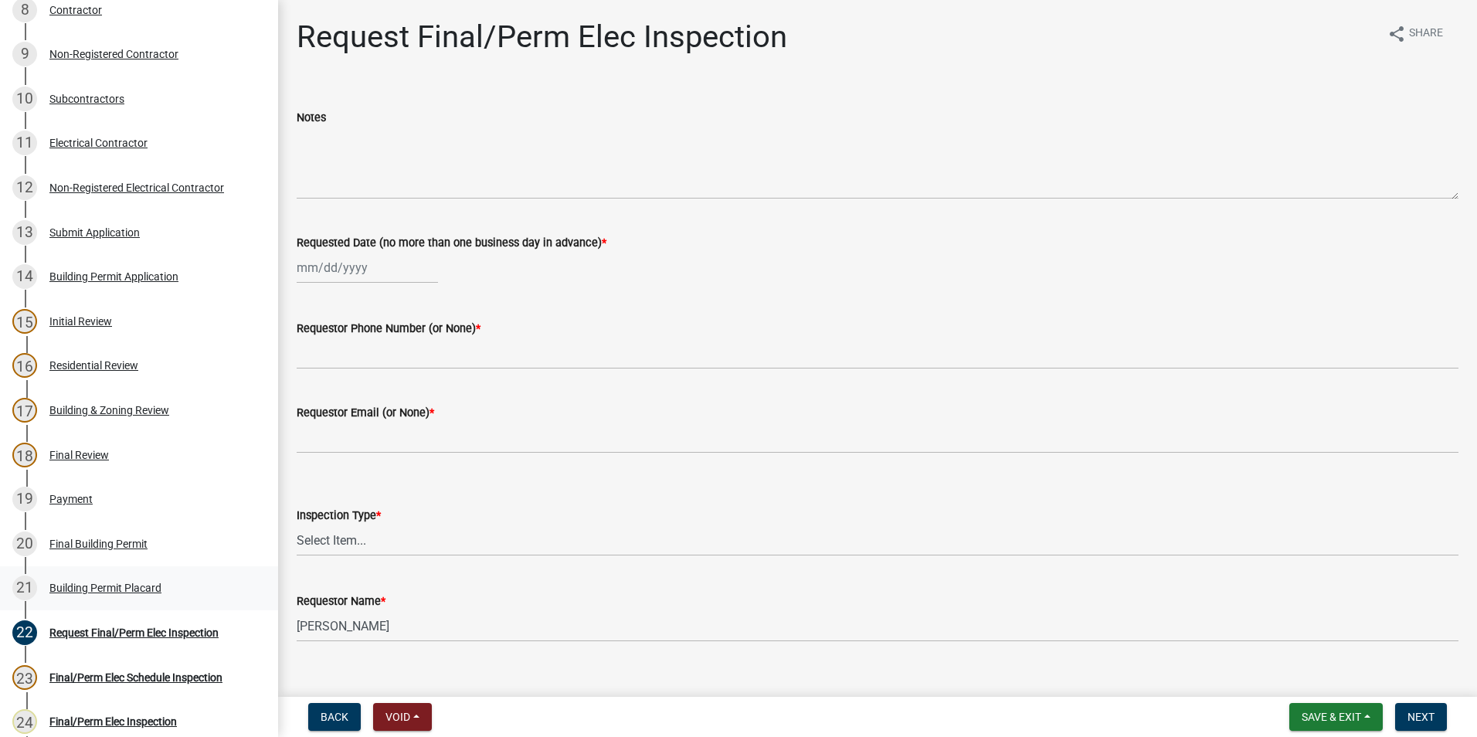
click at [143, 584] on div "Building Permit Placard" at bounding box center [105, 587] width 112 height 11
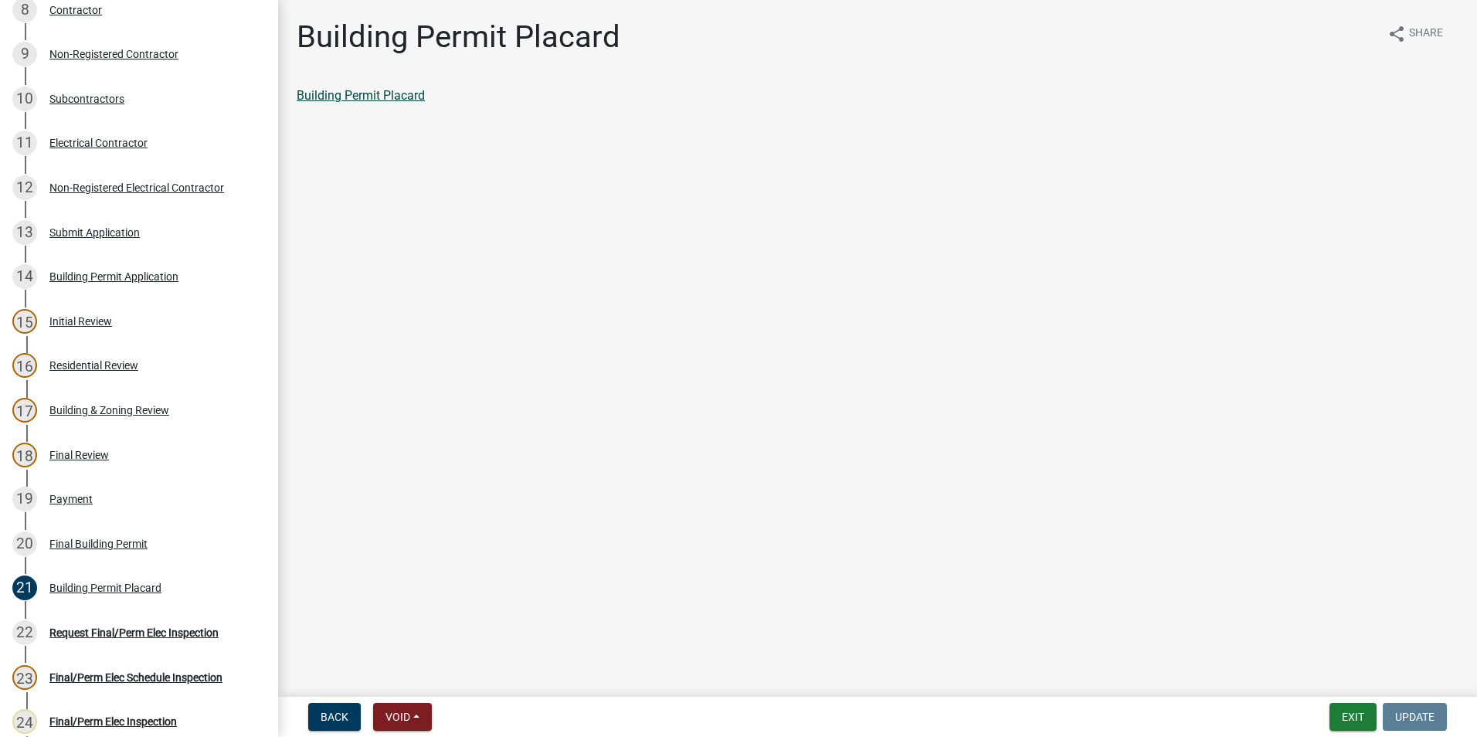
click at [352, 97] on link "Building Permit Placard" at bounding box center [361, 95] width 128 height 15
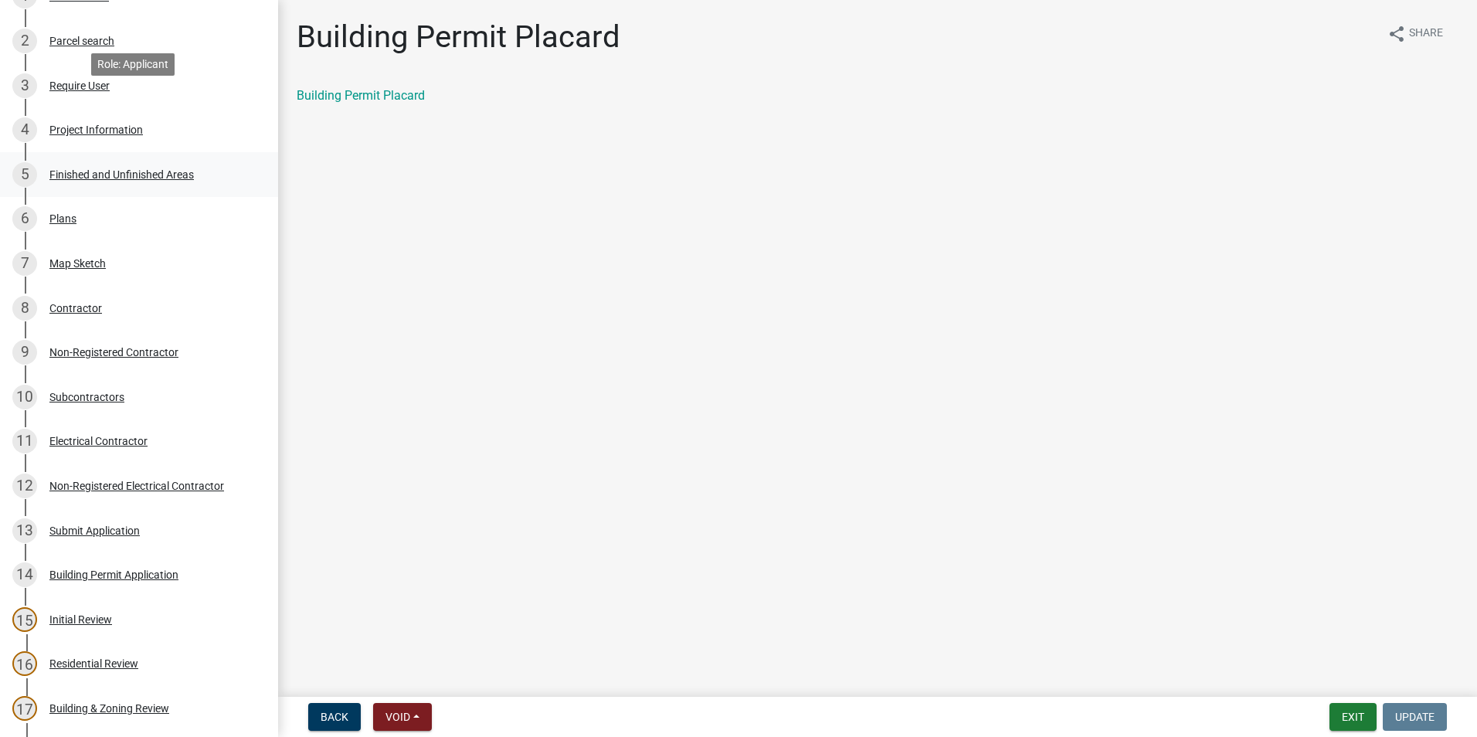
scroll to position [232, 0]
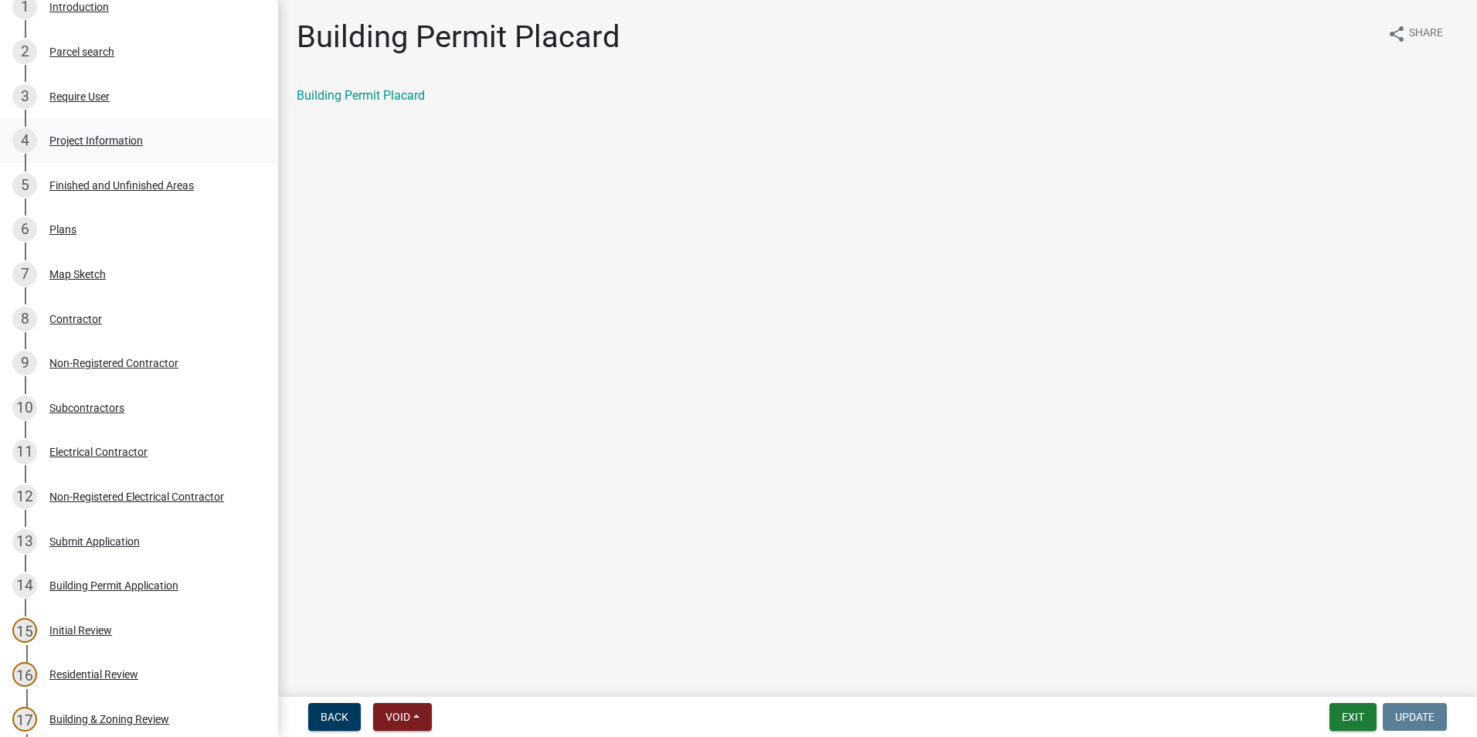
click at [131, 135] on div "Project Information" at bounding box center [95, 140] width 93 height 11
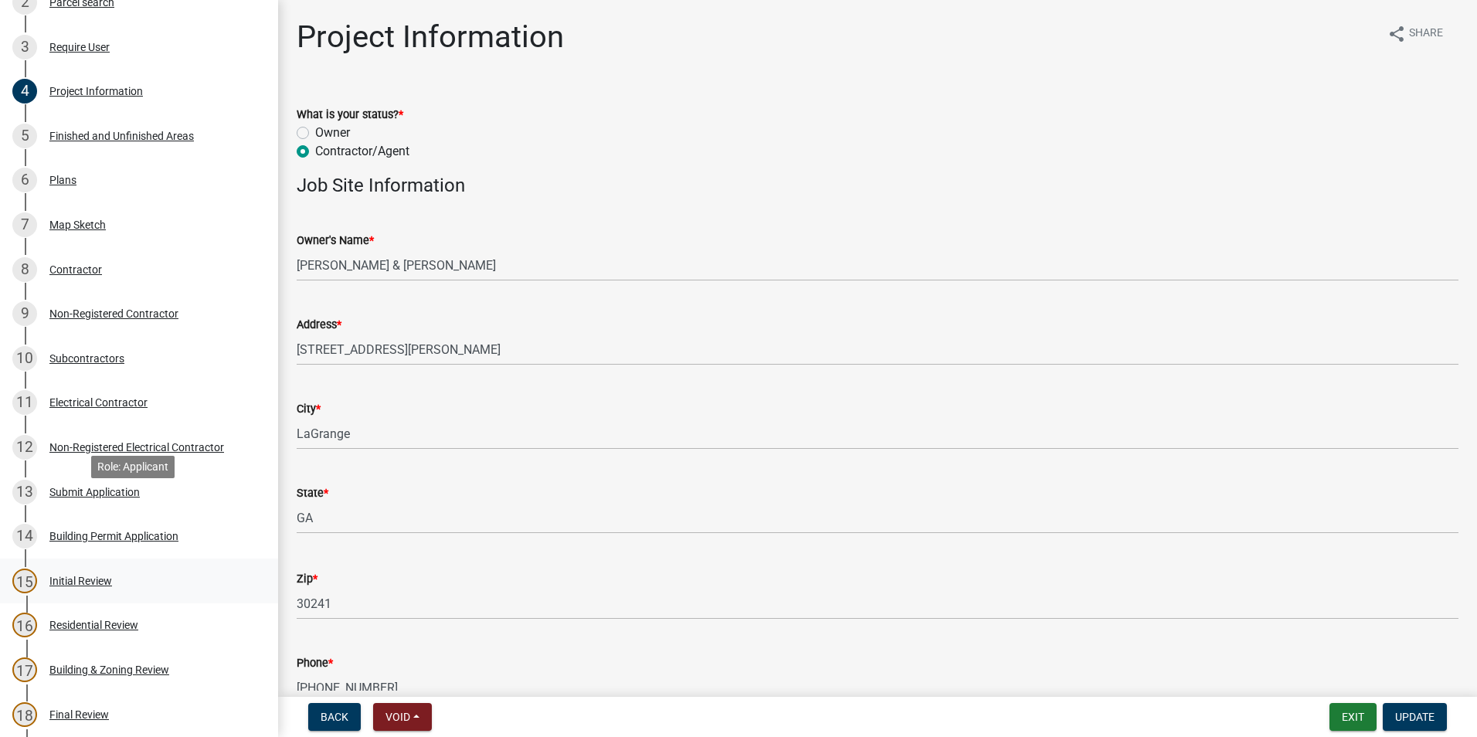
scroll to position [309, 0]
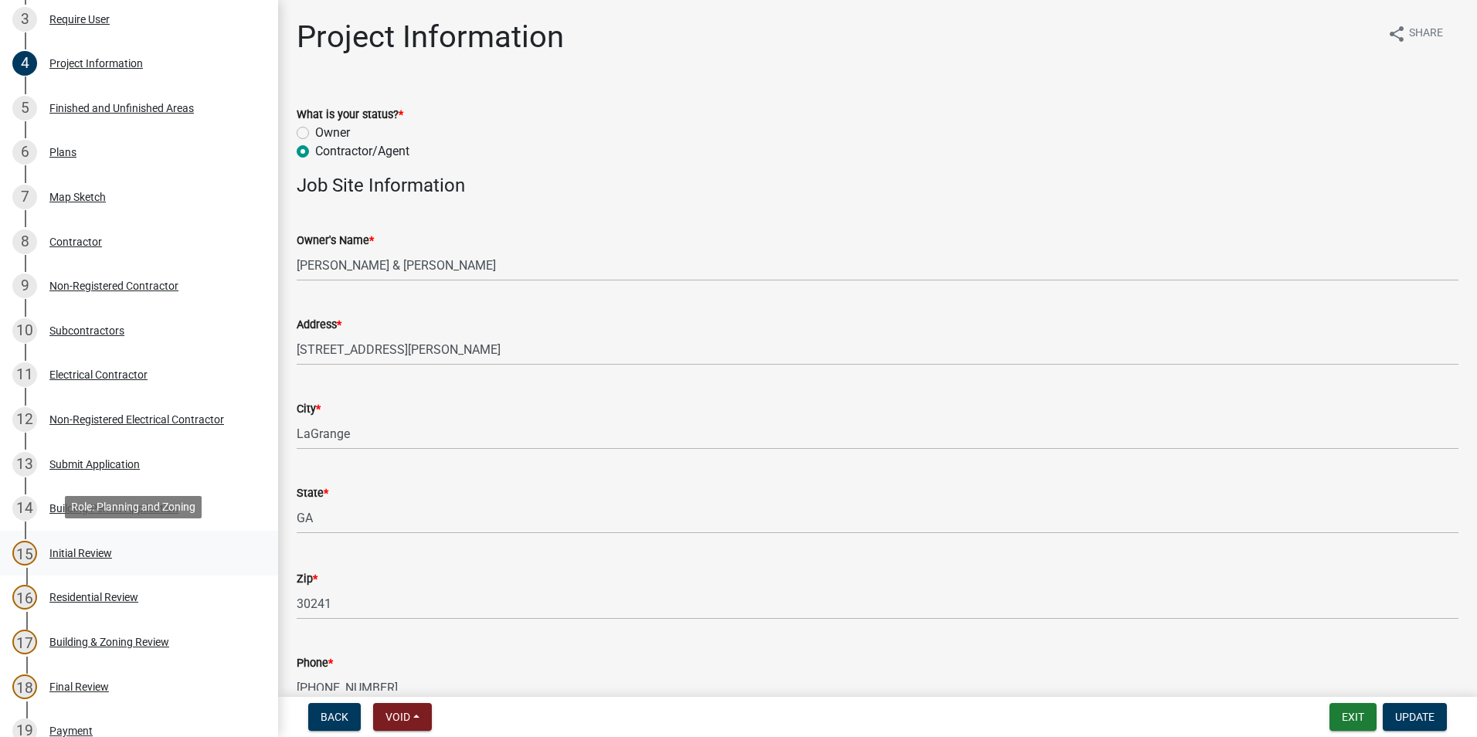
click at [111, 552] on div "Initial Review" at bounding box center [80, 553] width 63 height 11
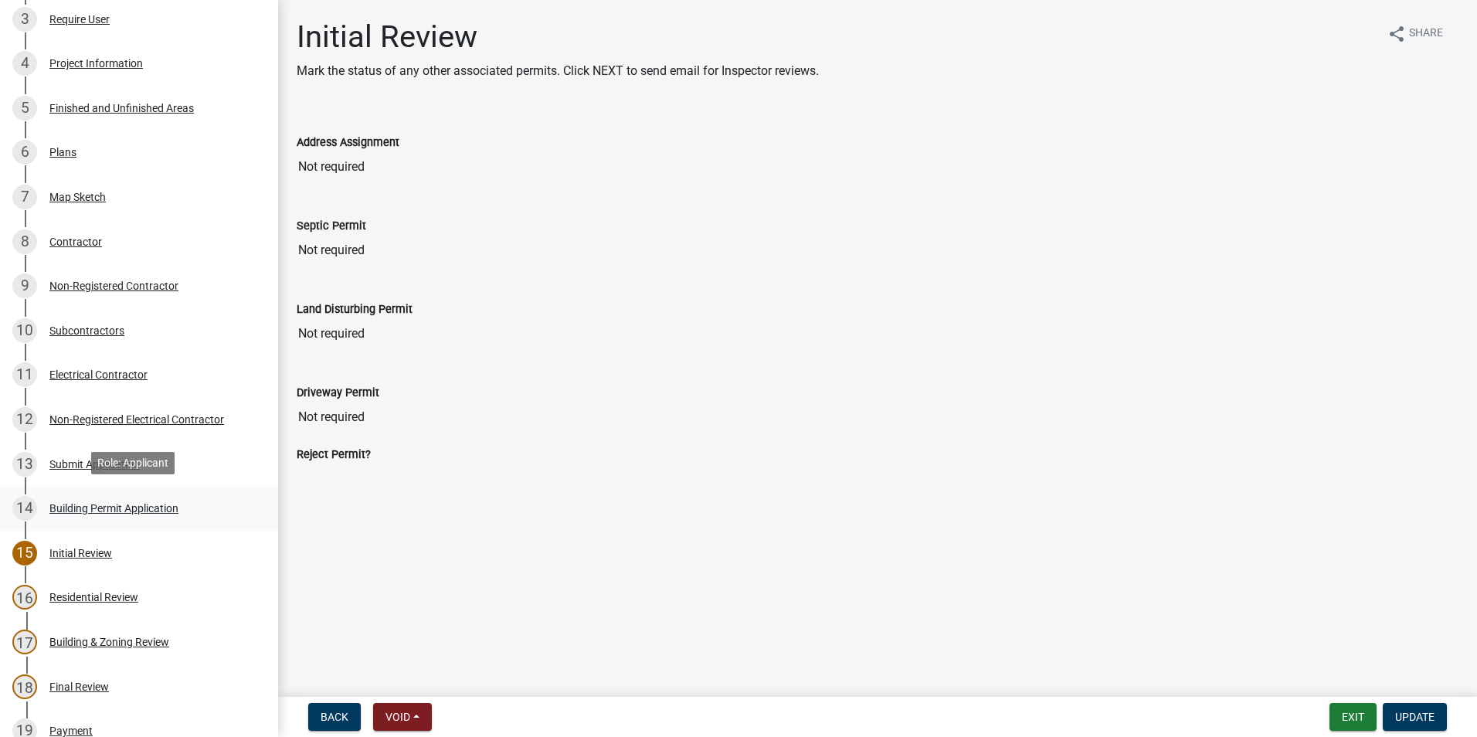
click at [115, 513] on div "14 Building Permit Application" at bounding box center [132, 508] width 241 height 25
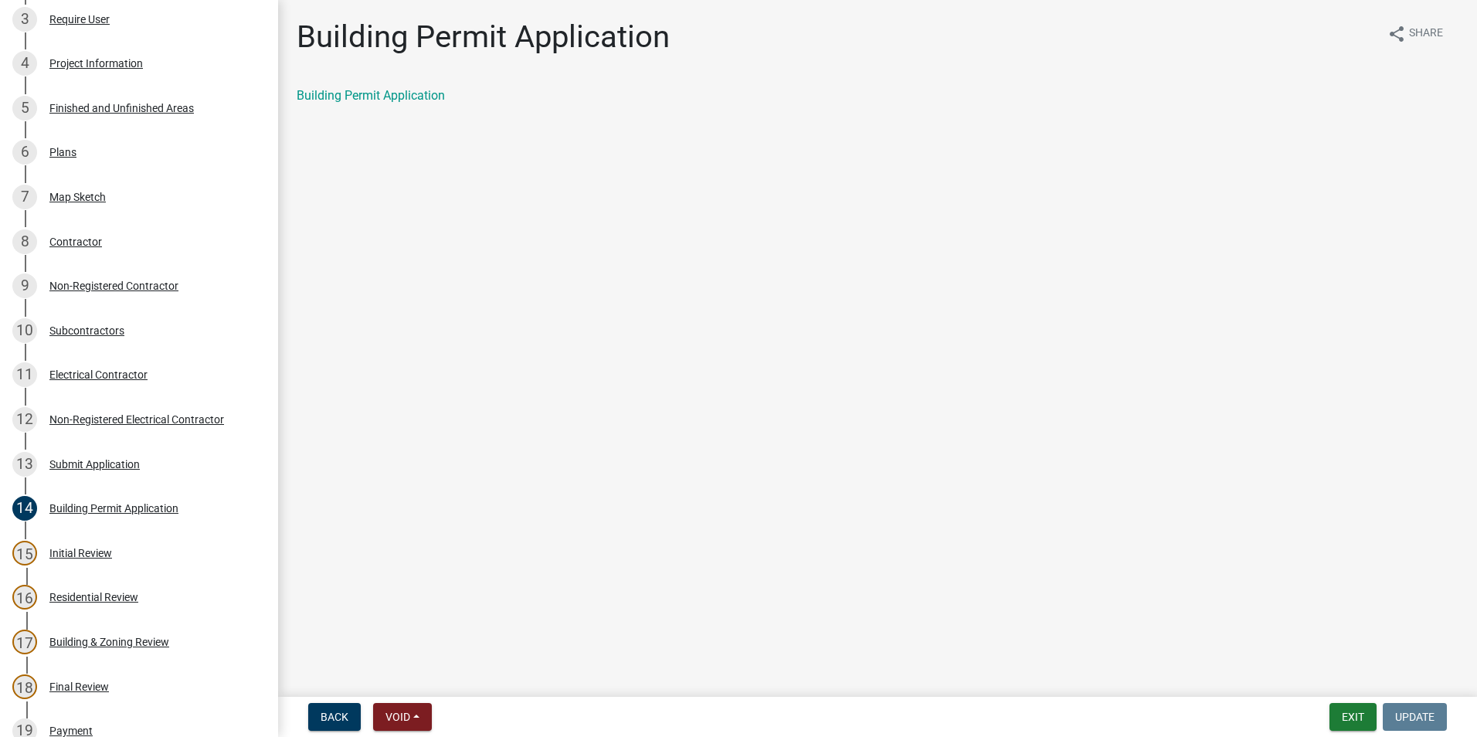
click at [124, 605] on div "16 Residential Review" at bounding box center [132, 597] width 241 height 25
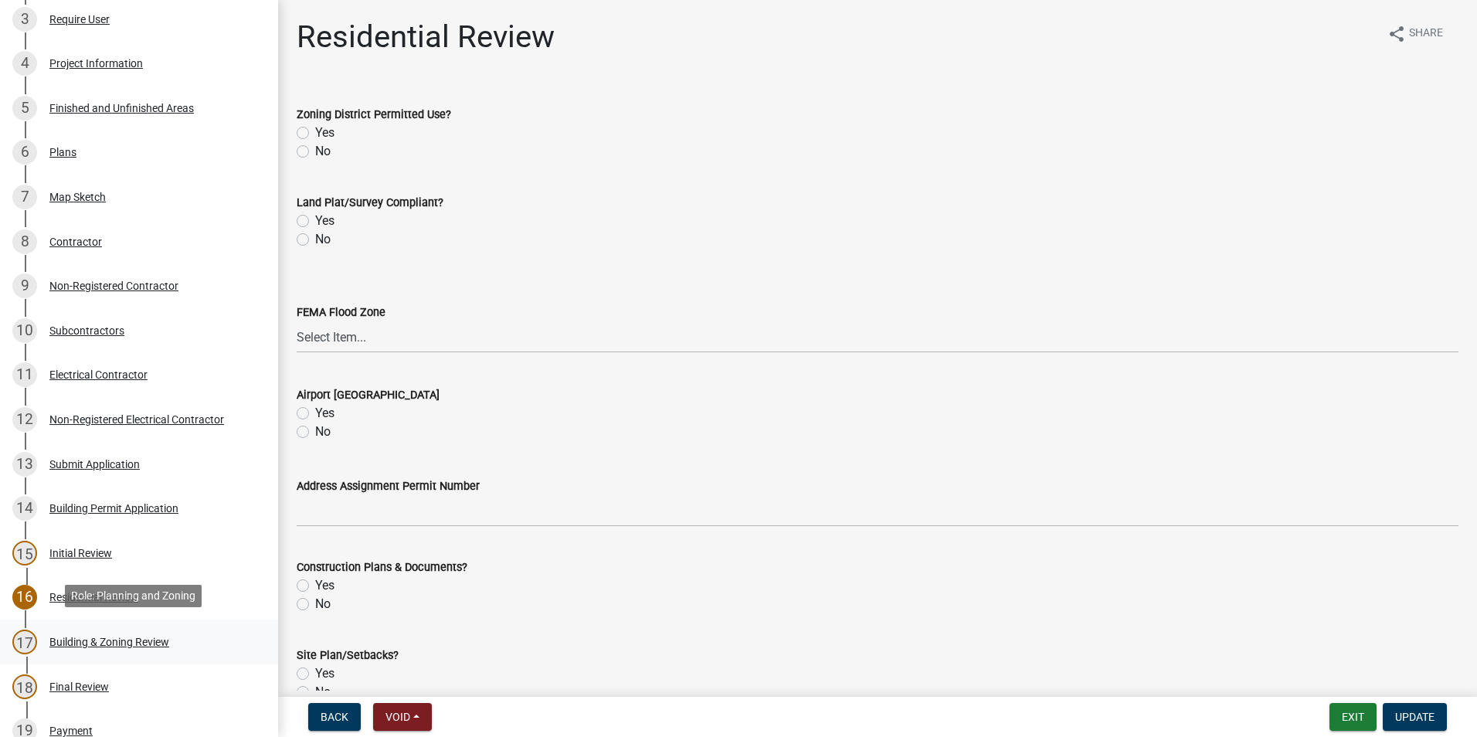
click at [110, 654] on link "17 Building & Zoning Review" at bounding box center [139, 641] width 278 height 45
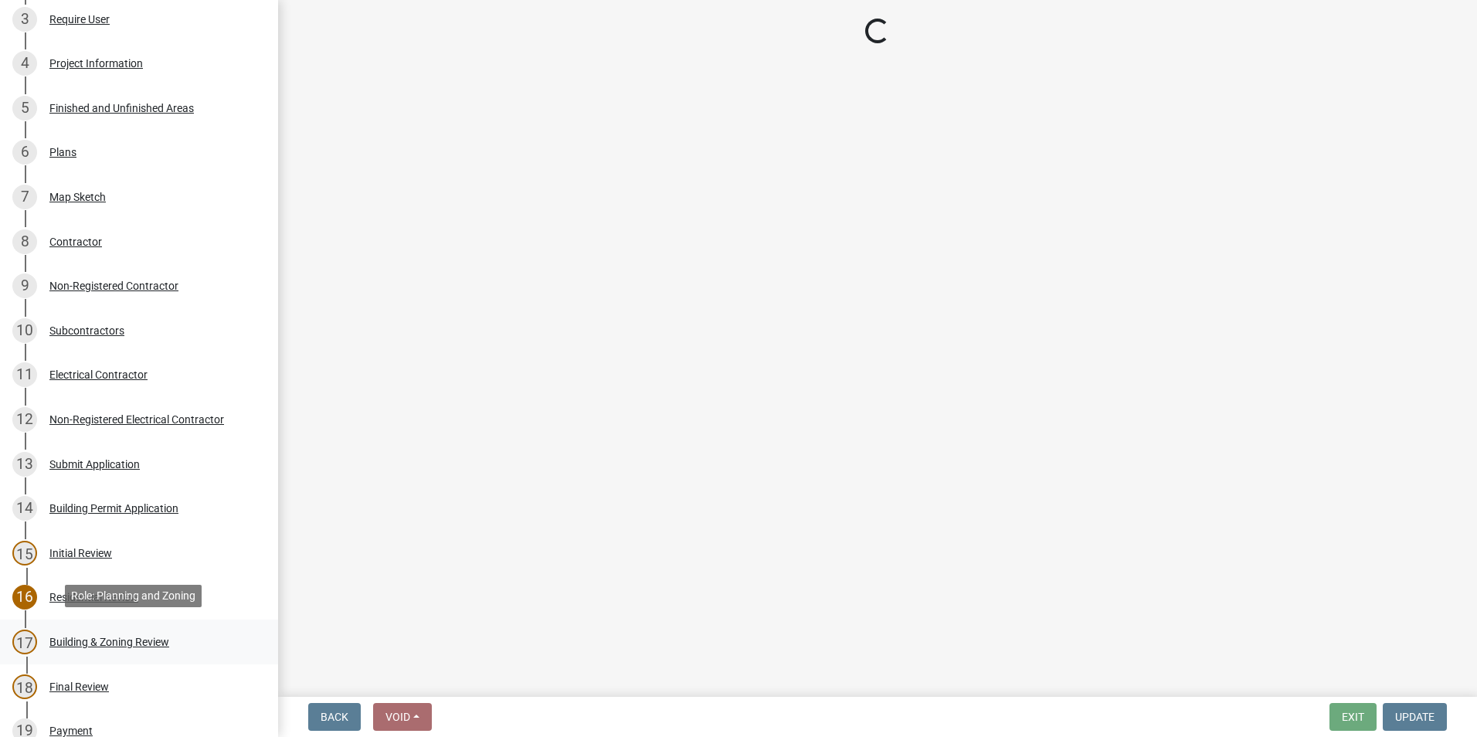
select select "2b86b0c4-e8a1-45ee-90a7-b8d4cb5b2682"
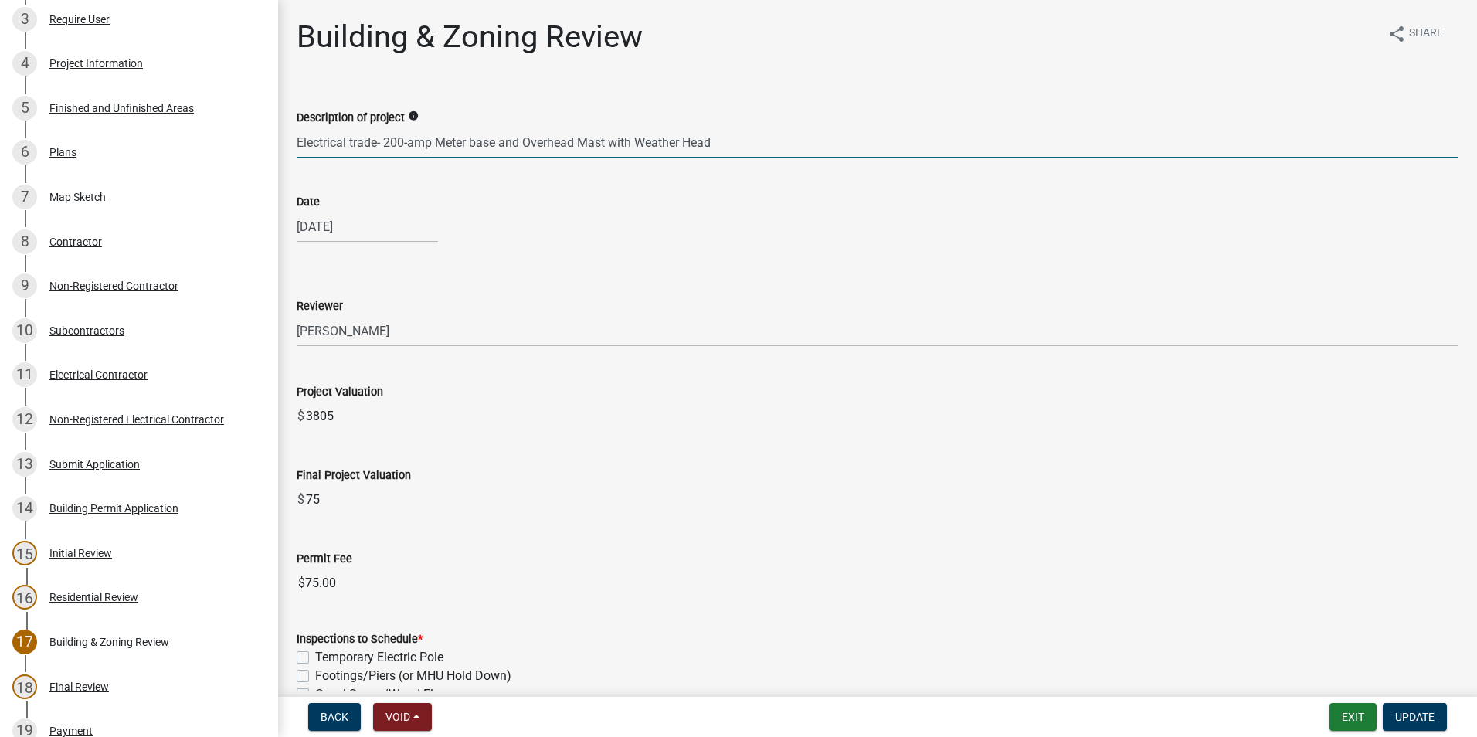
click at [389, 141] on input "Electrical trade- 200-amp Meter base and Overhead Mast with Weather Head" at bounding box center [877, 143] width 1161 height 32
type input "Electrical trade- 100-amp Meter base and Overhead Mast with Weather Head"
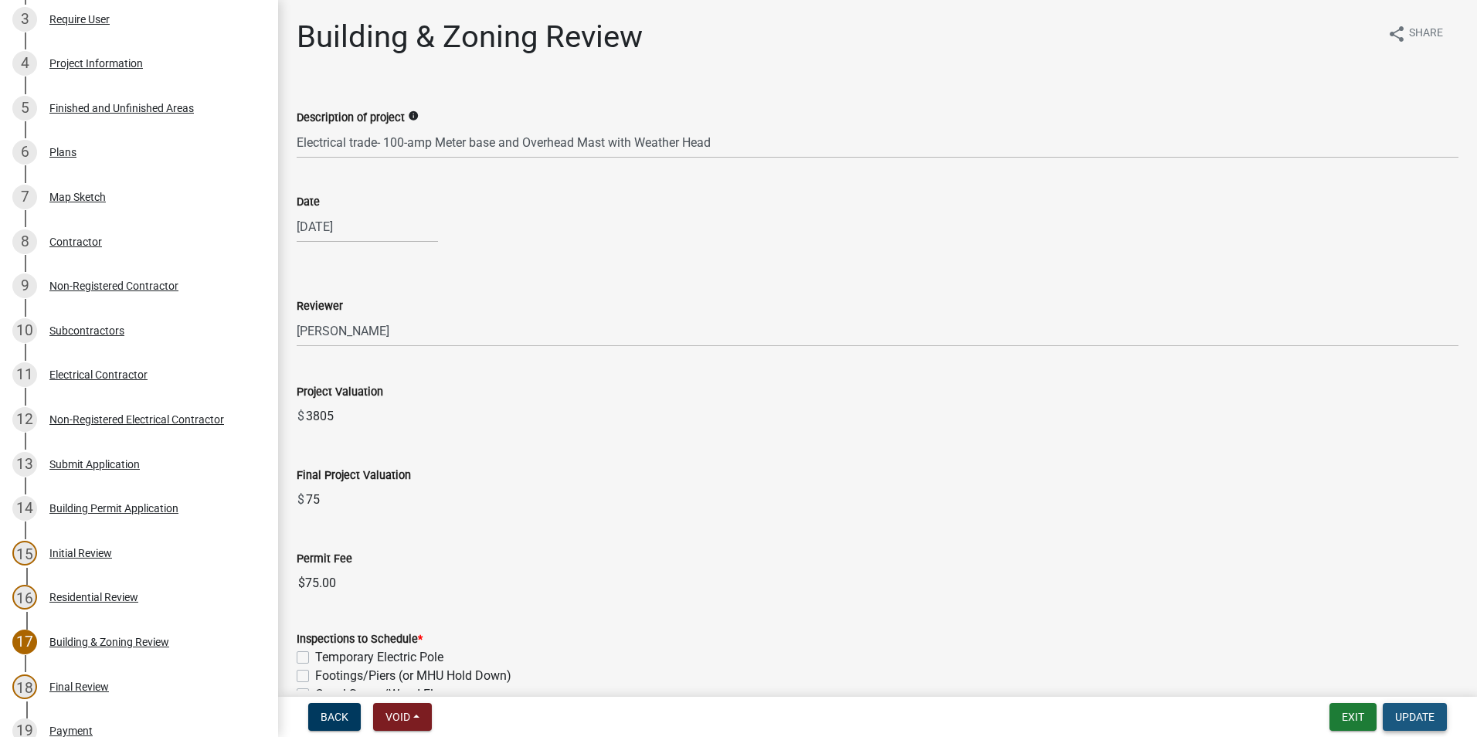
click at [1436, 712] on button "Update" at bounding box center [1414, 717] width 64 height 28
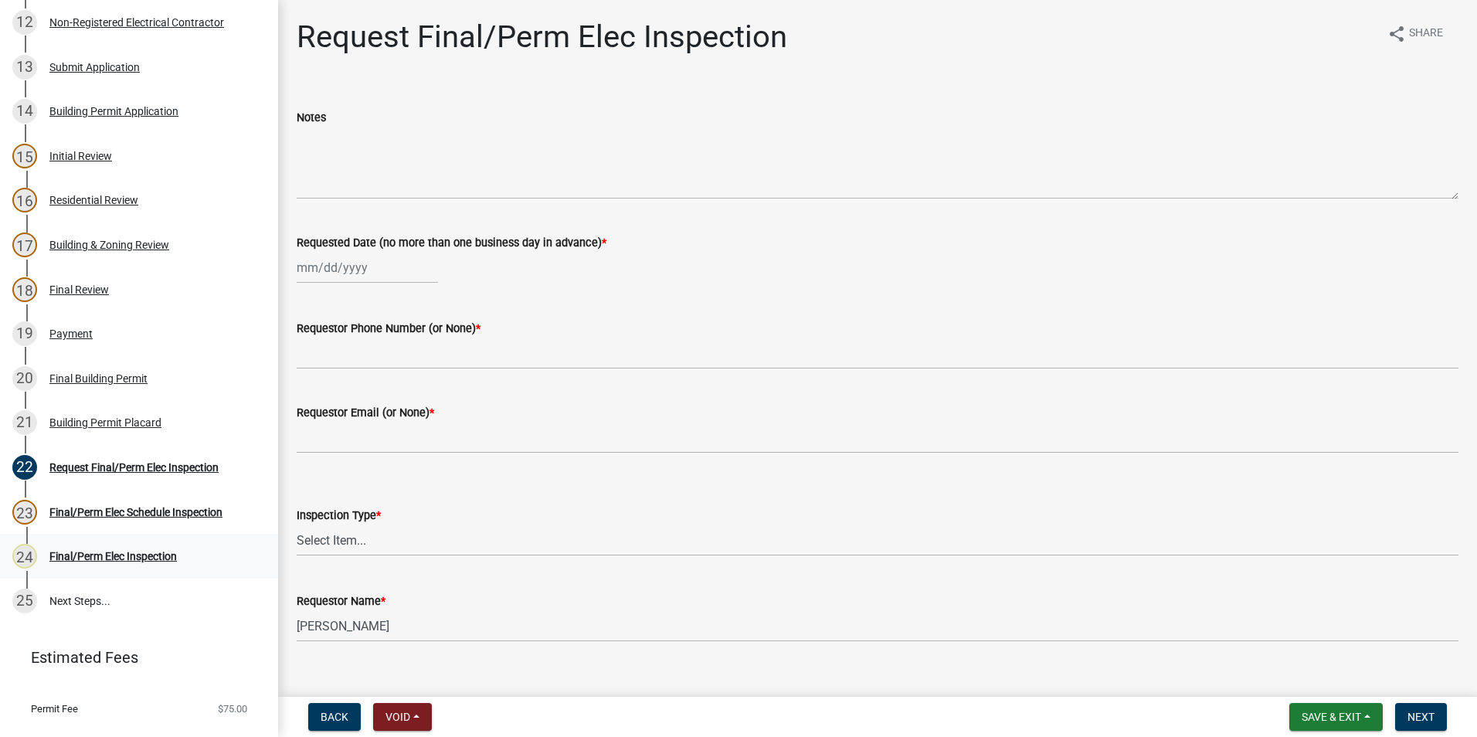
scroll to position [733, 0]
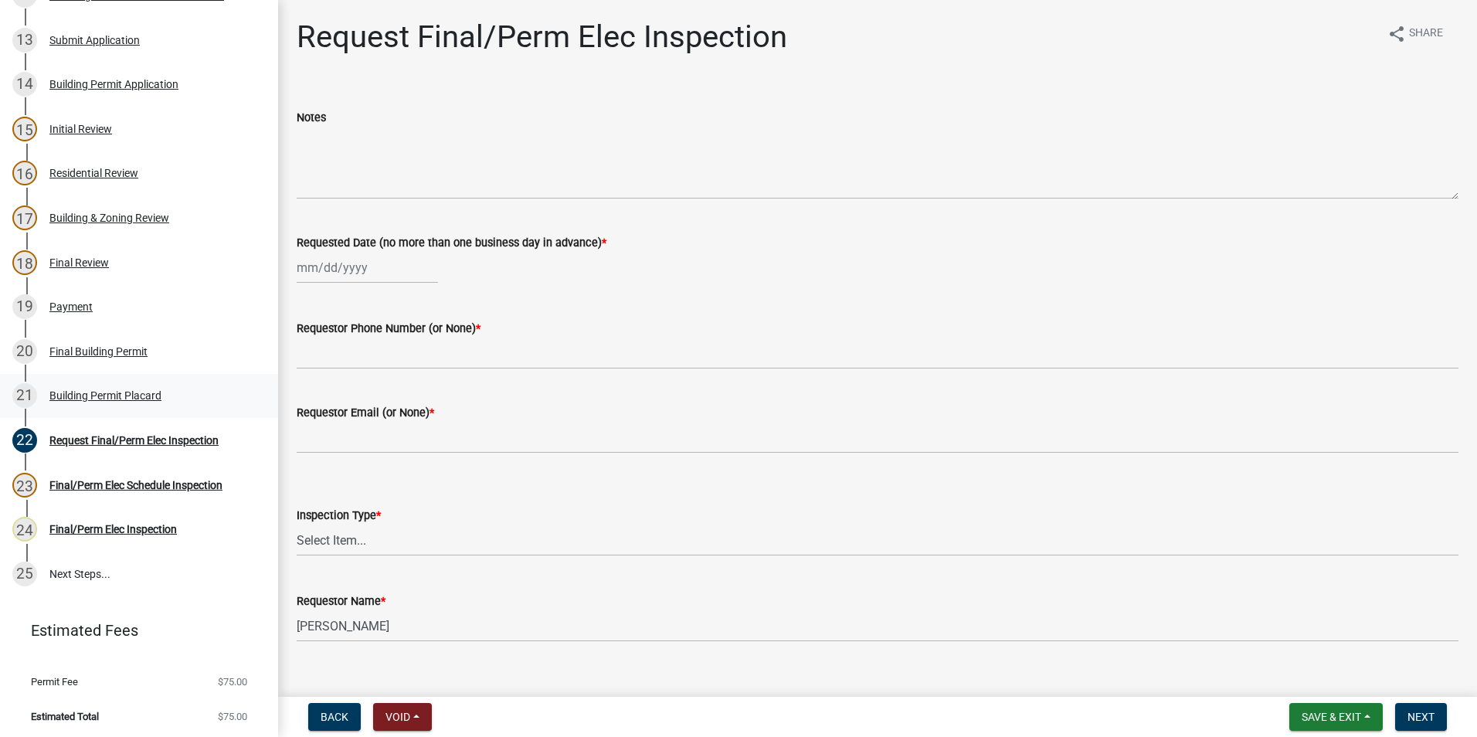
click at [117, 398] on div "Building Permit Placard" at bounding box center [105, 395] width 112 height 11
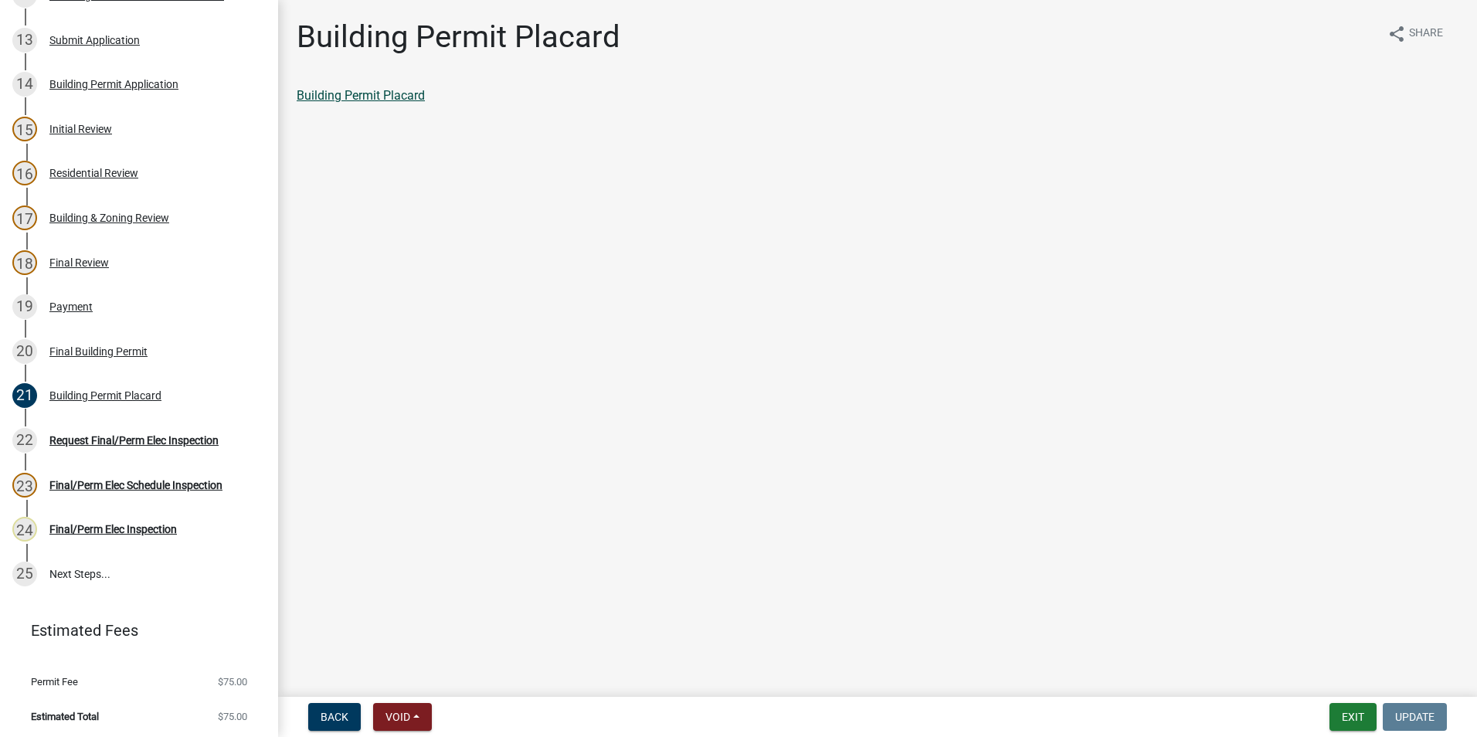
click at [378, 94] on link "Building Permit Placard" at bounding box center [361, 95] width 128 height 15
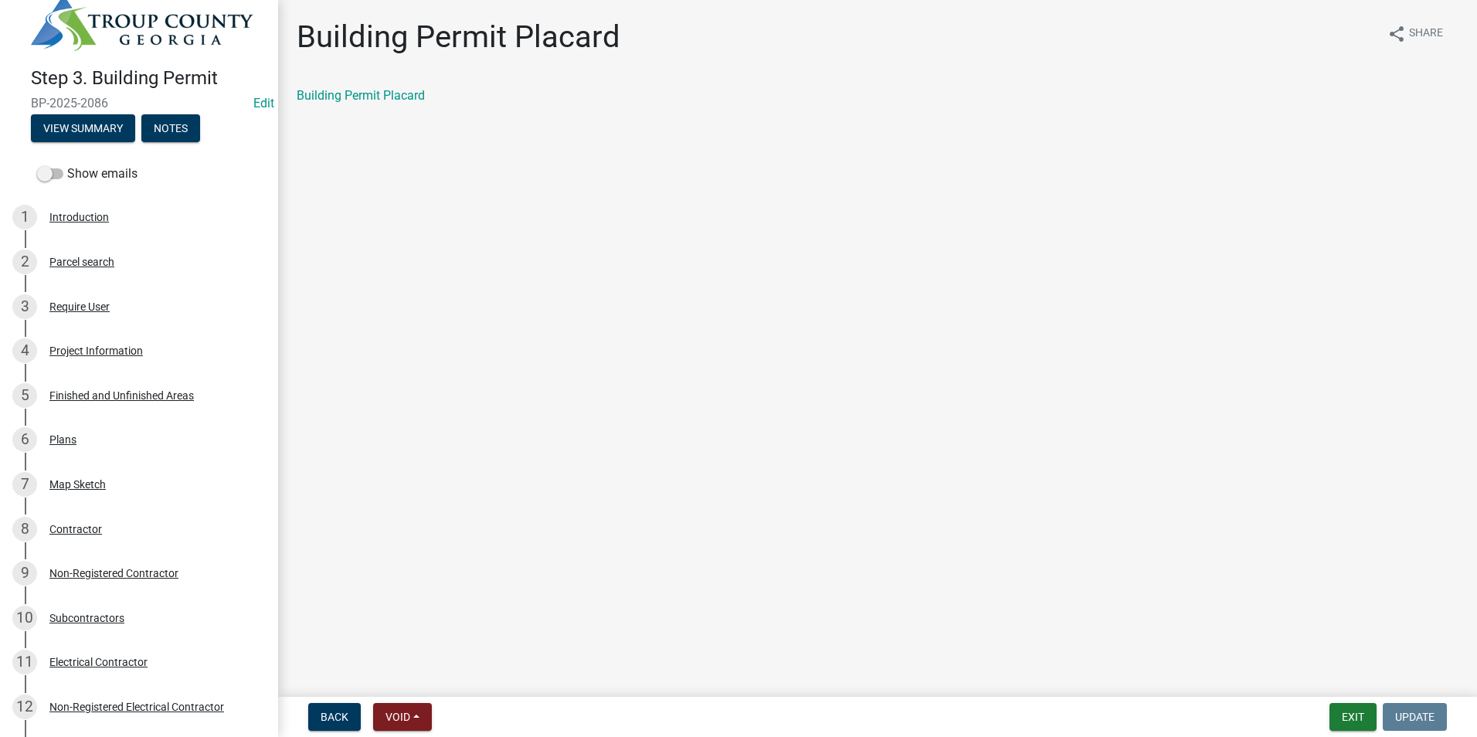
scroll to position [0, 0]
